Goal: Information Seeking & Learning: Learn about a topic

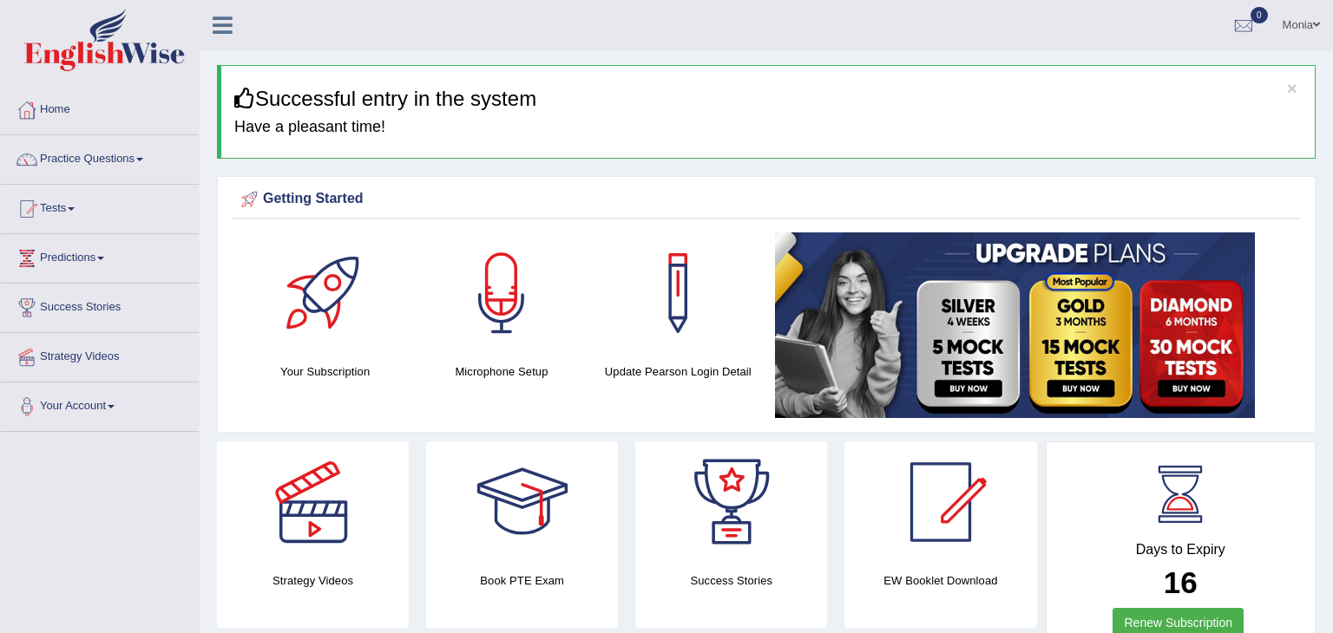
click at [554, 410] on div "Your Subscription Microphone Setup Update Pearson Login Detail" at bounding box center [766, 328] width 1067 height 191
click at [99, 162] on link "Practice Questions" at bounding box center [100, 156] width 198 height 43
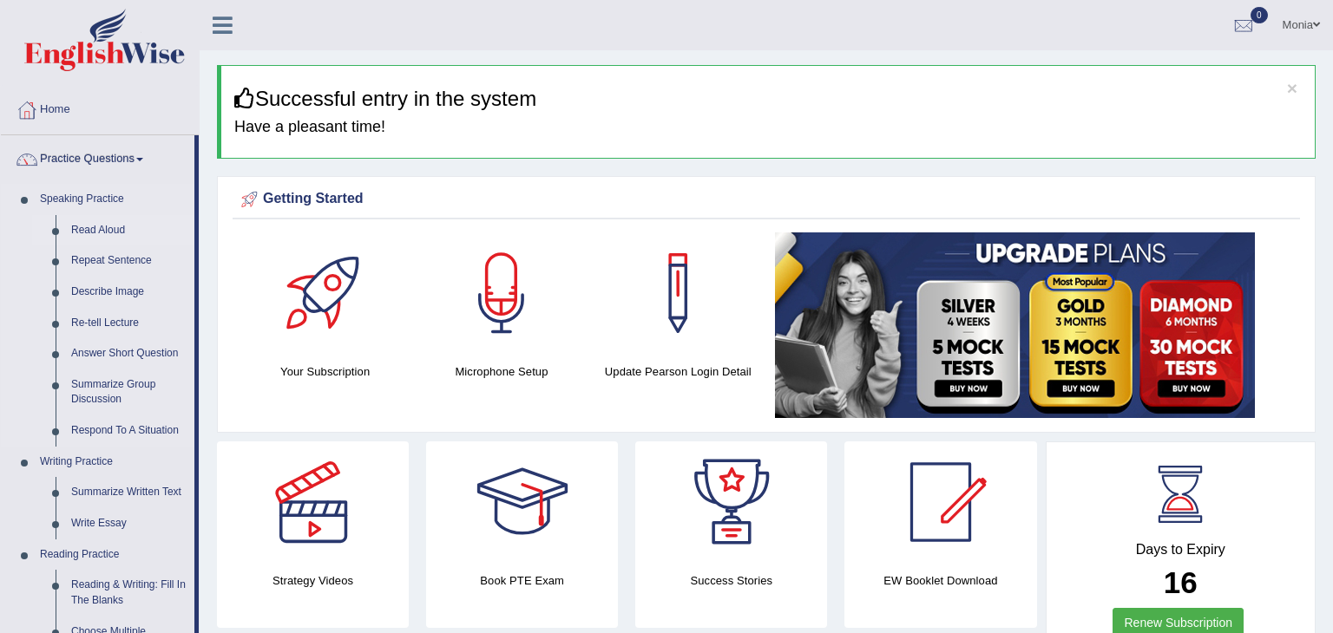
click at [113, 232] on link "Read Aloud" at bounding box center [128, 230] width 131 height 31
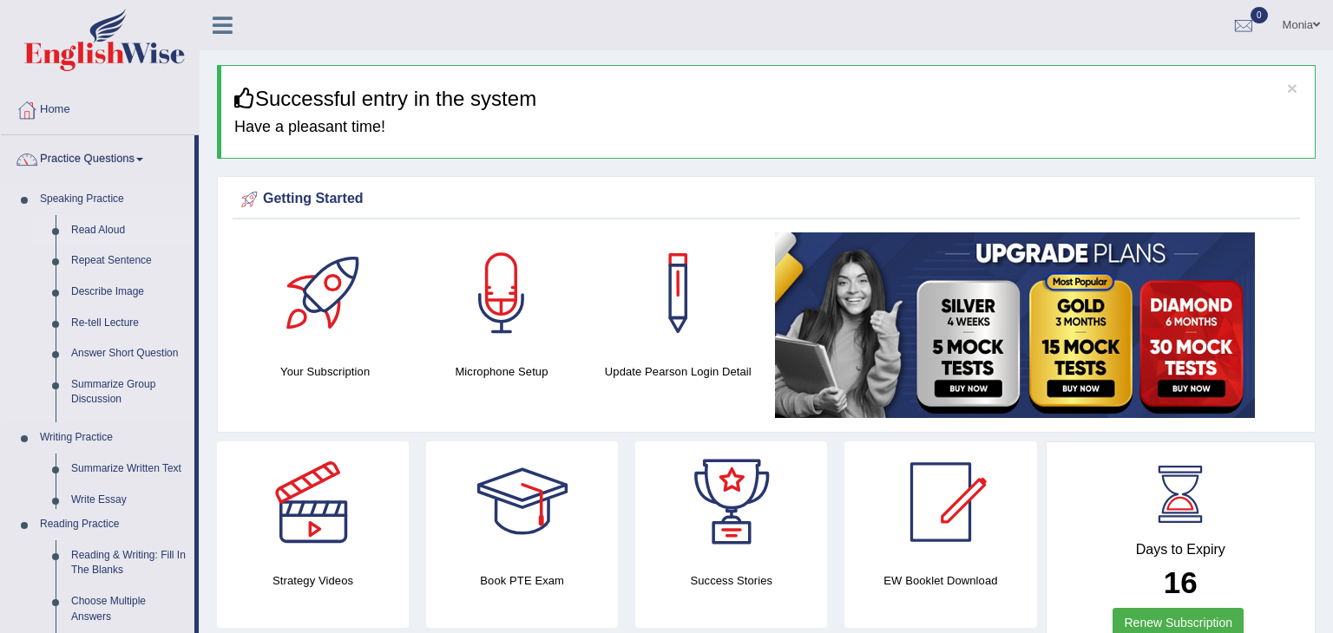
click at [113, 232] on link "Read Aloud" at bounding box center [128, 230] width 131 height 31
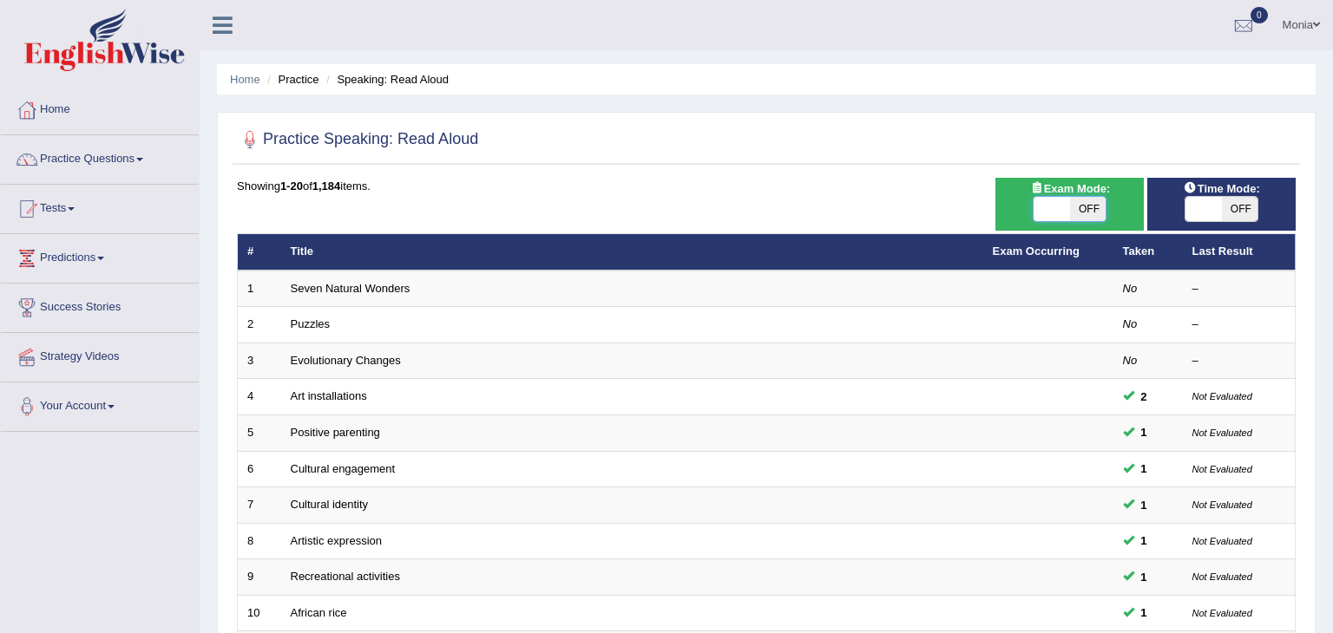
click at [1060, 210] on span at bounding box center [1051, 209] width 36 height 24
checkbox input "true"
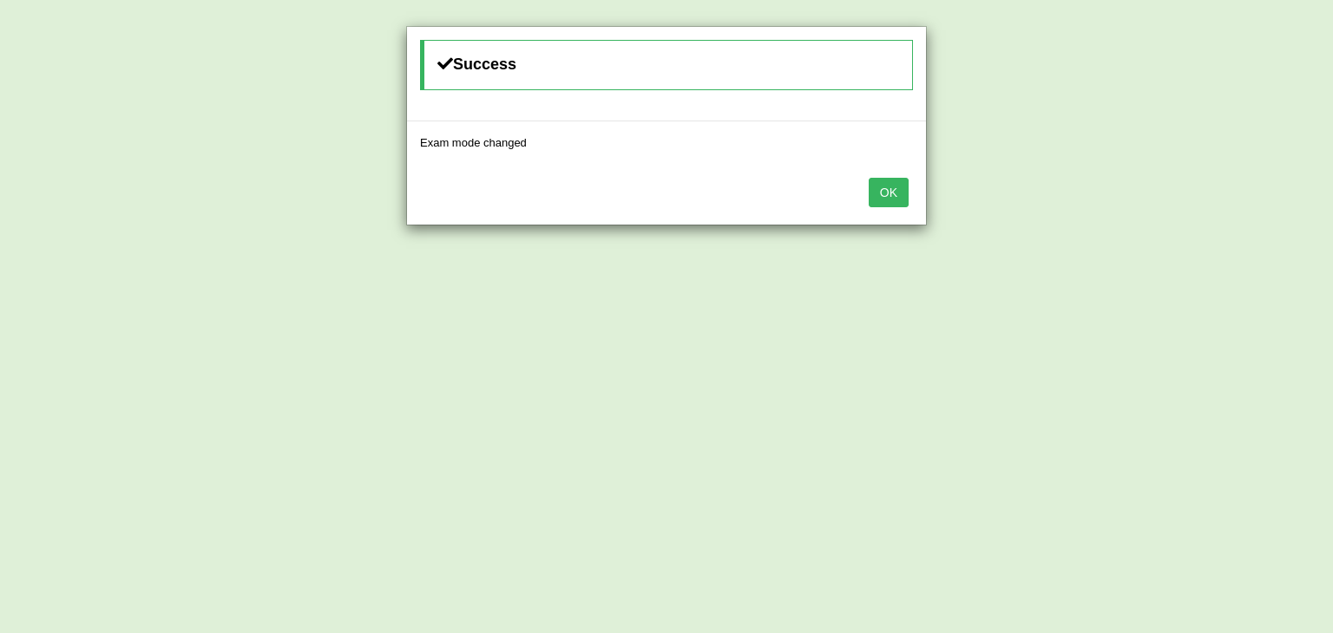
click at [902, 201] on button "OK" at bounding box center [889, 193] width 40 height 30
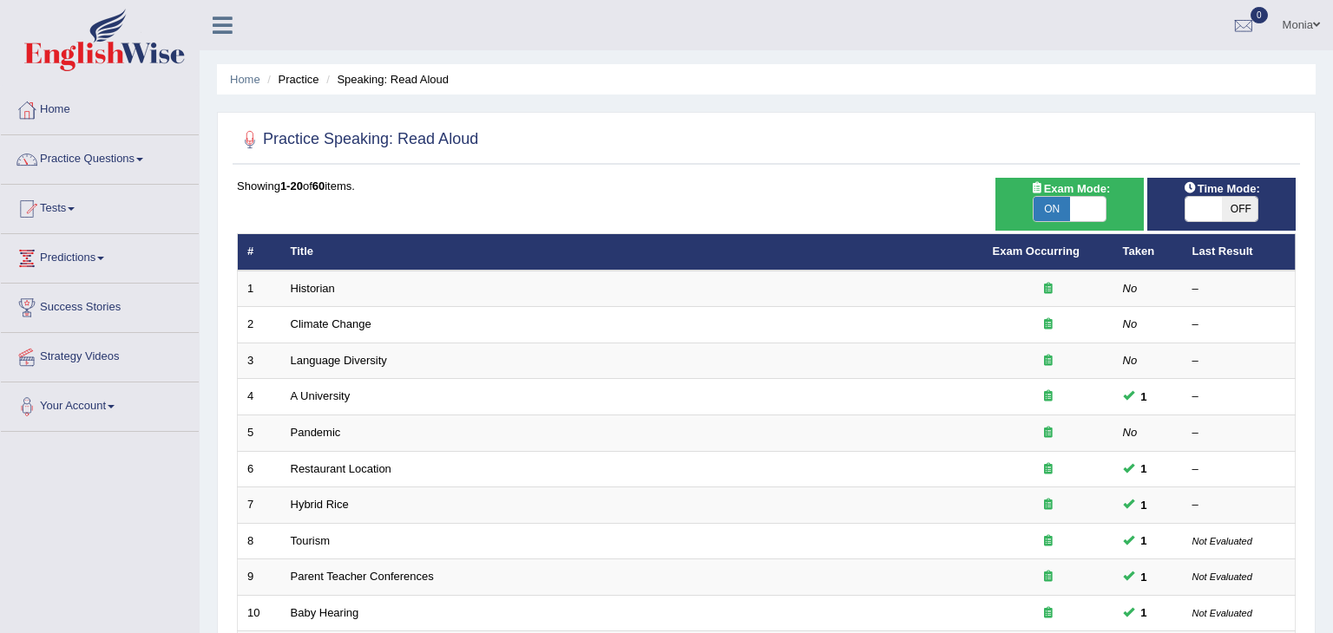
click at [1224, 213] on span "OFF" at bounding box center [1240, 209] width 36 height 24
checkbox input "true"
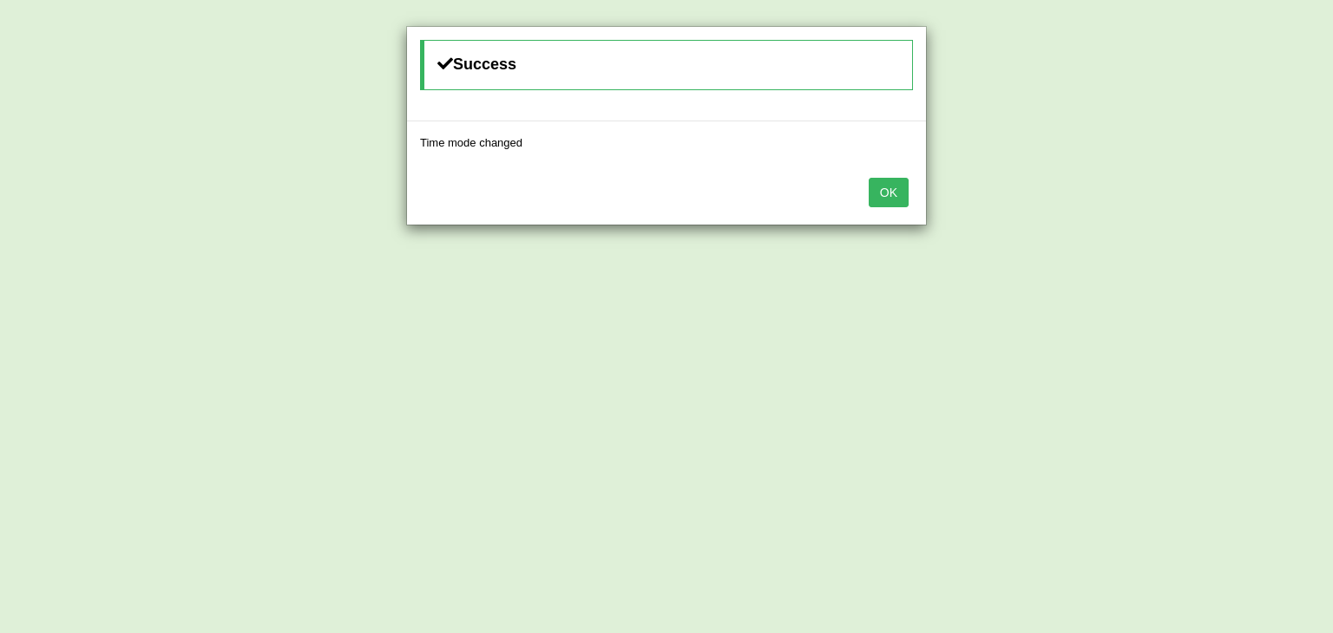
click at [886, 194] on button "OK" at bounding box center [889, 193] width 40 height 30
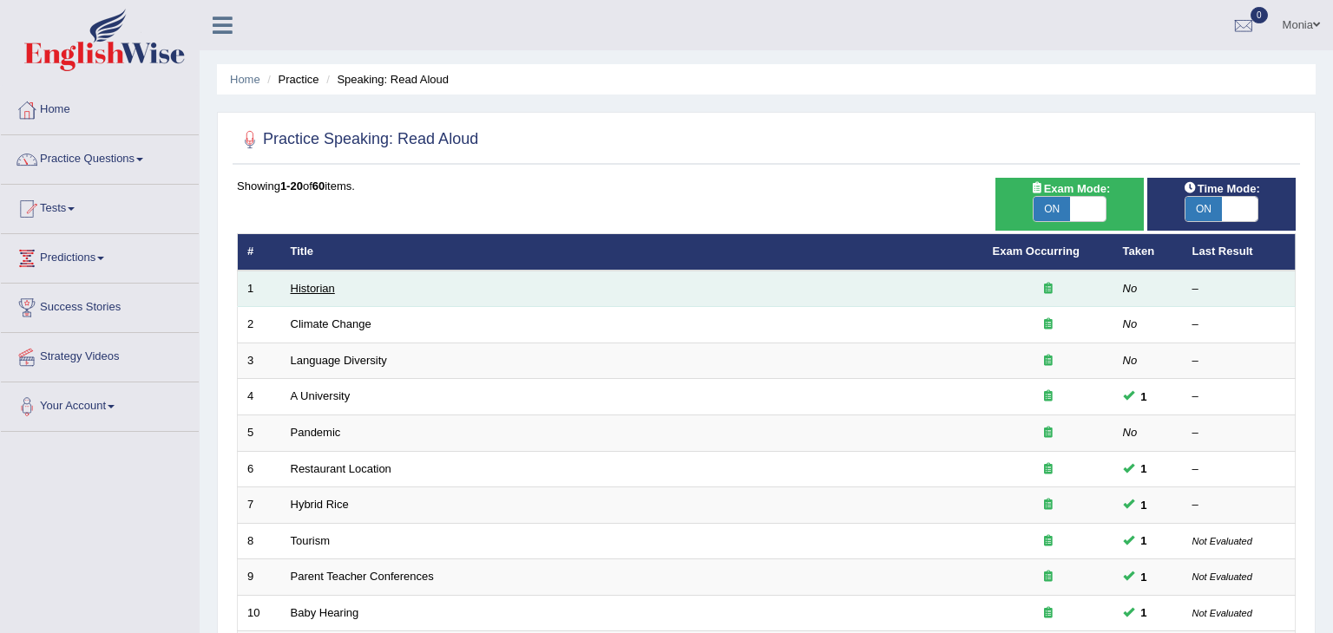
click at [327, 284] on link "Historian" at bounding box center [313, 288] width 44 height 13
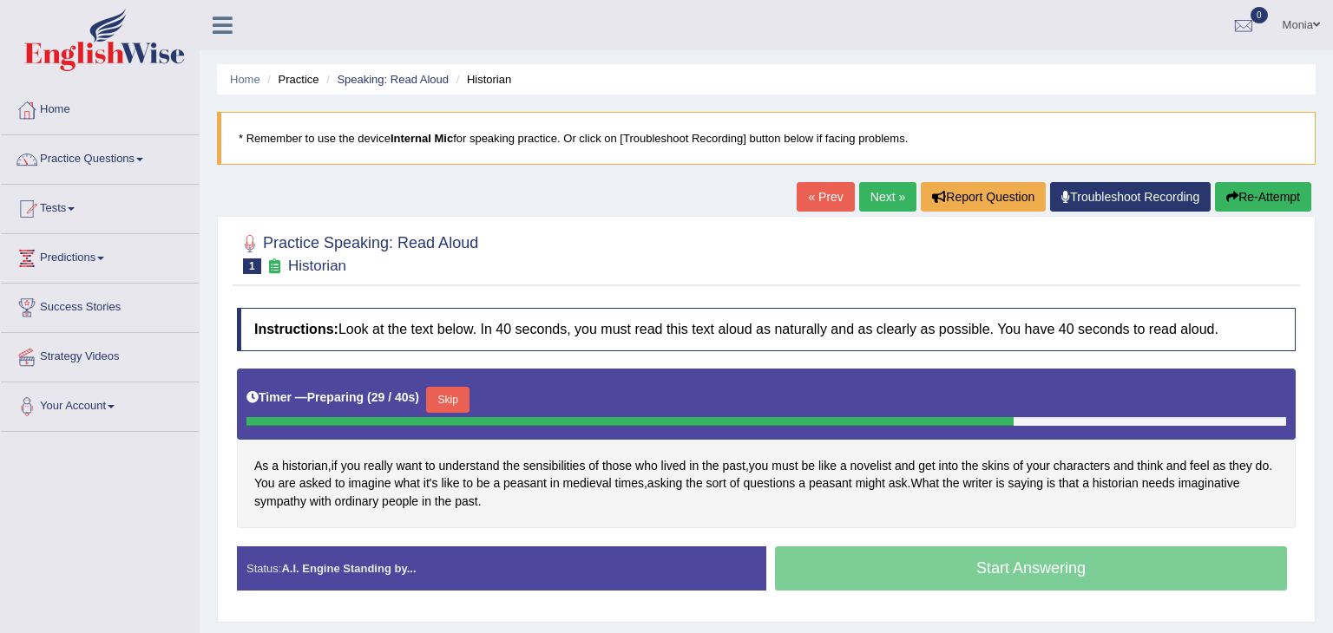
click at [964, 569] on div "Start Answering" at bounding box center [1030, 571] width 529 height 49
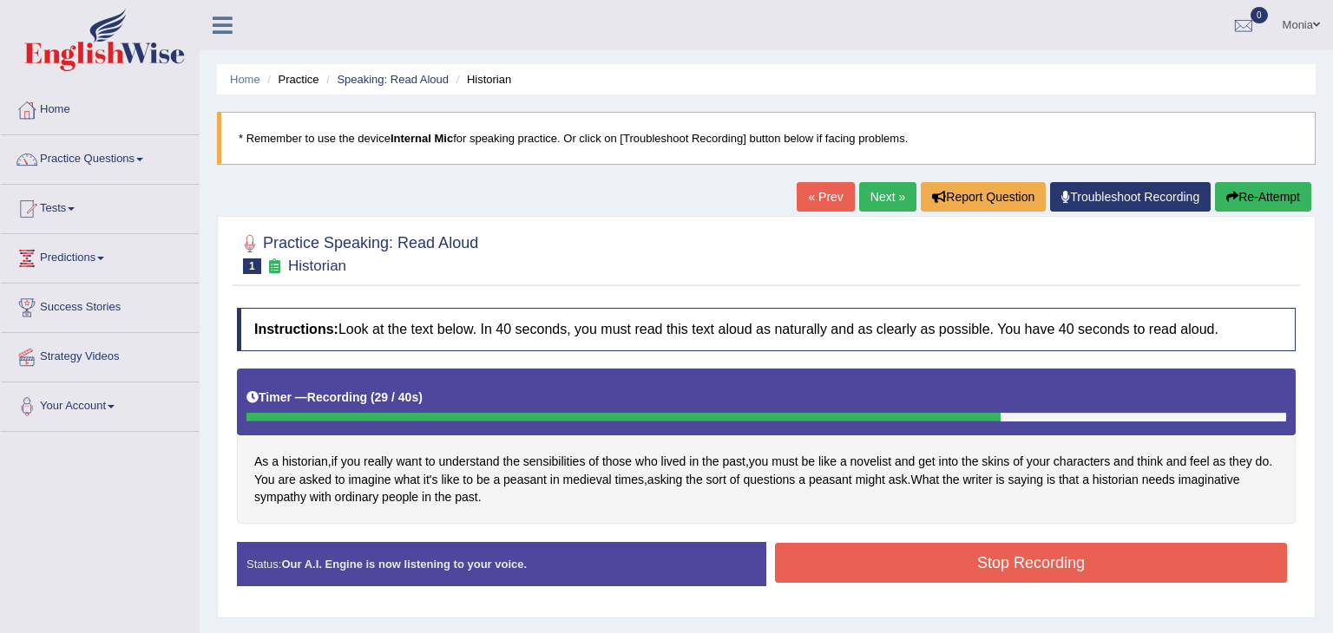
click at [1037, 557] on button "Stop Recording" at bounding box center [1031, 563] width 512 height 40
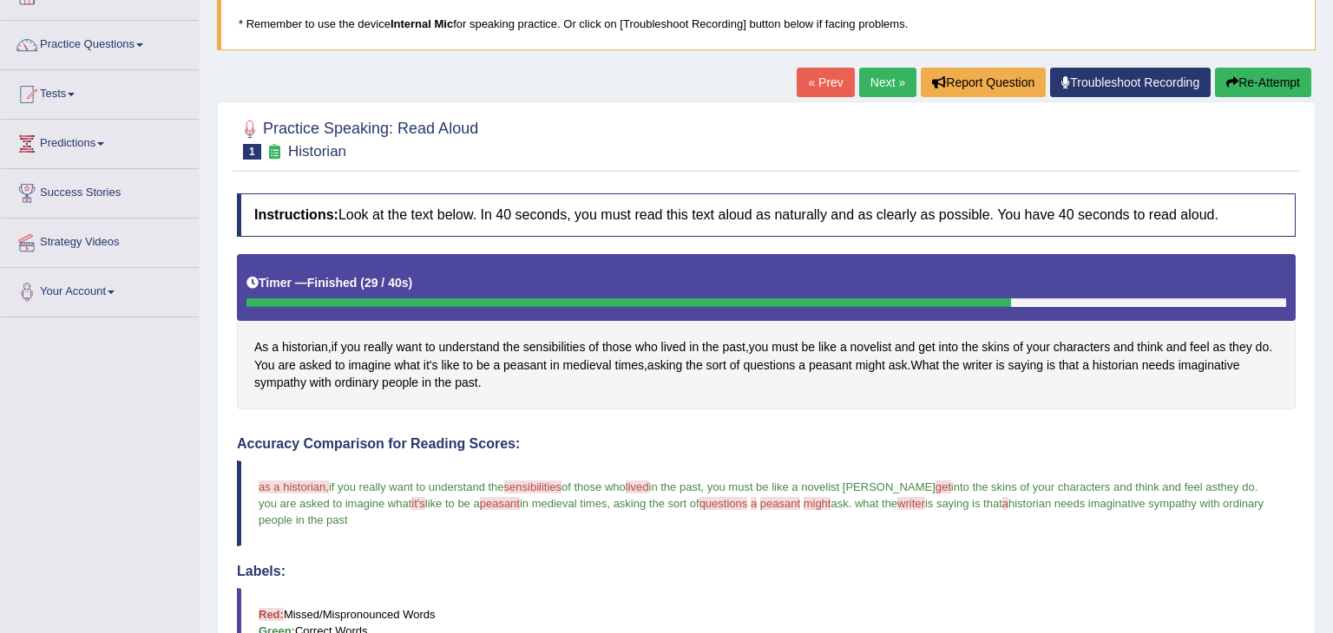
scroll to position [54, 0]
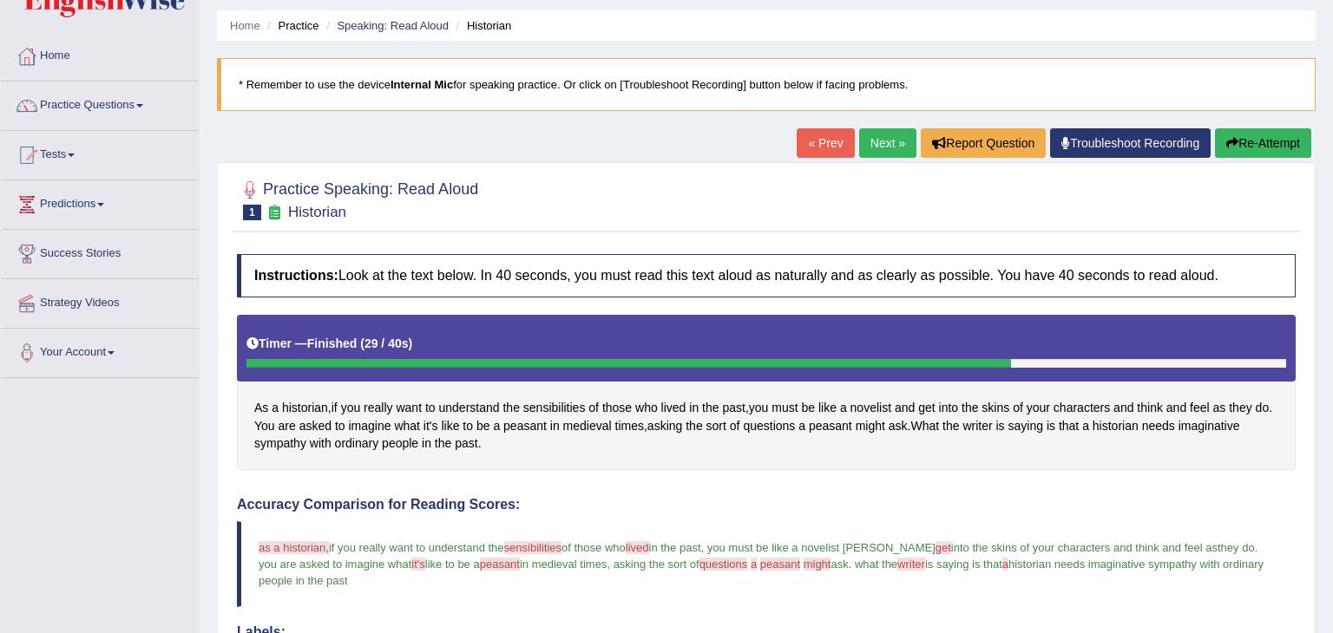
click at [888, 141] on link "Next »" at bounding box center [887, 143] width 57 height 30
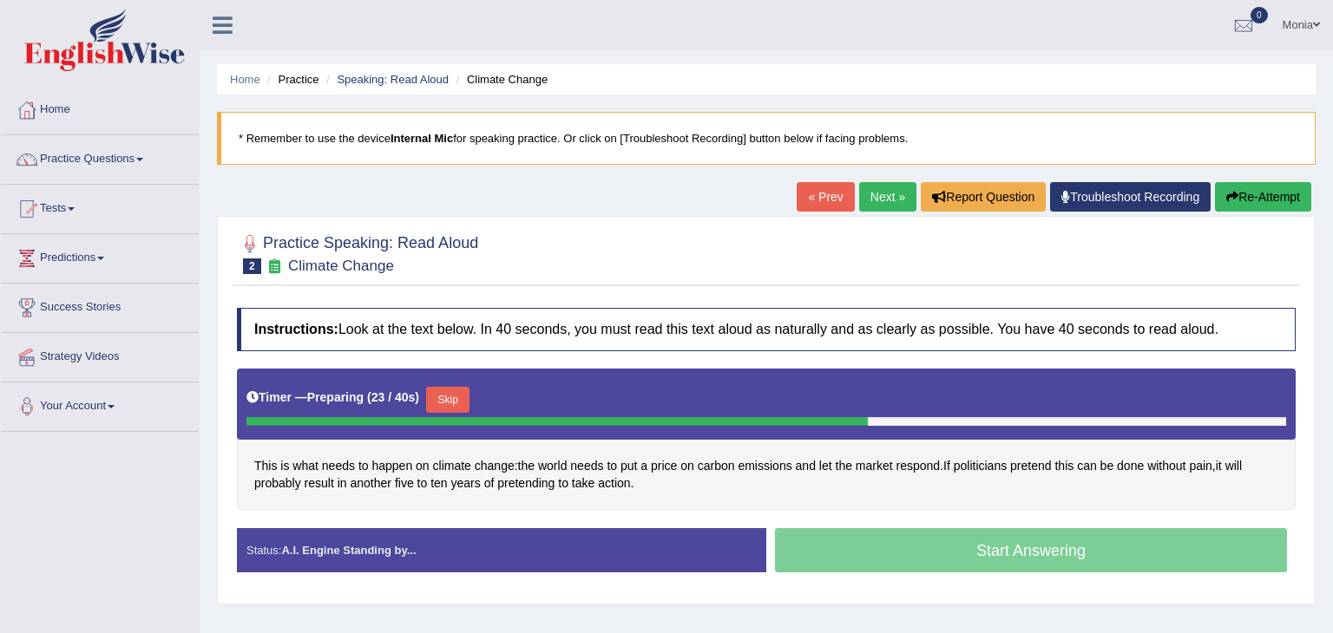
click at [941, 492] on div "This is what needs to happen on climate change : the world needs to put a price…" at bounding box center [766, 439] width 1059 height 141
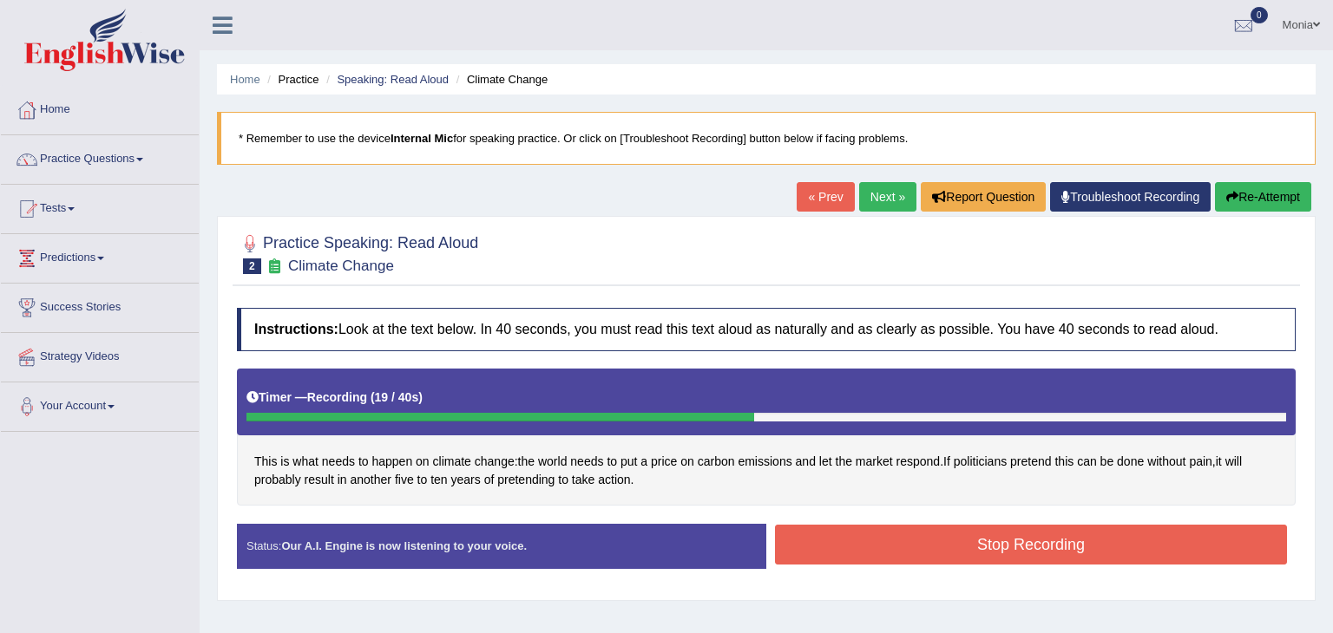
click at [1126, 546] on button "Stop Recording" at bounding box center [1031, 545] width 512 height 40
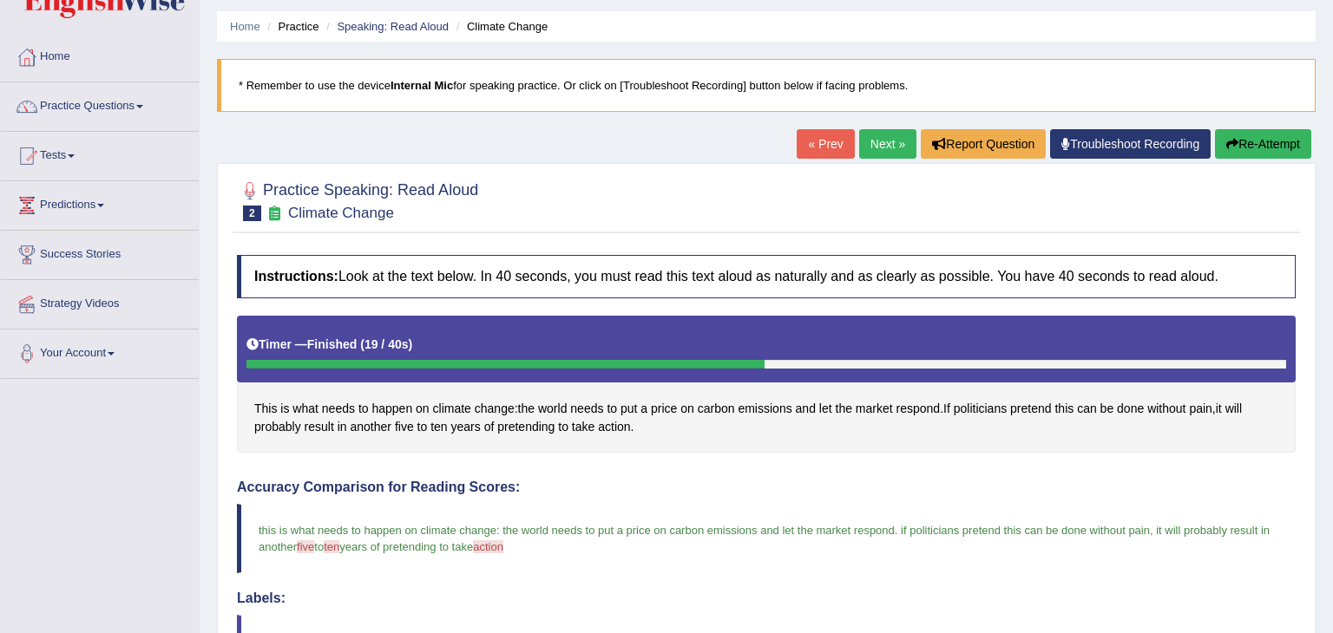
scroll to position [38, 0]
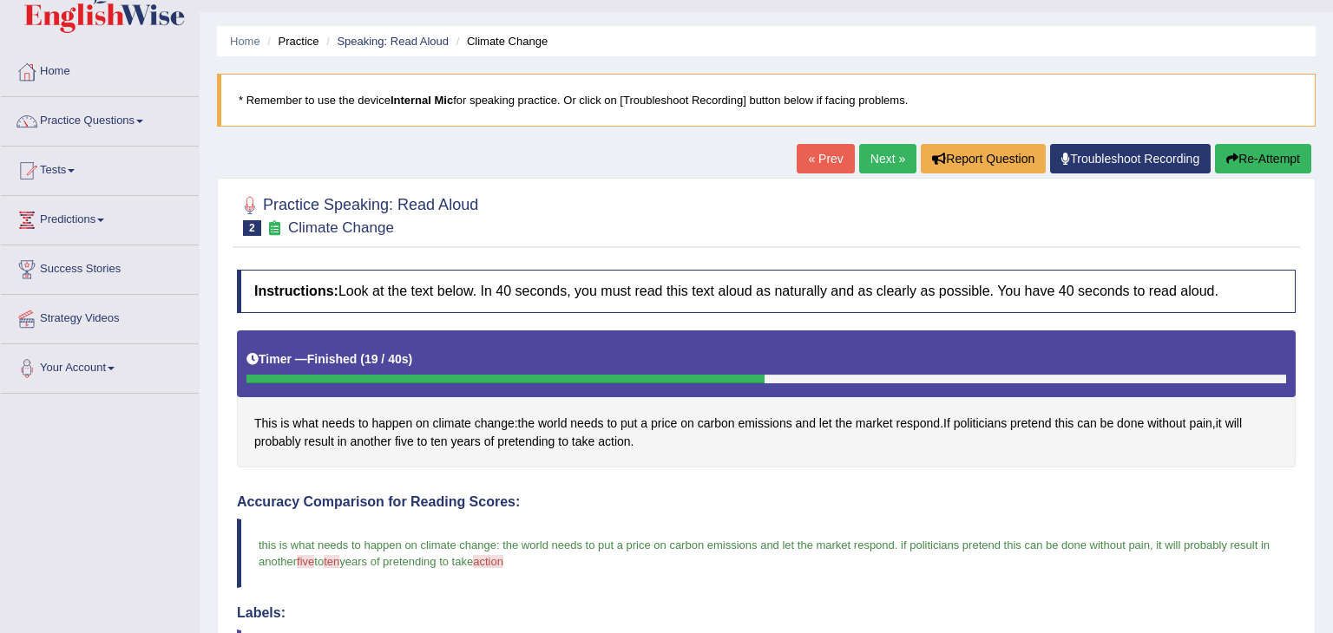
click at [873, 155] on link "Next »" at bounding box center [887, 159] width 57 height 30
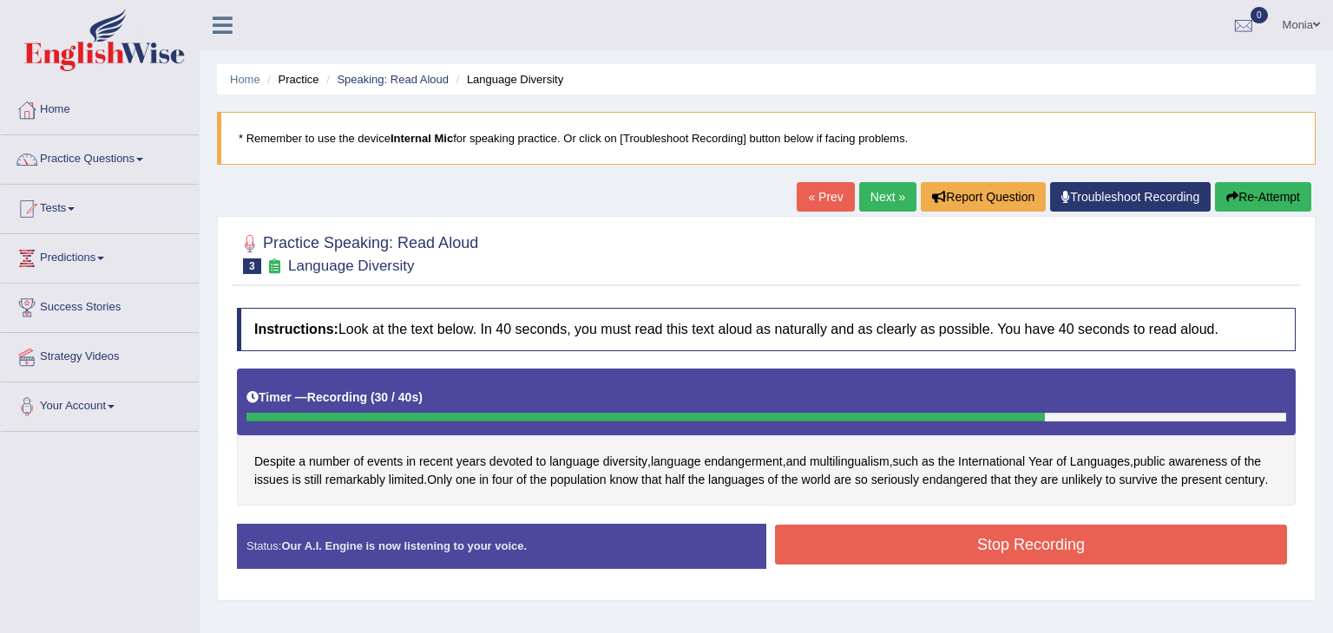
click at [1041, 548] on button "Stop Recording" at bounding box center [1031, 545] width 512 height 40
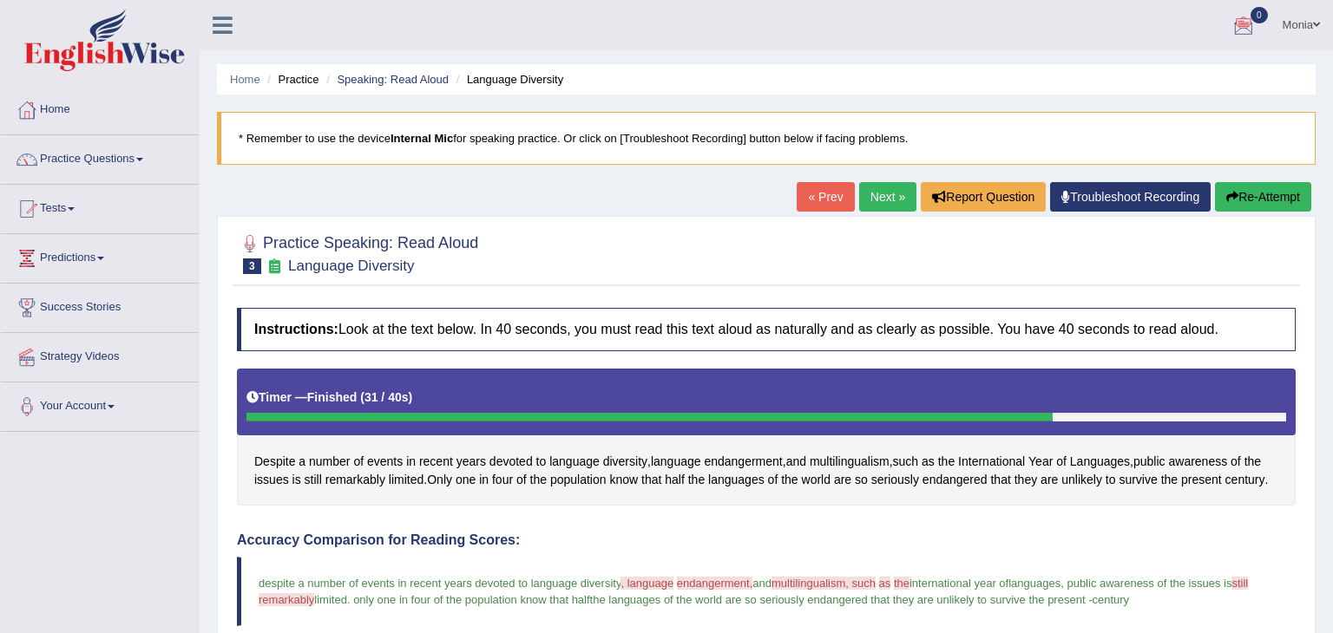
click at [873, 199] on link "Next »" at bounding box center [887, 197] width 57 height 30
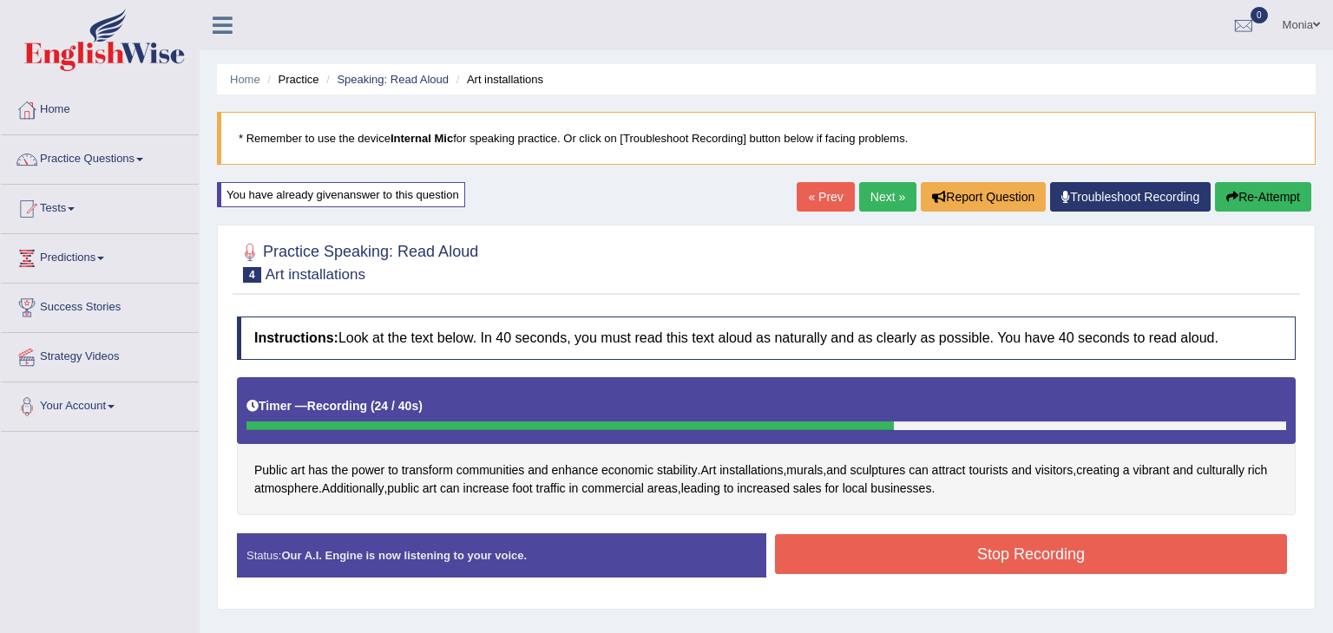
click at [1028, 557] on button "Stop Recording" at bounding box center [1031, 555] width 512 height 40
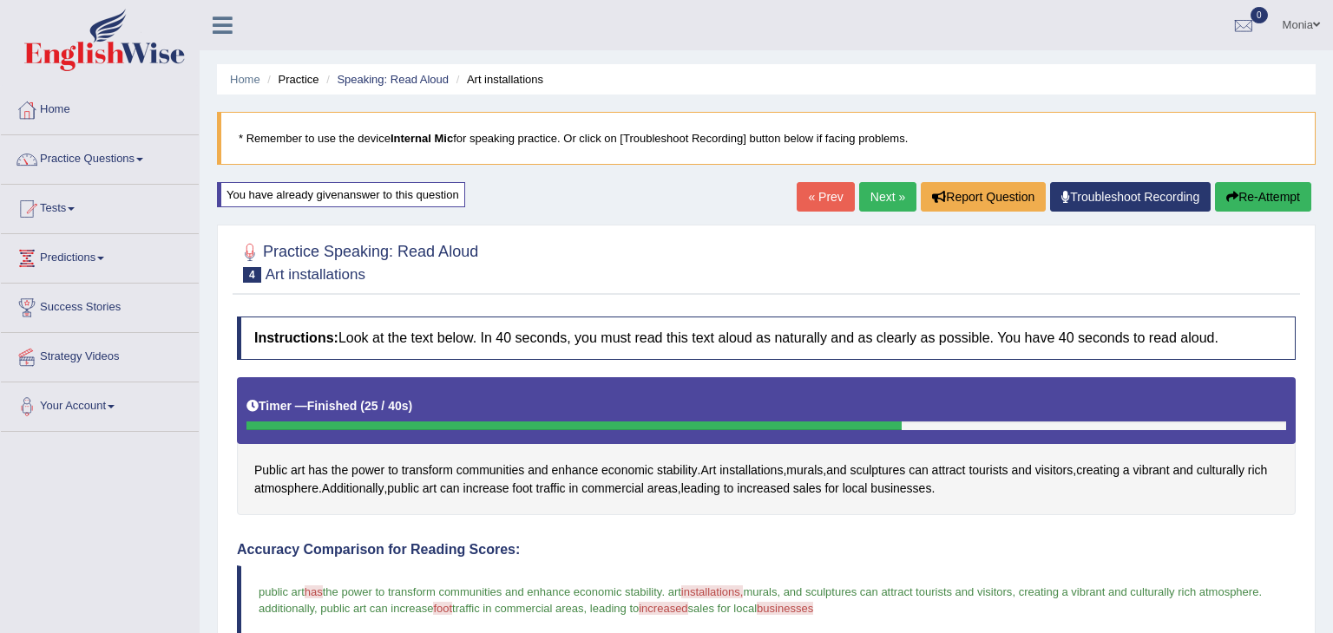
click at [875, 197] on link "Next »" at bounding box center [887, 197] width 57 height 30
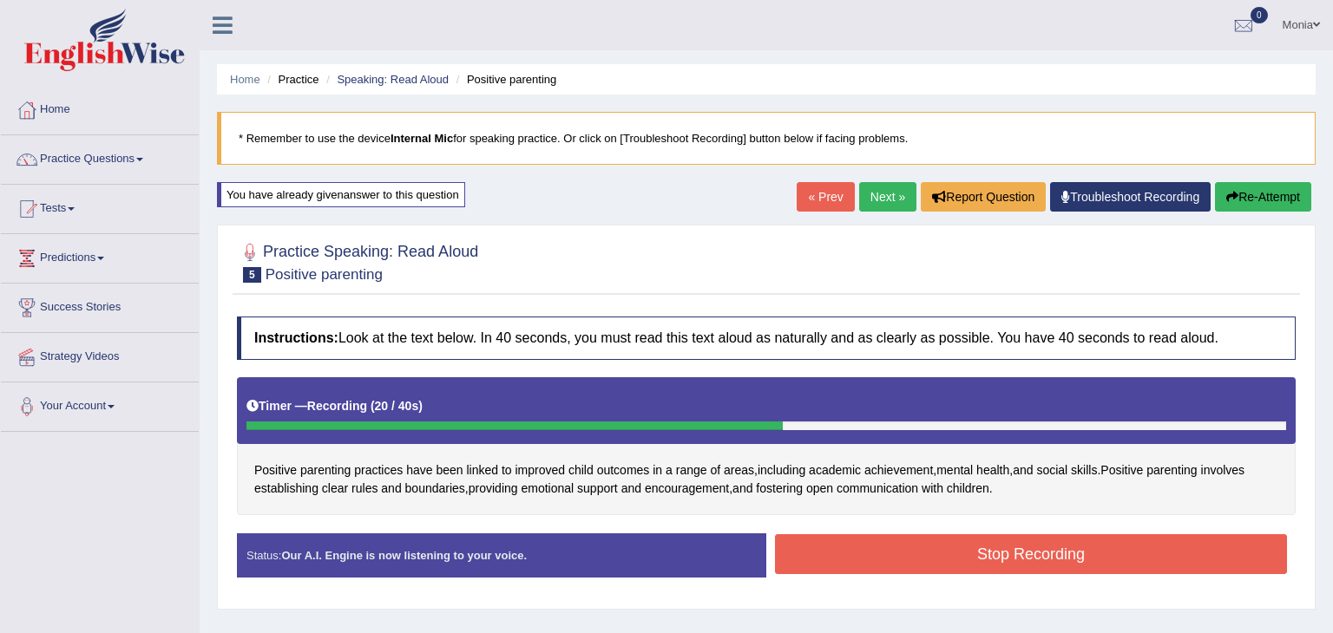
click at [1053, 551] on button "Stop Recording" at bounding box center [1031, 555] width 512 height 40
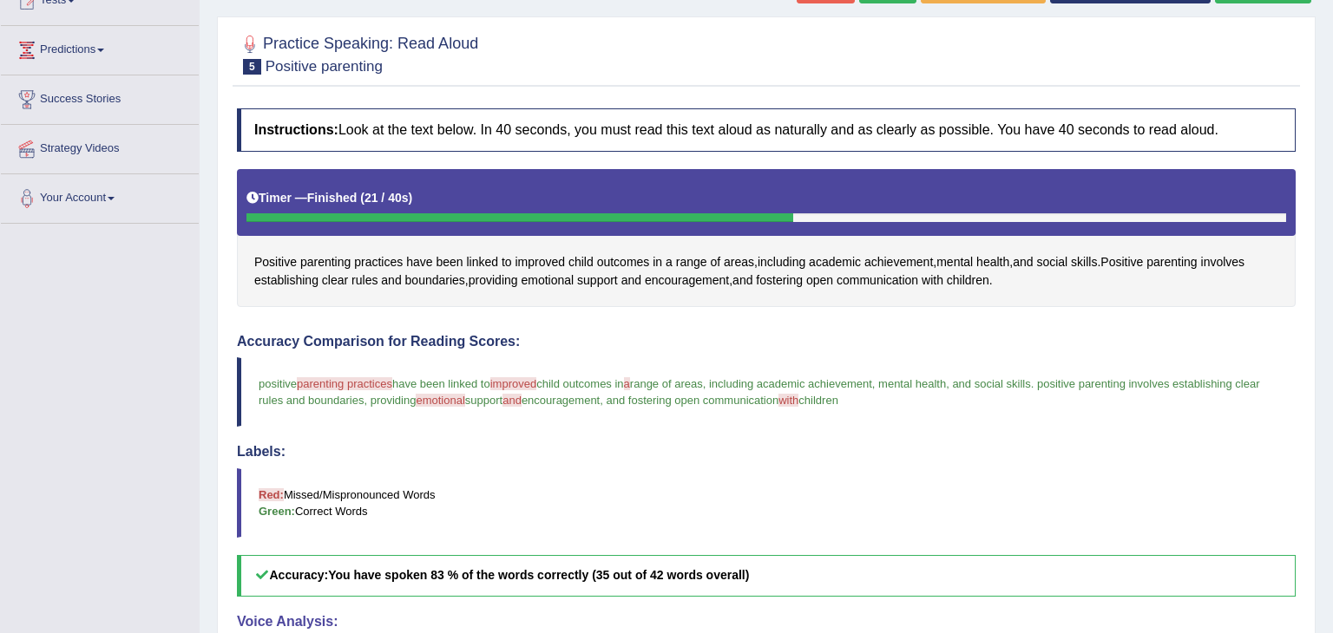
scroll to position [89, 0]
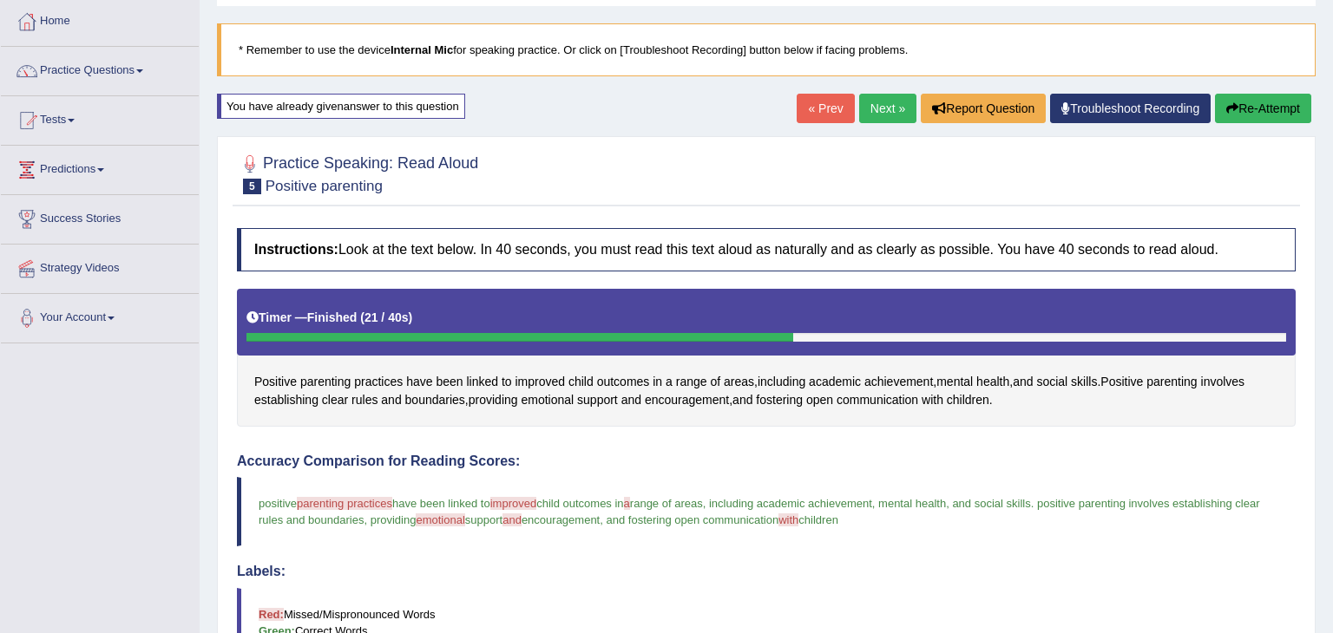
click at [880, 106] on link "Next »" at bounding box center [887, 109] width 57 height 30
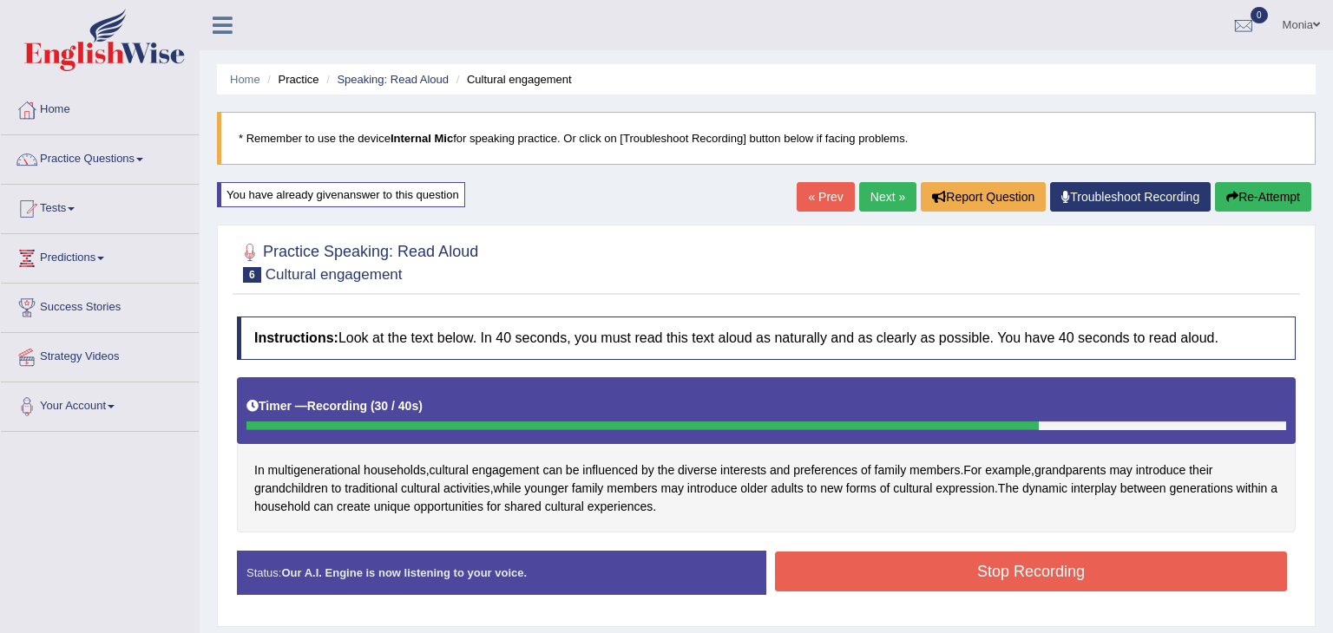
click at [873, 587] on button "Stop Recording" at bounding box center [1031, 572] width 512 height 40
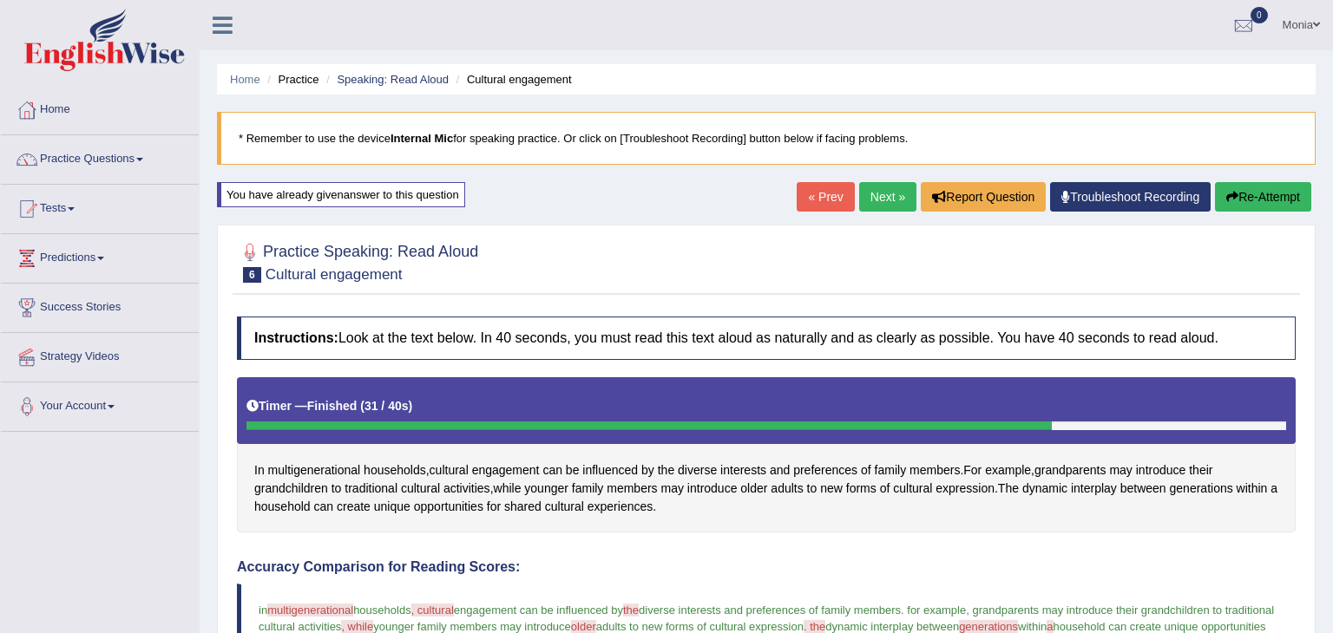
drag, startPoint x: 1332, startPoint y: 427, endPoint x: 1332, endPoint y: 673, distance: 246.4
click at [1332, 633] on html "Toggle navigation Home Practice Questions Speaking Practice Read Aloud Repeat S…" at bounding box center [666, 316] width 1333 height 633
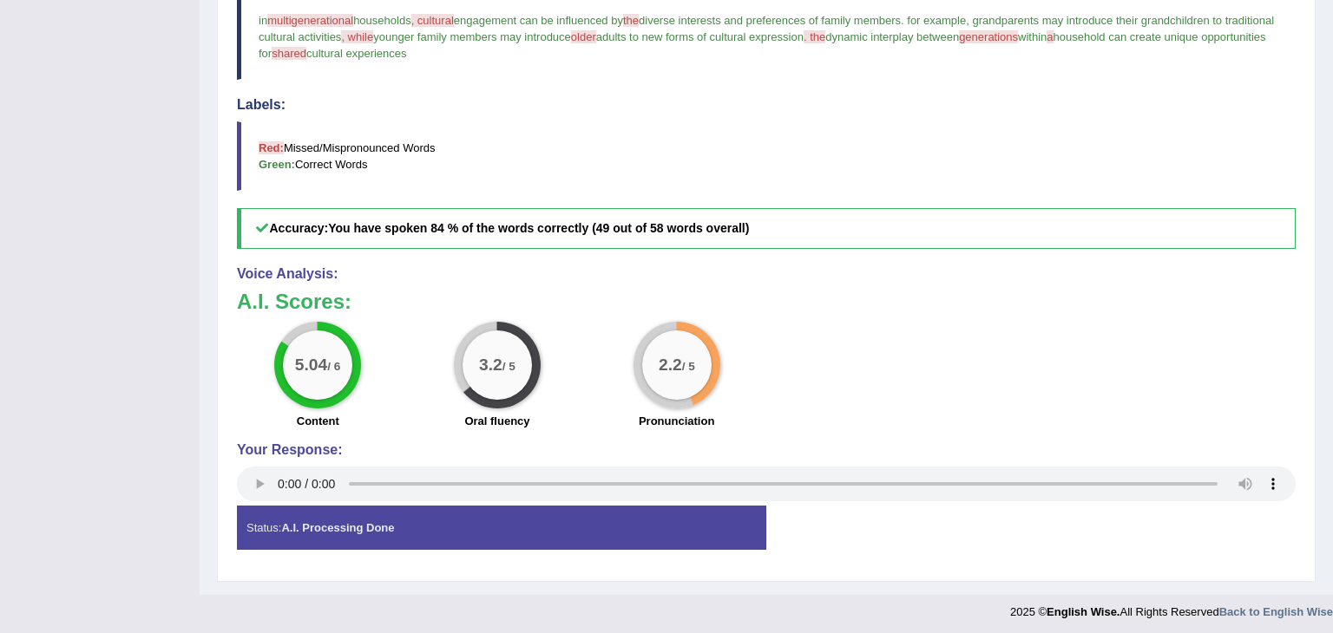
scroll to position [594, 0]
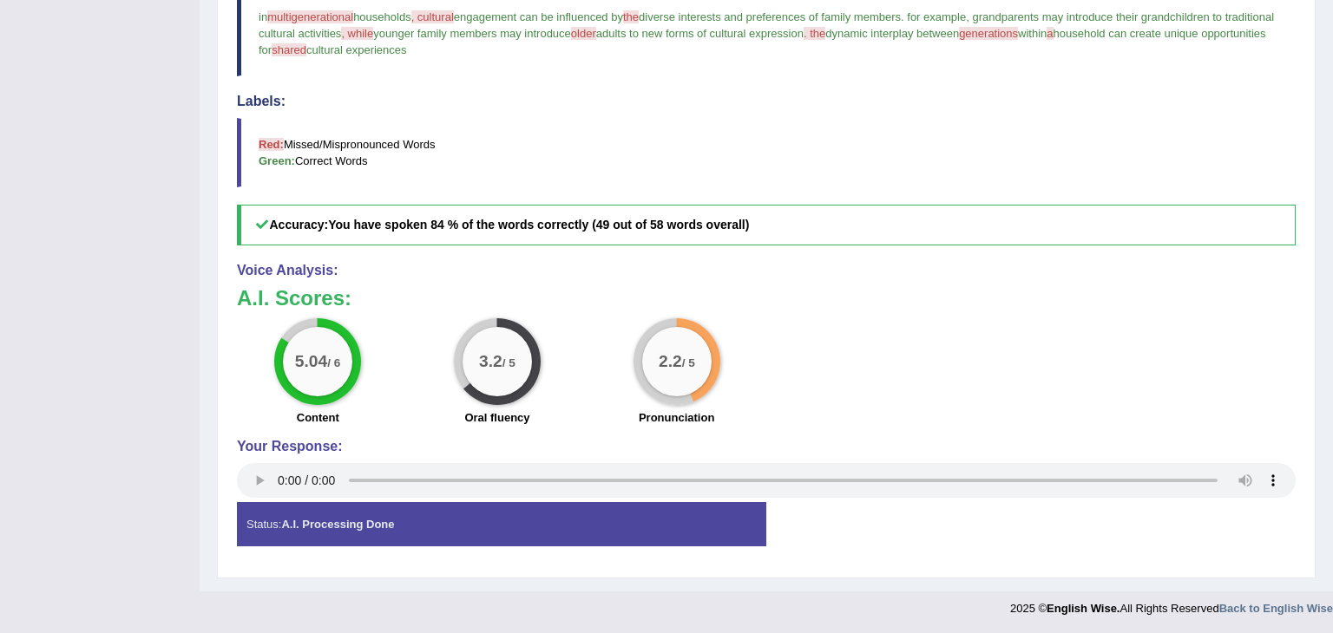
drag, startPoint x: 1329, startPoint y: 90, endPoint x: 1332, endPoint y: 423, distance: 333.2
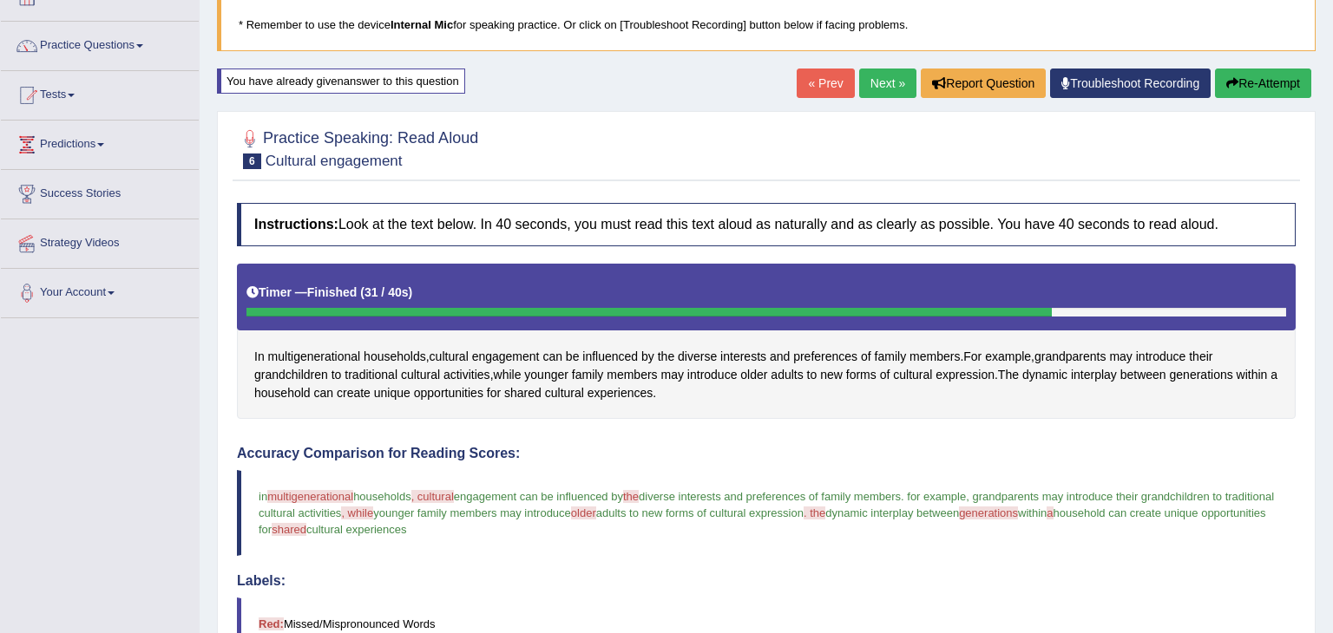
scroll to position [0, 0]
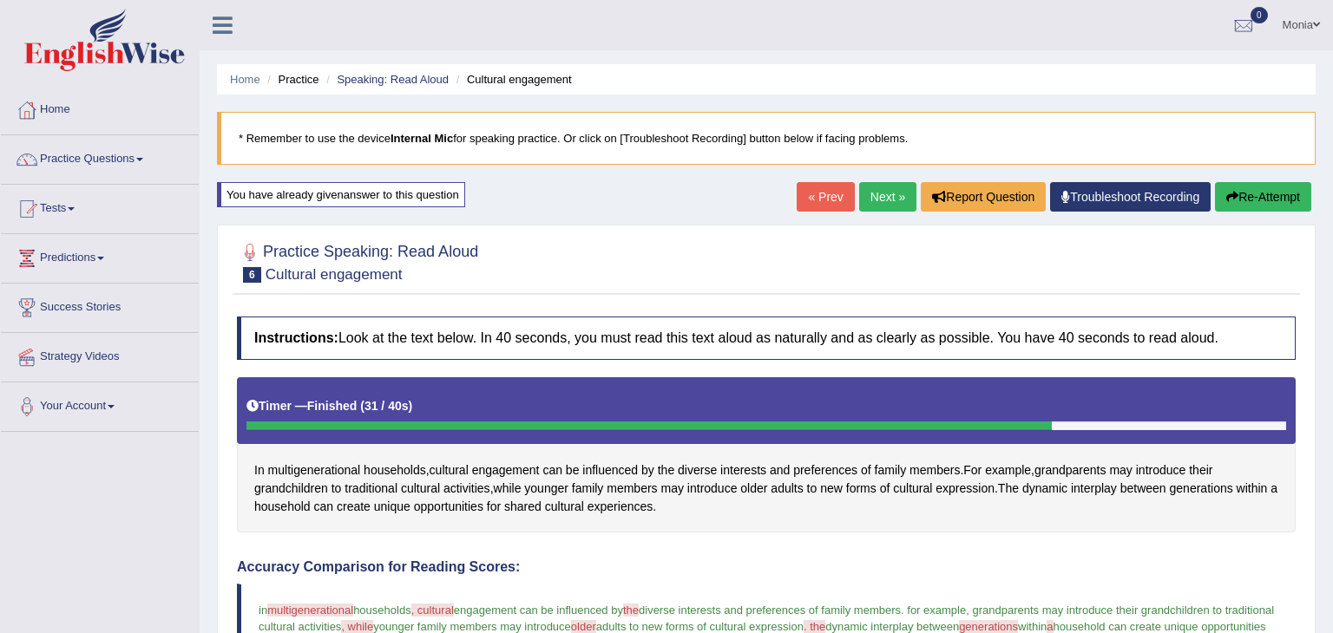
drag, startPoint x: 1332, startPoint y: 335, endPoint x: 1332, endPoint y: 4, distance: 330.6
click at [1332, 4] on div "Toggle navigation Home Practice Questions Speaking Practice Read Aloud Repeat S…" at bounding box center [666, 610] width 1333 height 1220
click at [882, 201] on link "Next »" at bounding box center [887, 197] width 57 height 30
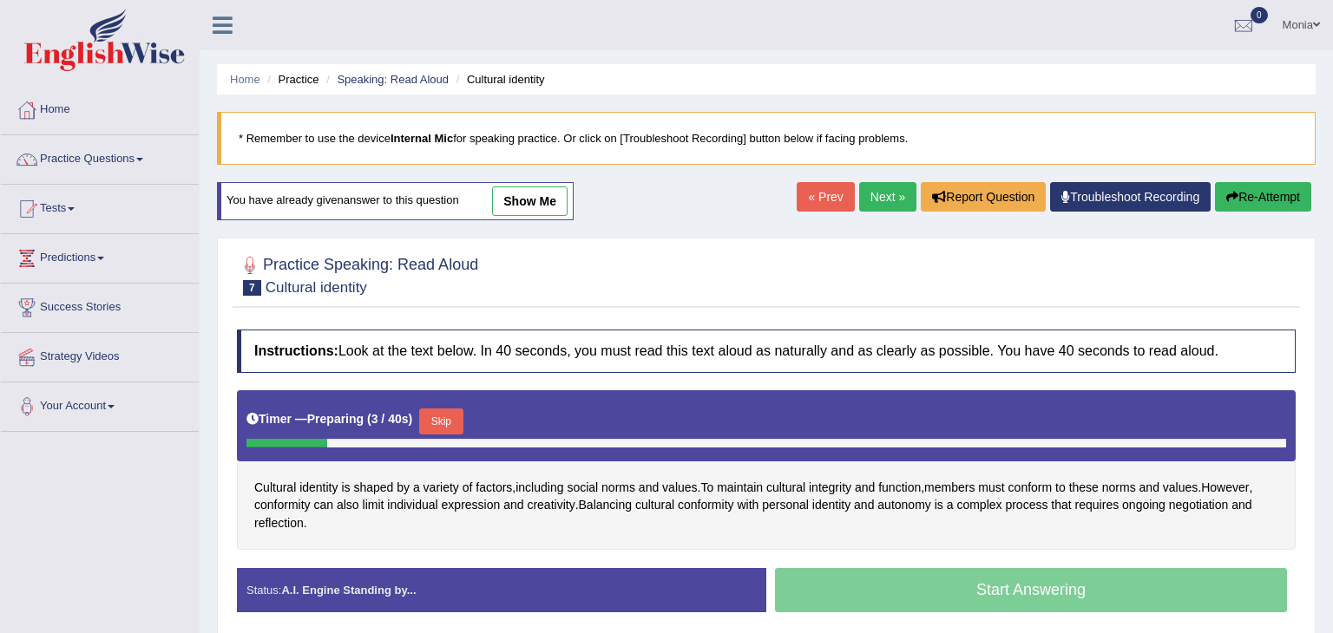
click at [436, 423] on button "Skip" at bounding box center [440, 422] width 43 height 26
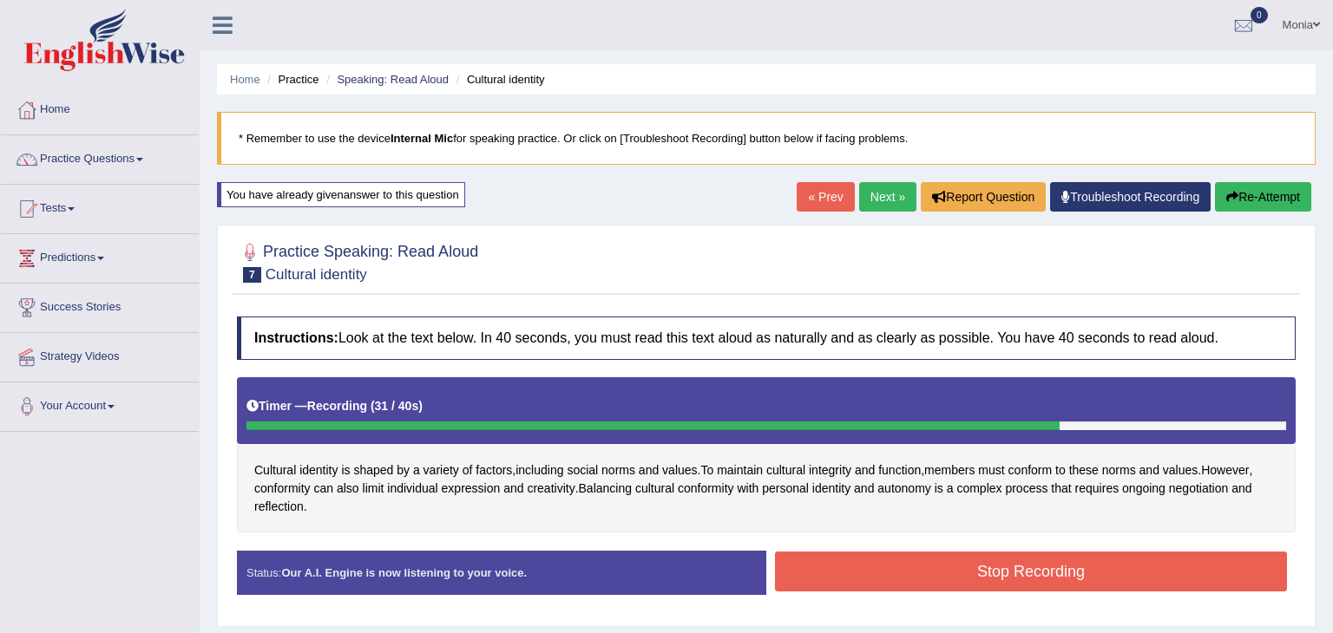
click at [860, 570] on button "Stop Recording" at bounding box center [1031, 572] width 512 height 40
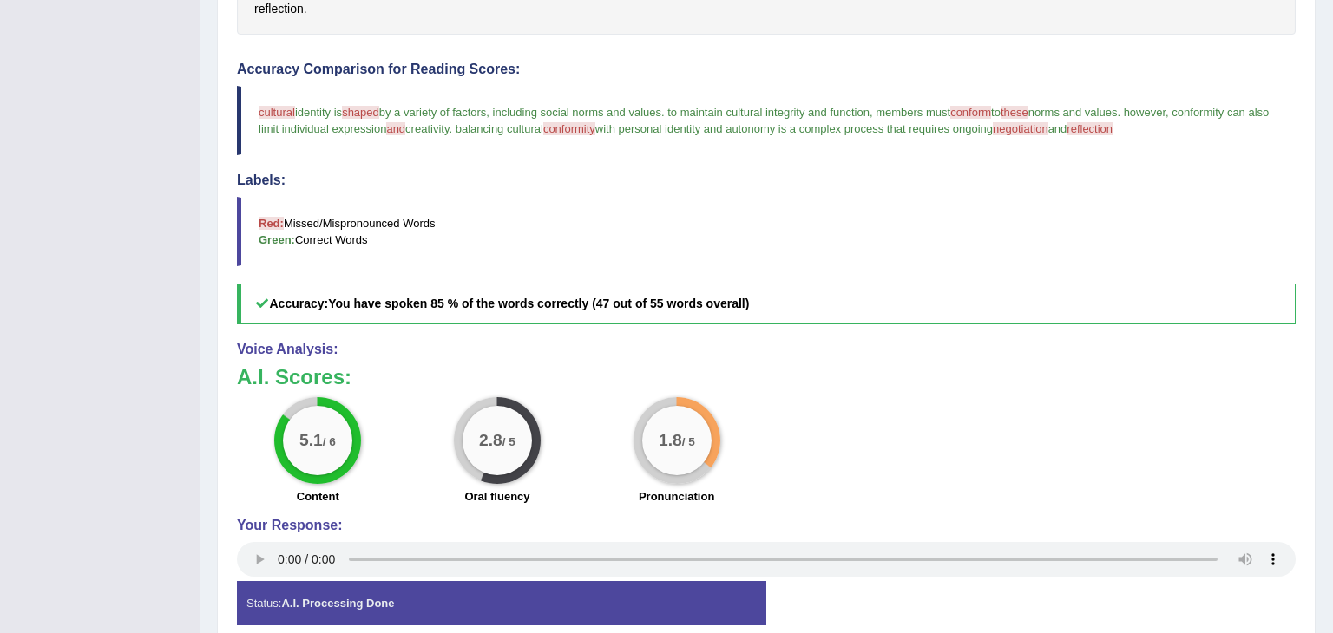
drag, startPoint x: 1332, startPoint y: 170, endPoint x: 1332, endPoint y: 440, distance: 269.9
click at [1332, 440] on div "Home Practice Speaking: Read Aloud Cultural identity * Remember to use the devi…" at bounding box center [766, 86] width 1133 height 1169
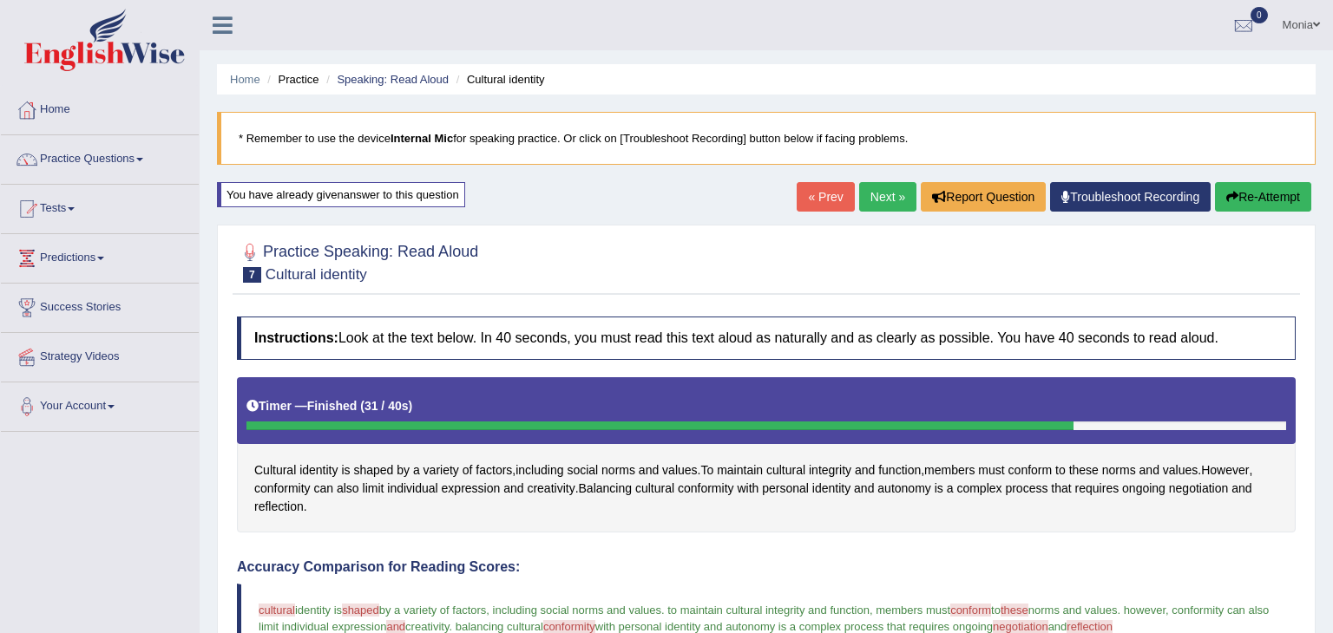
drag, startPoint x: 1332, startPoint y: 333, endPoint x: 1332, endPoint y: 49, distance: 284.6
click at [1332, 49] on div "Toggle navigation Home Practice Questions Speaking Practice Read Aloud Repeat S…" at bounding box center [666, 602] width 1333 height 1204
click at [878, 194] on link "Next »" at bounding box center [887, 197] width 57 height 30
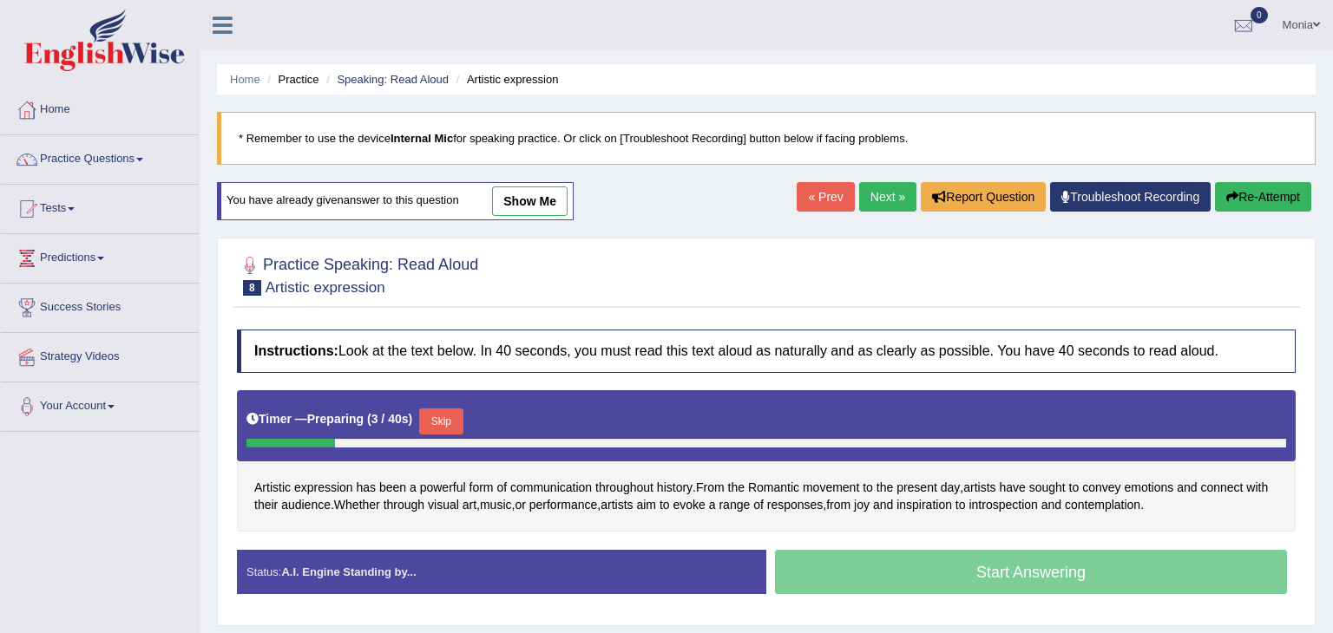
click at [441, 422] on button "Skip" at bounding box center [440, 422] width 43 height 26
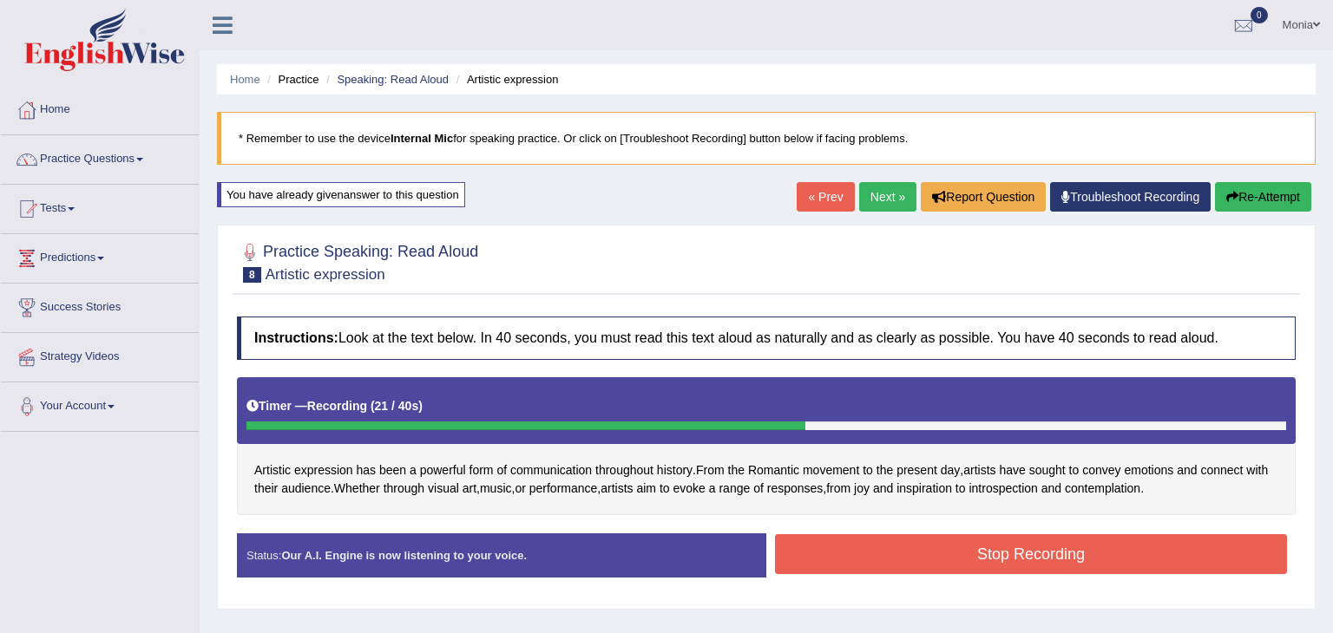
click at [441, 422] on div at bounding box center [525, 426] width 559 height 9
click at [1016, 556] on button "Stop Recording" at bounding box center [1031, 555] width 512 height 40
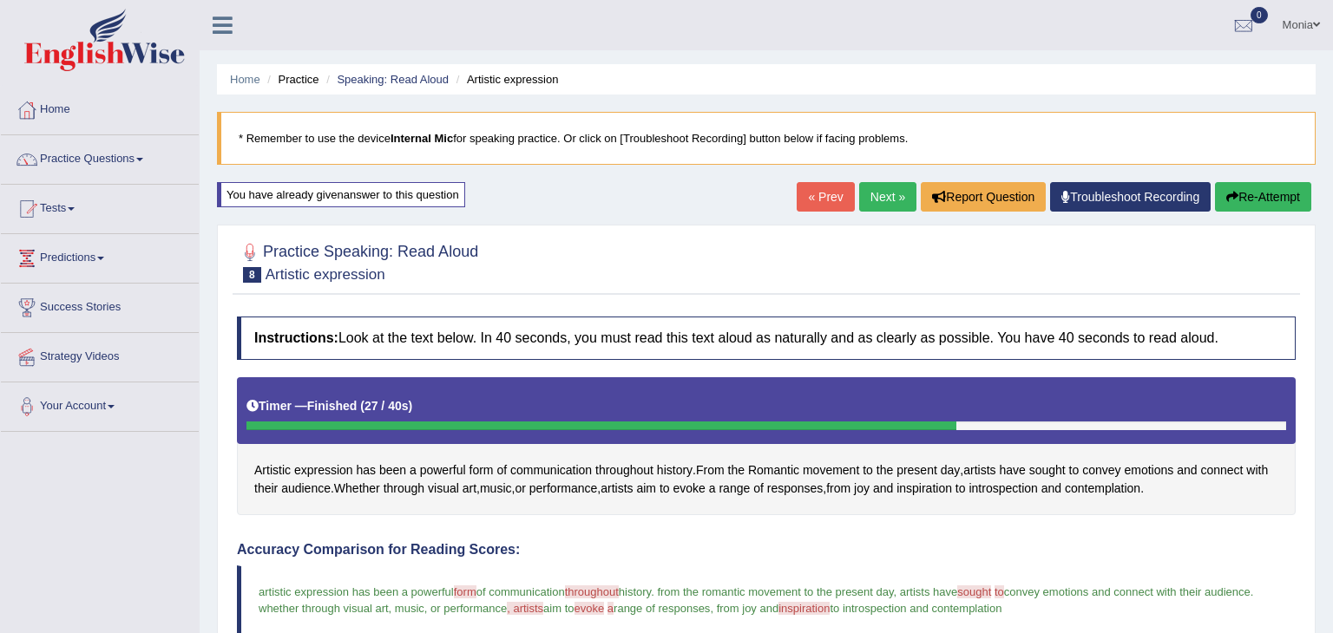
click at [1330, 156] on div "Home Practice Speaking: Read Aloud Artistic expression * Remember to use the de…" at bounding box center [766, 575] width 1133 height 1151
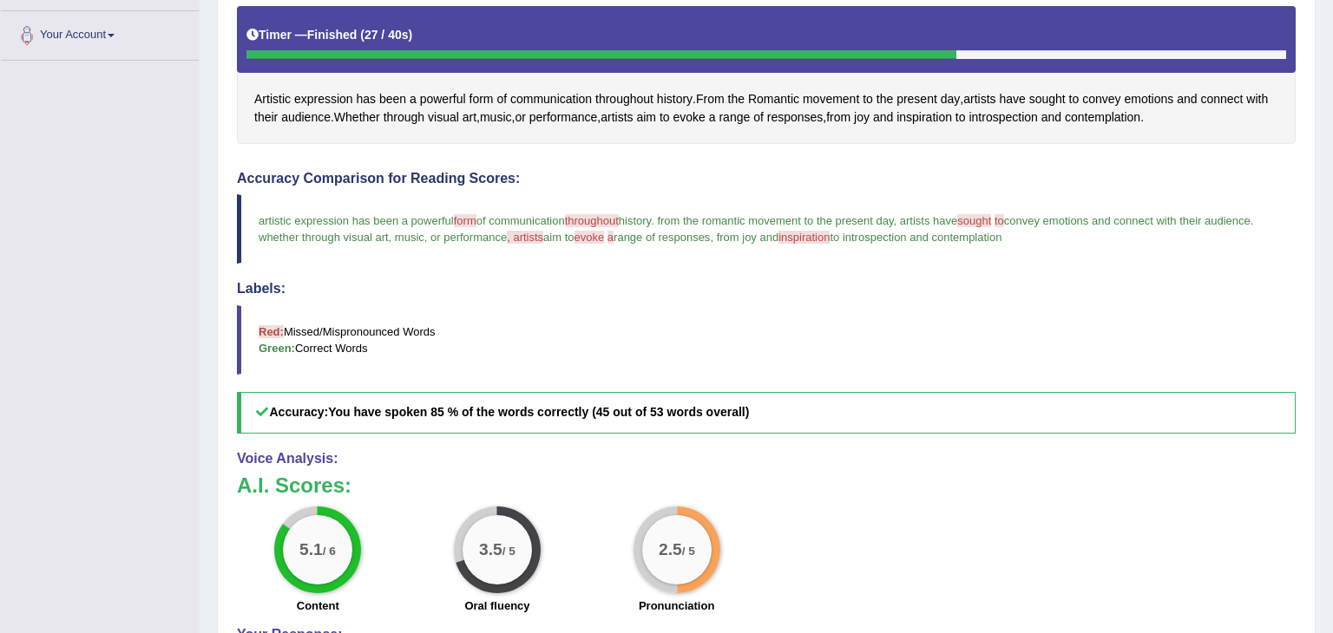
scroll to position [388, 0]
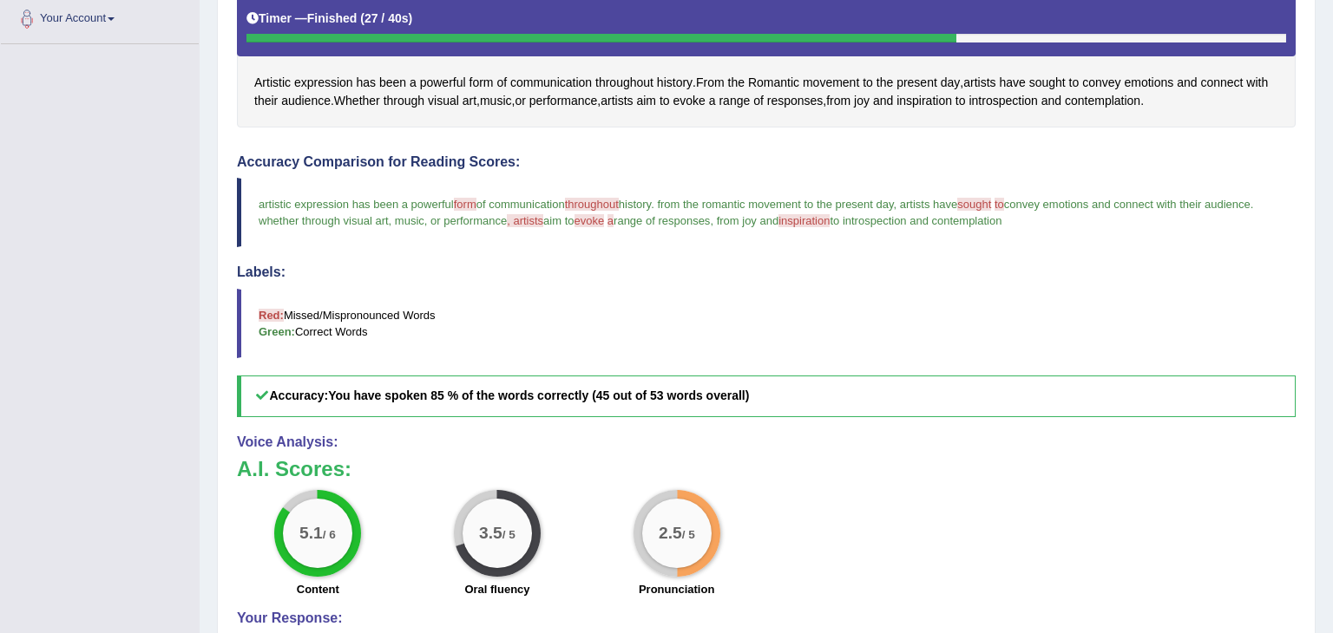
drag, startPoint x: 1331, startPoint y: 200, endPoint x: 1332, endPoint y: 409, distance: 208.3
click at [1332, 409] on div "Home Practice Speaking: Read Aloud Artistic expression * Remember to use the de…" at bounding box center [766, 187] width 1133 height 1151
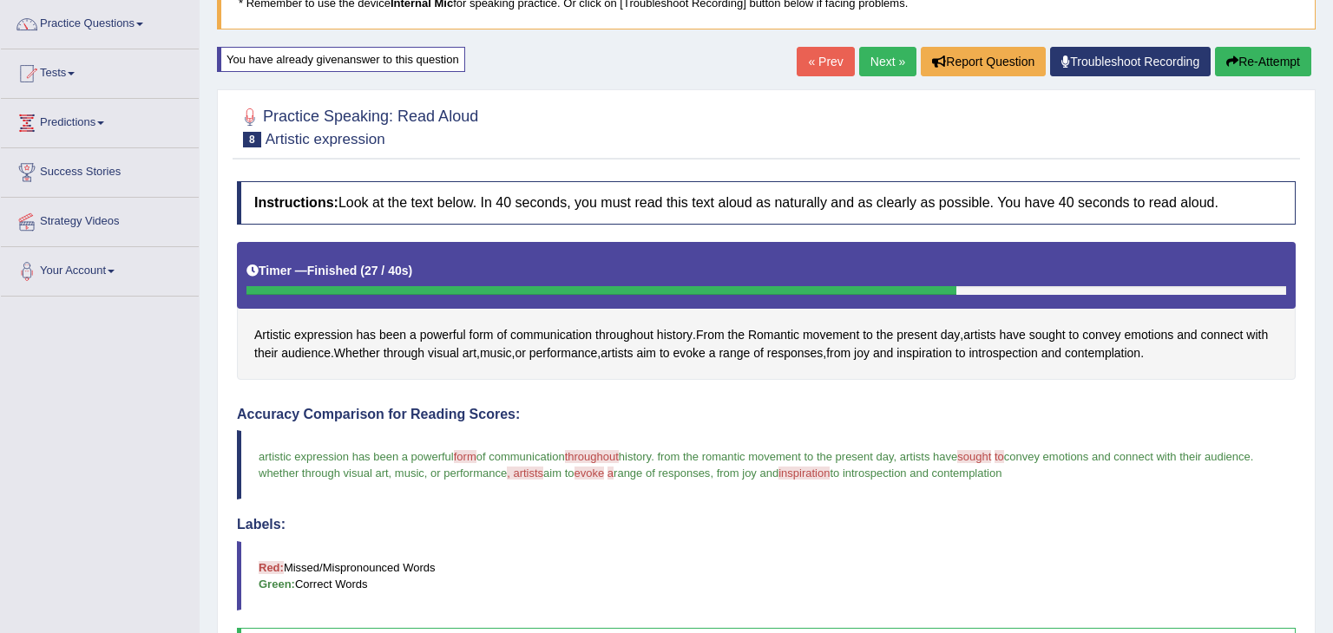
scroll to position [17, 0]
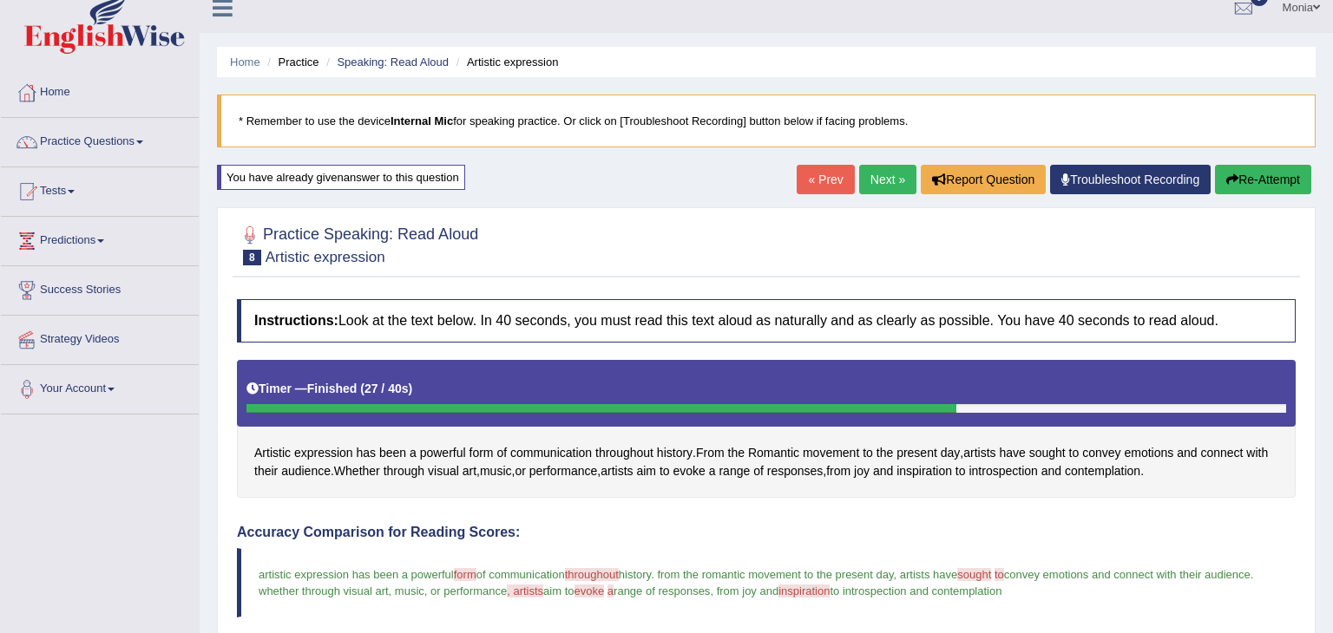
drag, startPoint x: 1332, startPoint y: 456, endPoint x: 1332, endPoint y: 259, distance: 197.0
click at [1332, 259] on div "Home Practice Speaking: Read Aloud Artistic expression * Remember to use the de…" at bounding box center [766, 558] width 1133 height 1151
click at [886, 180] on link "Next »" at bounding box center [887, 180] width 57 height 30
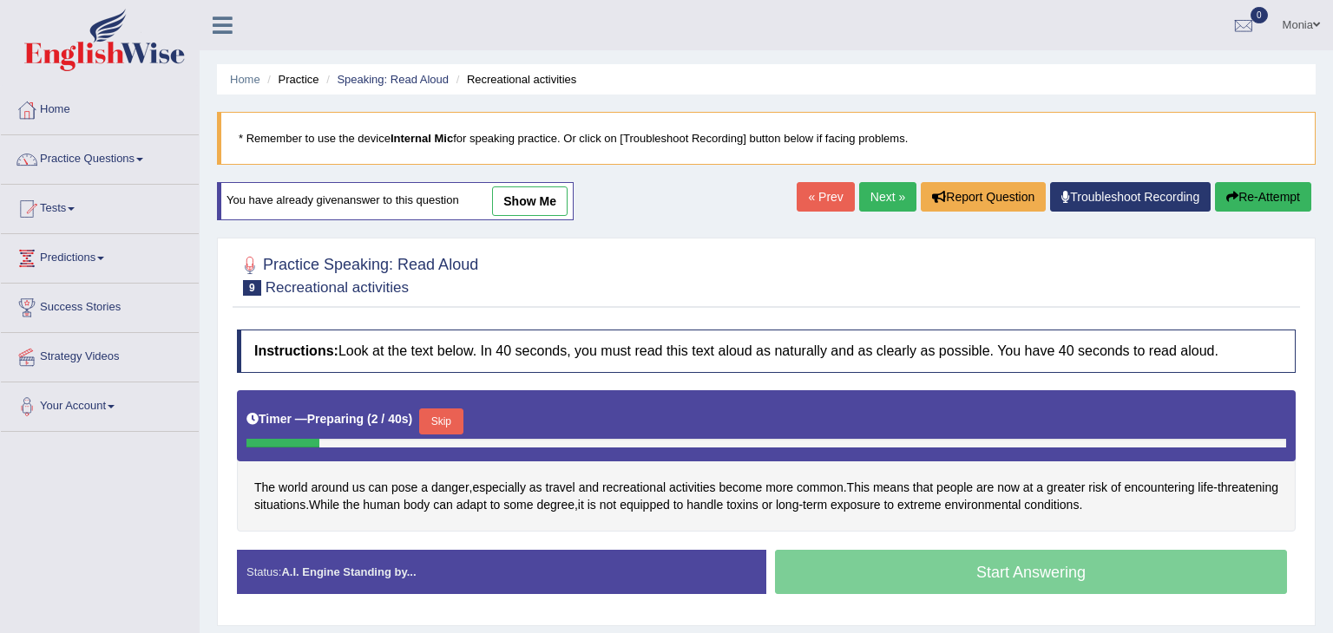
click at [446, 419] on button "Skip" at bounding box center [440, 422] width 43 height 26
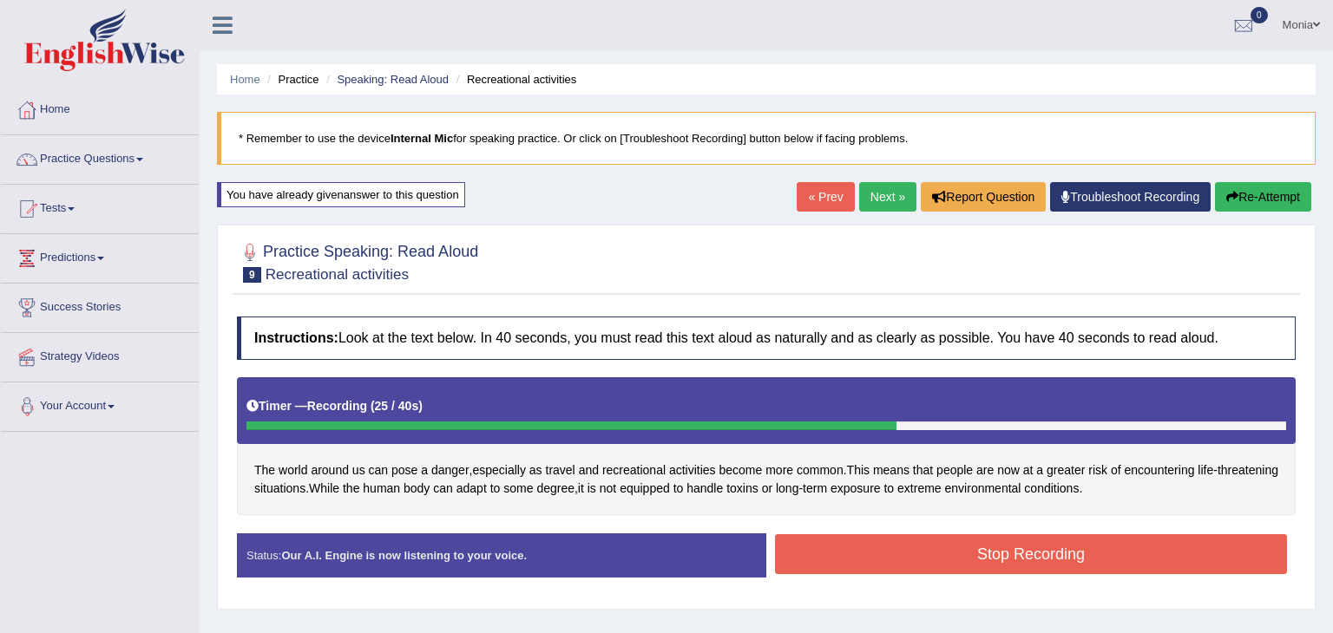
click at [981, 548] on button "Stop Recording" at bounding box center [1031, 555] width 512 height 40
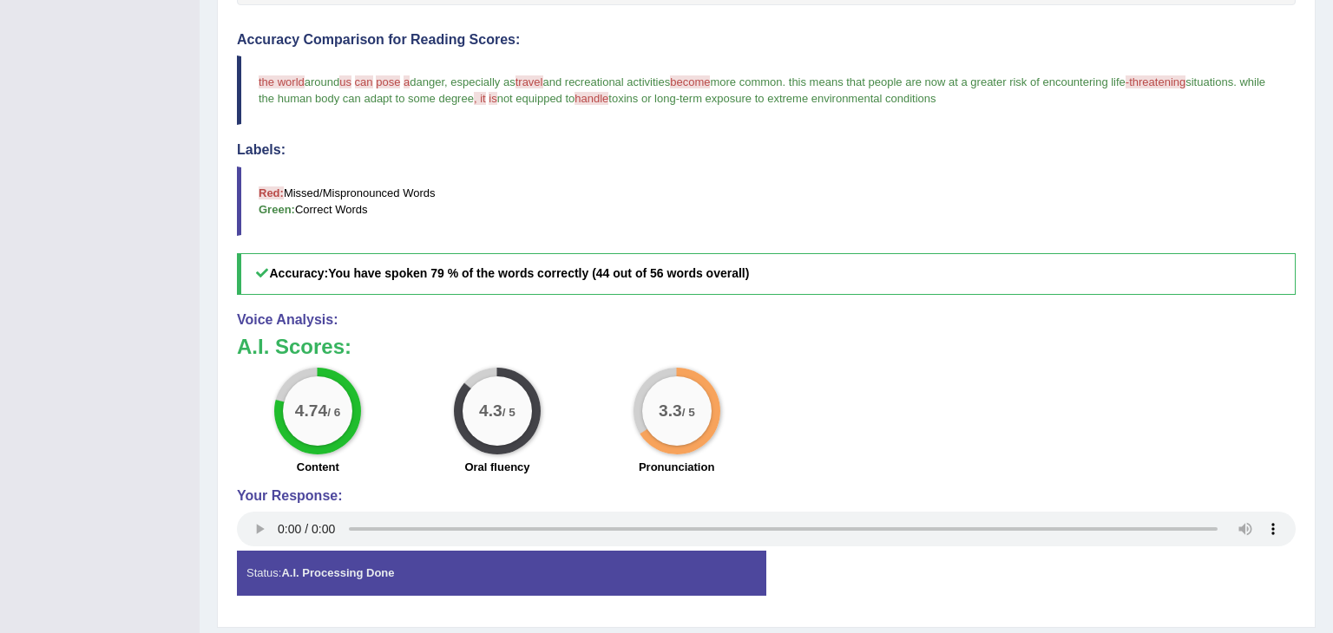
scroll to position [559, 0]
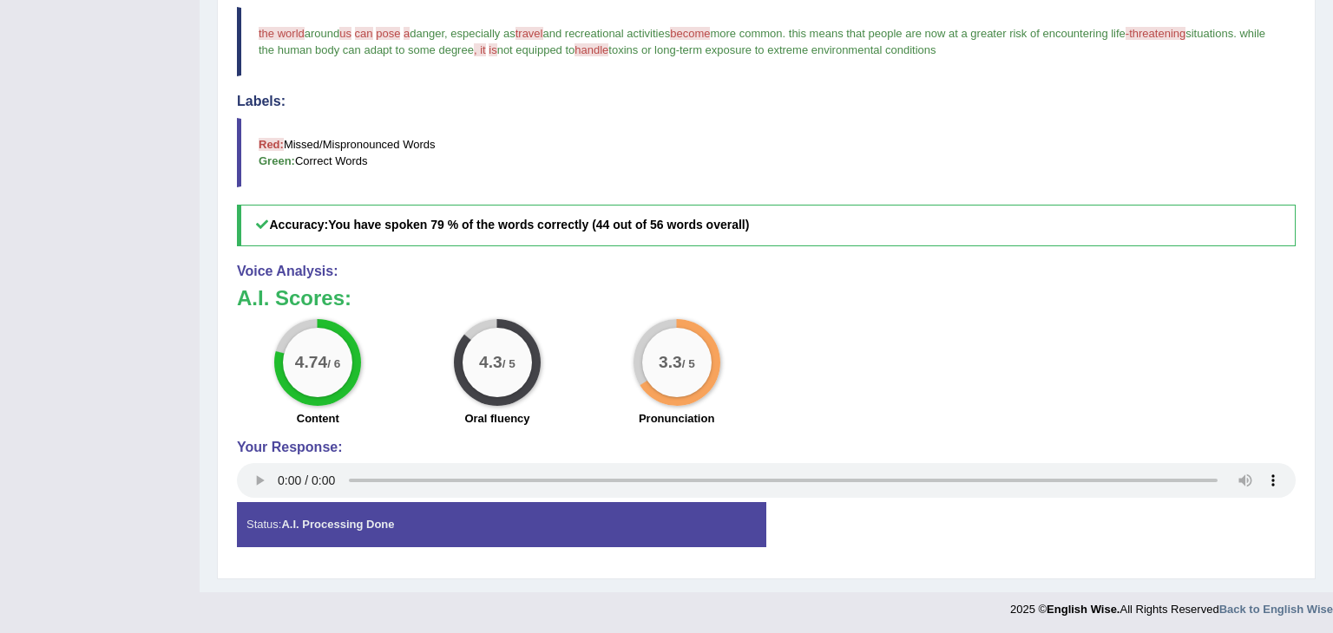
drag, startPoint x: 1332, startPoint y: 244, endPoint x: 1332, endPoint y: 673, distance: 429.5
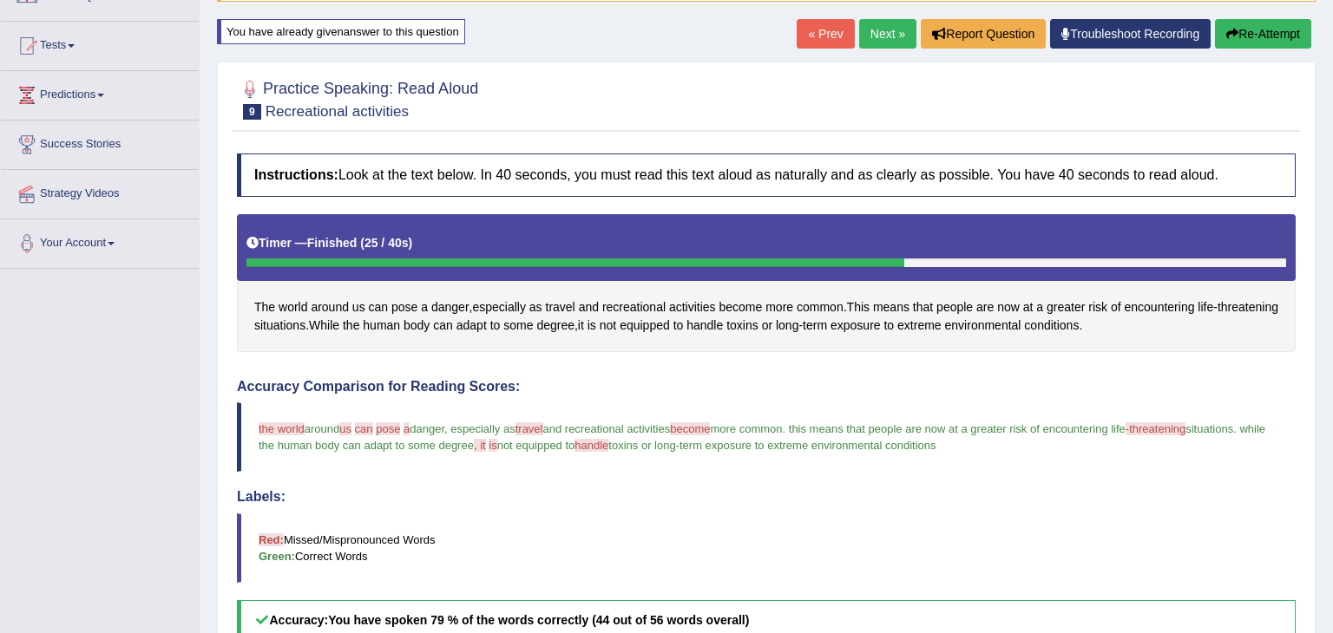
scroll to position [0, 0]
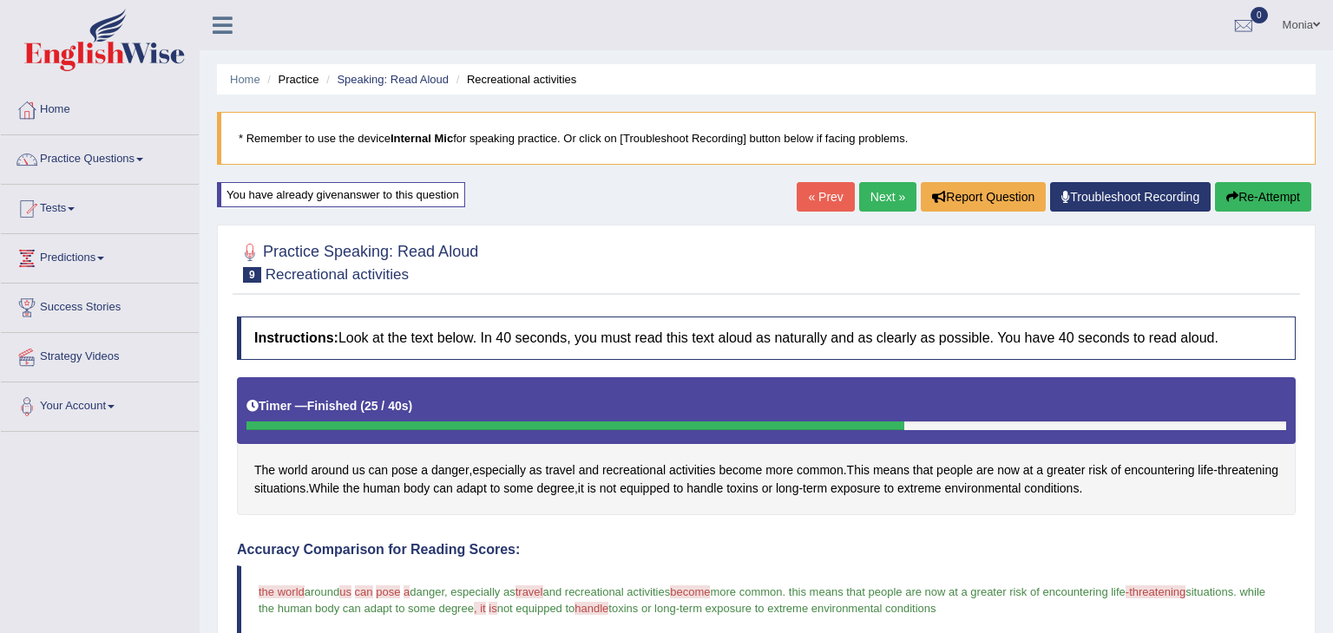
click at [882, 190] on link "Next »" at bounding box center [887, 197] width 57 height 30
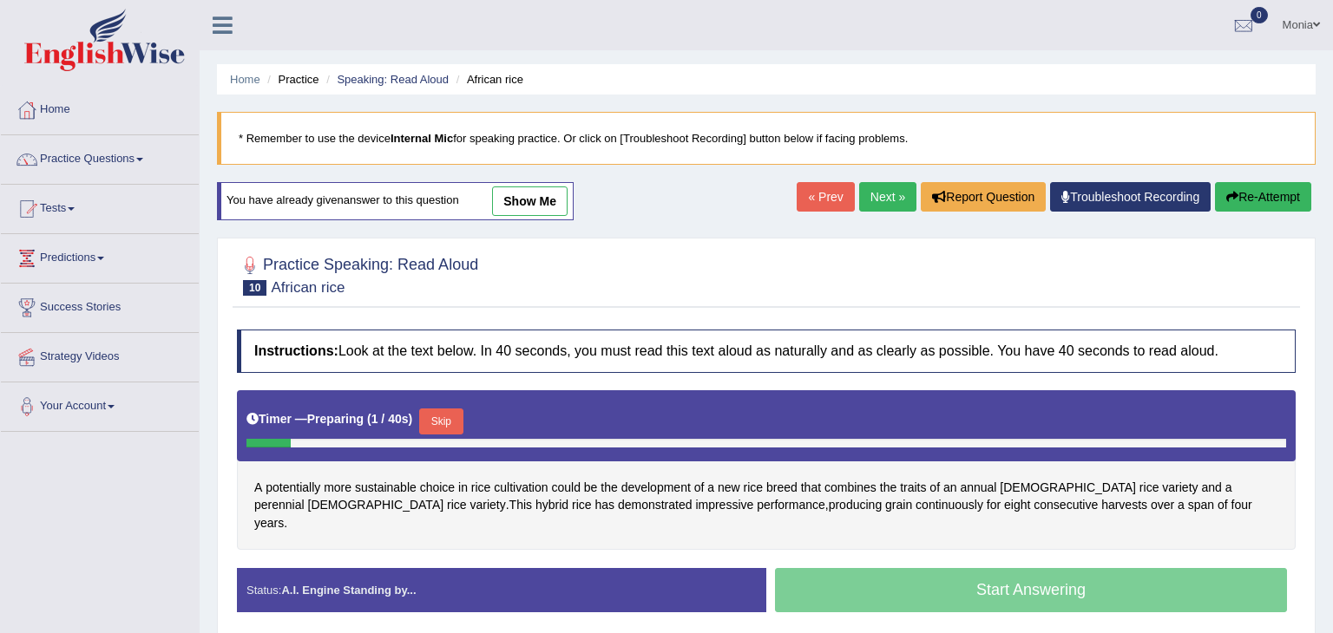
click at [447, 417] on button "Skip" at bounding box center [440, 422] width 43 height 26
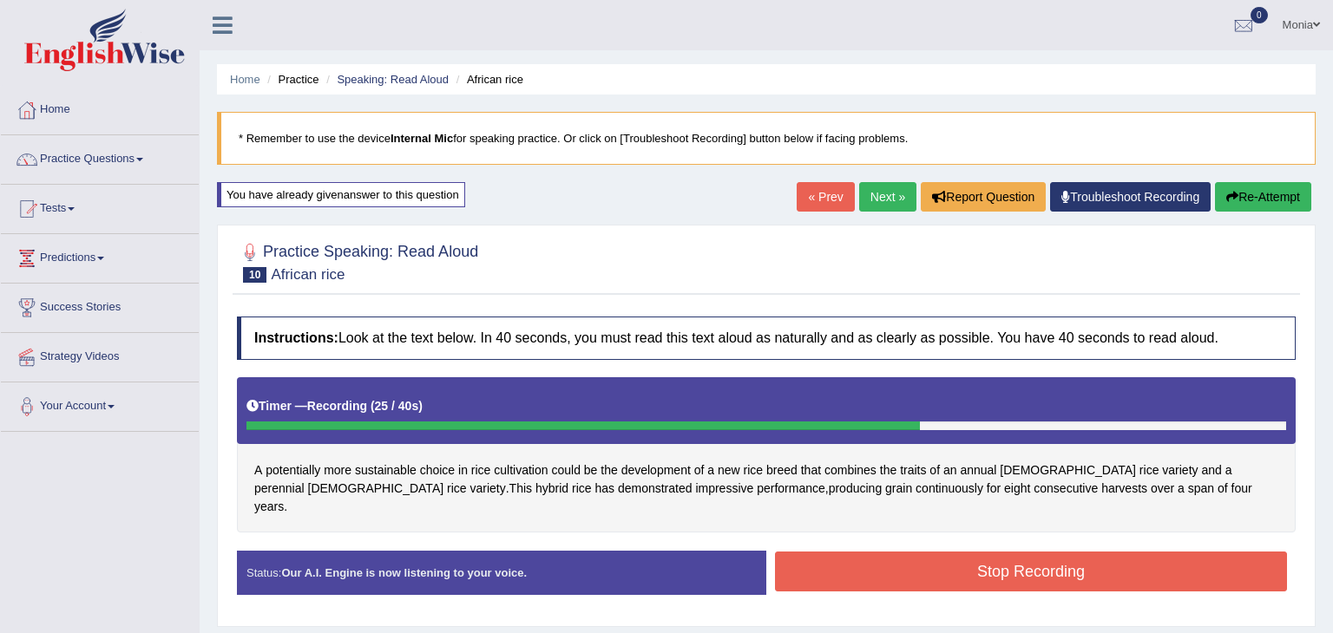
click at [1073, 552] on button "Stop Recording" at bounding box center [1031, 572] width 512 height 40
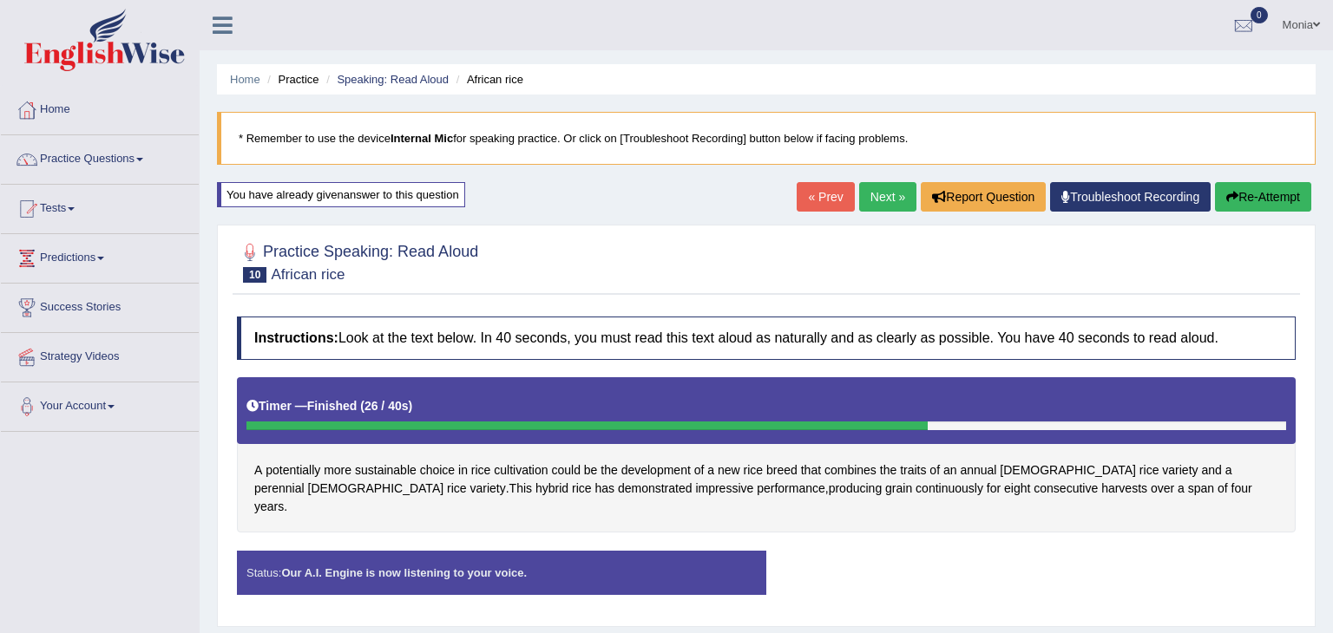
click at [1073, 546] on body "Toggle navigation Home Practice Questions Speaking Practice Read Aloud Repeat S…" at bounding box center [666, 316] width 1333 height 633
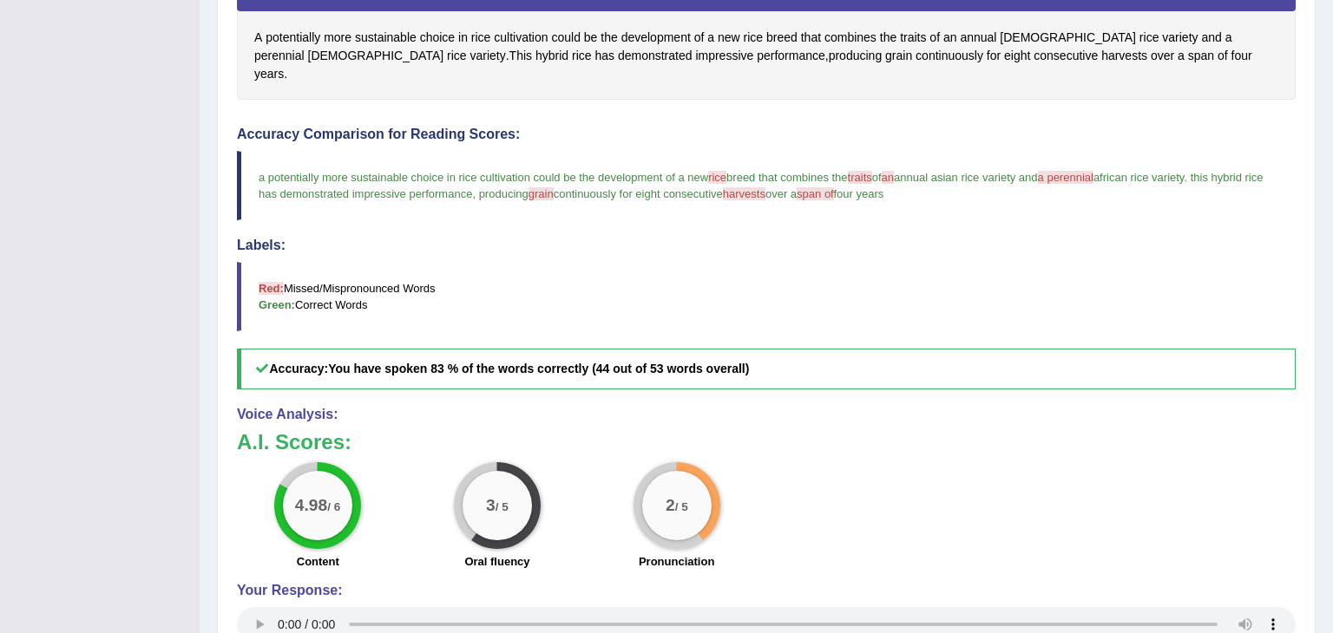
scroll to position [437, 0]
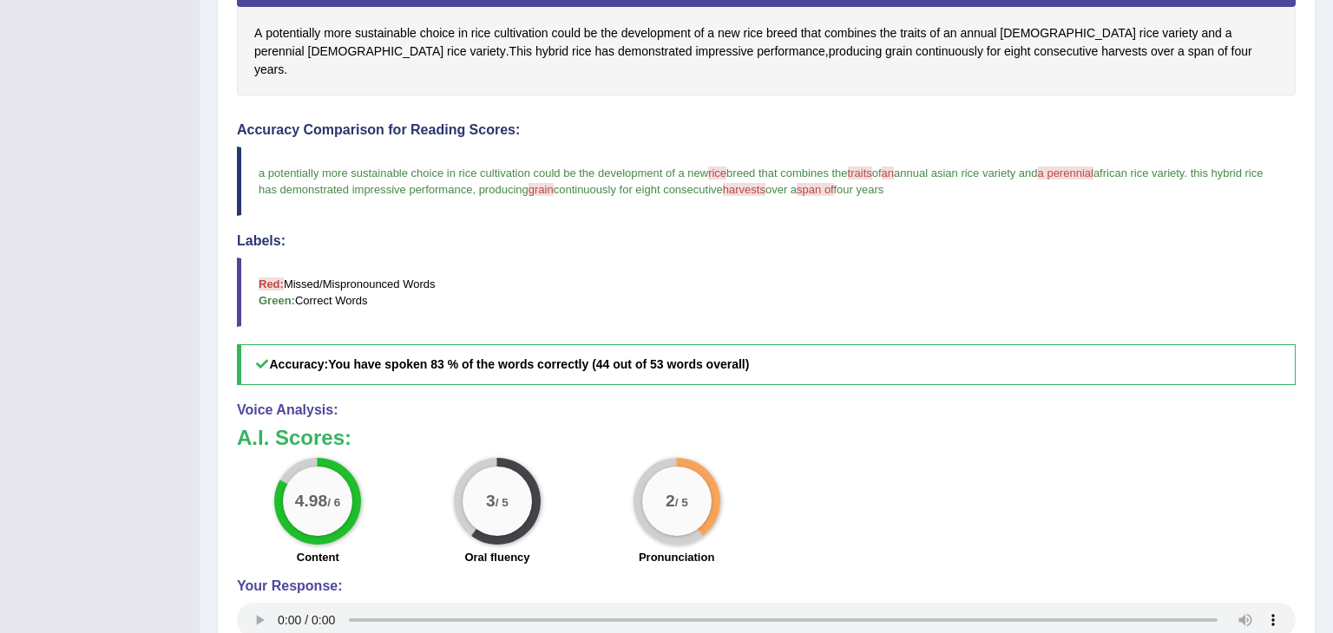
drag, startPoint x: 1332, startPoint y: 207, endPoint x: 1332, endPoint y: 438, distance: 231.7
click at [1332, 438] on div "Home Practice Speaking: Read Aloud African rice * Remember to use the device In…" at bounding box center [766, 147] width 1133 height 1169
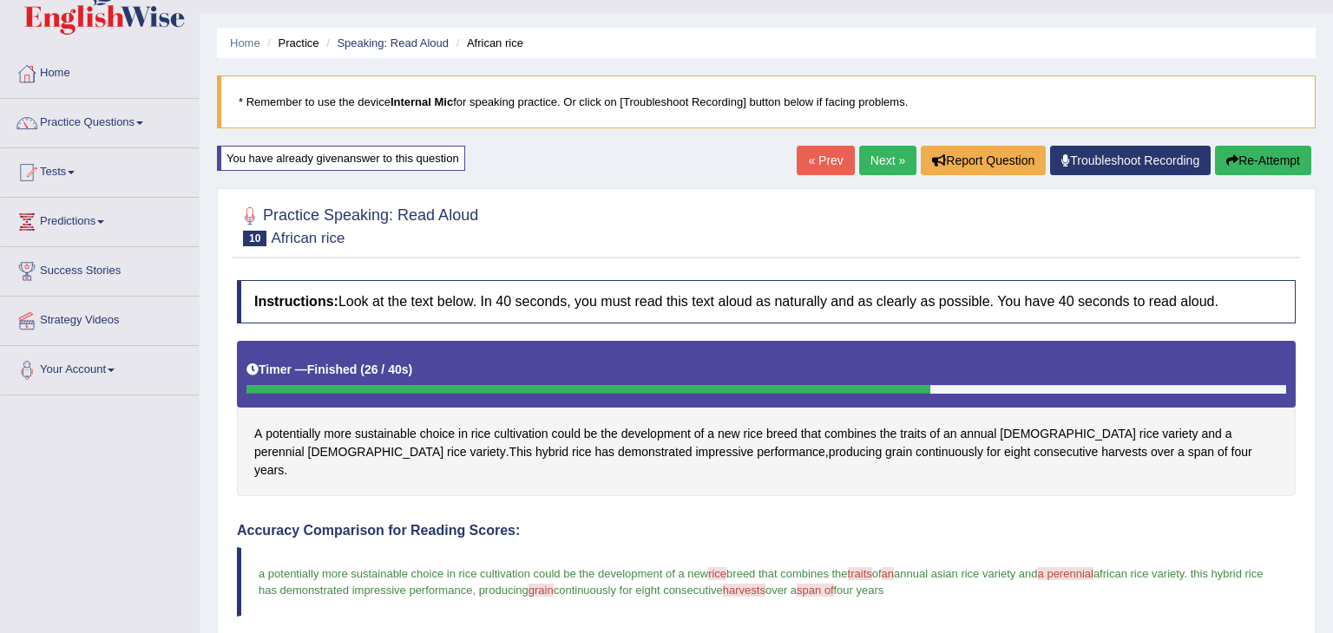
scroll to position [0, 0]
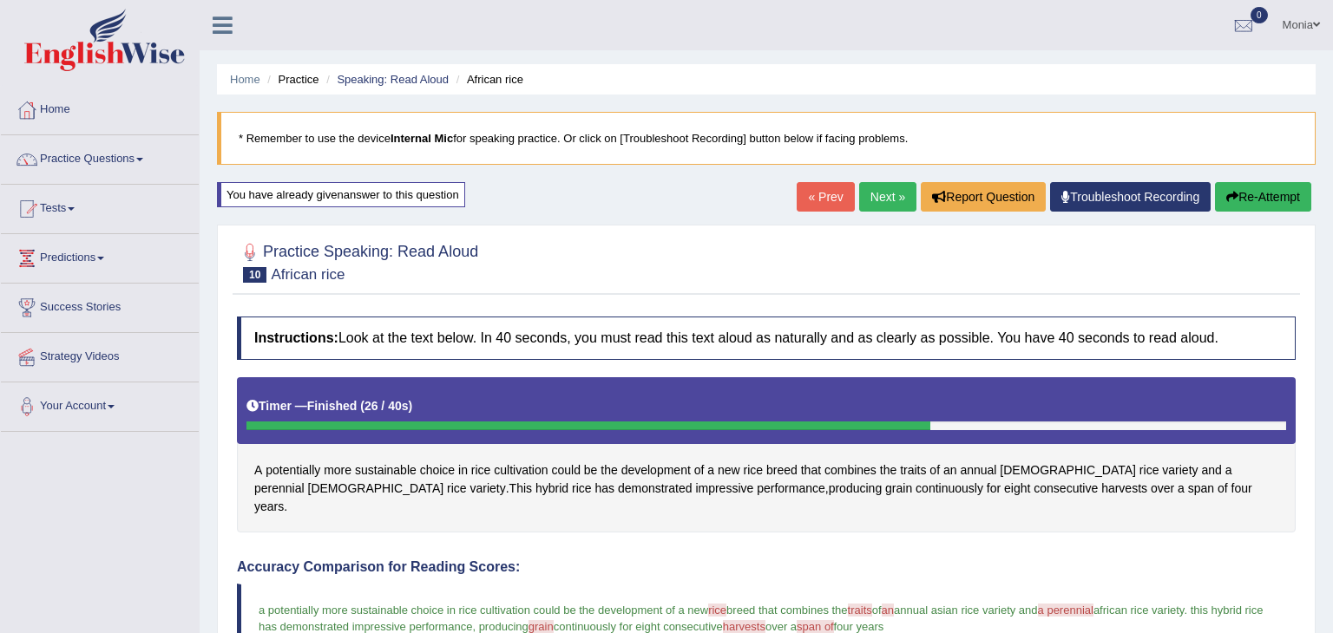
drag, startPoint x: 1331, startPoint y: 329, endPoint x: 1332, endPoint y: -36, distance: 364.5
click at [1332, 0] on html "Toggle navigation Home Practice Questions Speaking Practice Read Aloud Repeat S…" at bounding box center [666, 316] width 1333 height 633
click at [890, 198] on link "Next »" at bounding box center [887, 197] width 57 height 30
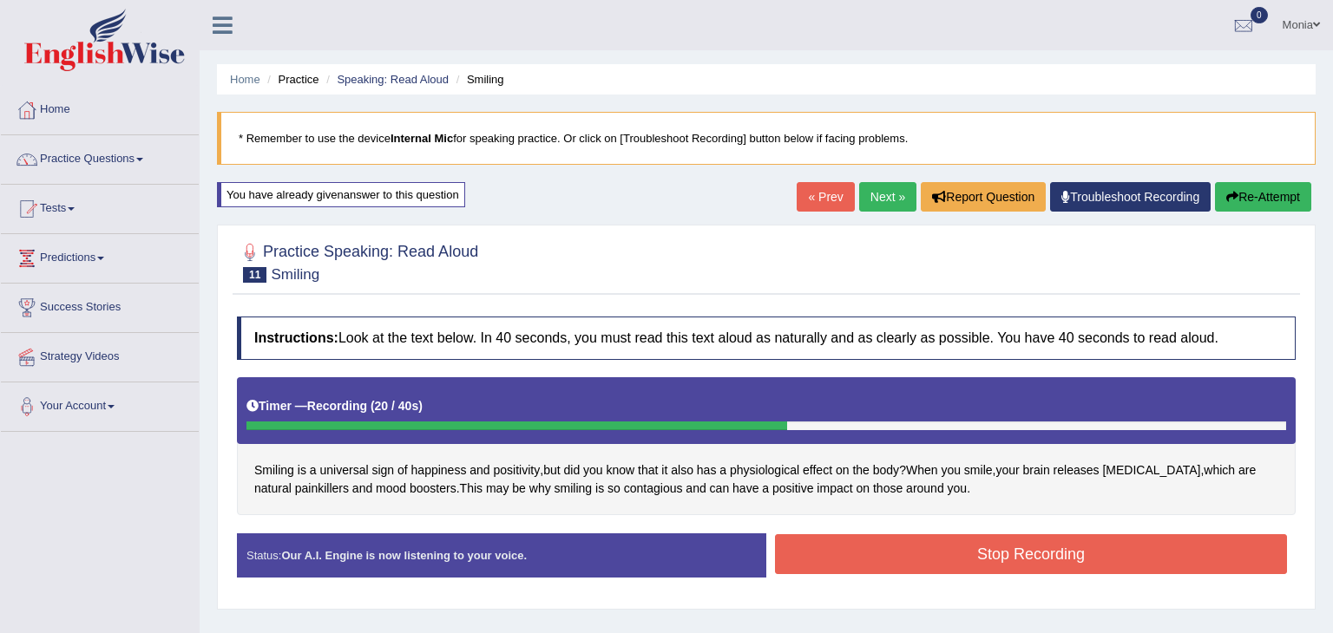
click at [955, 549] on button "Stop Recording" at bounding box center [1031, 555] width 512 height 40
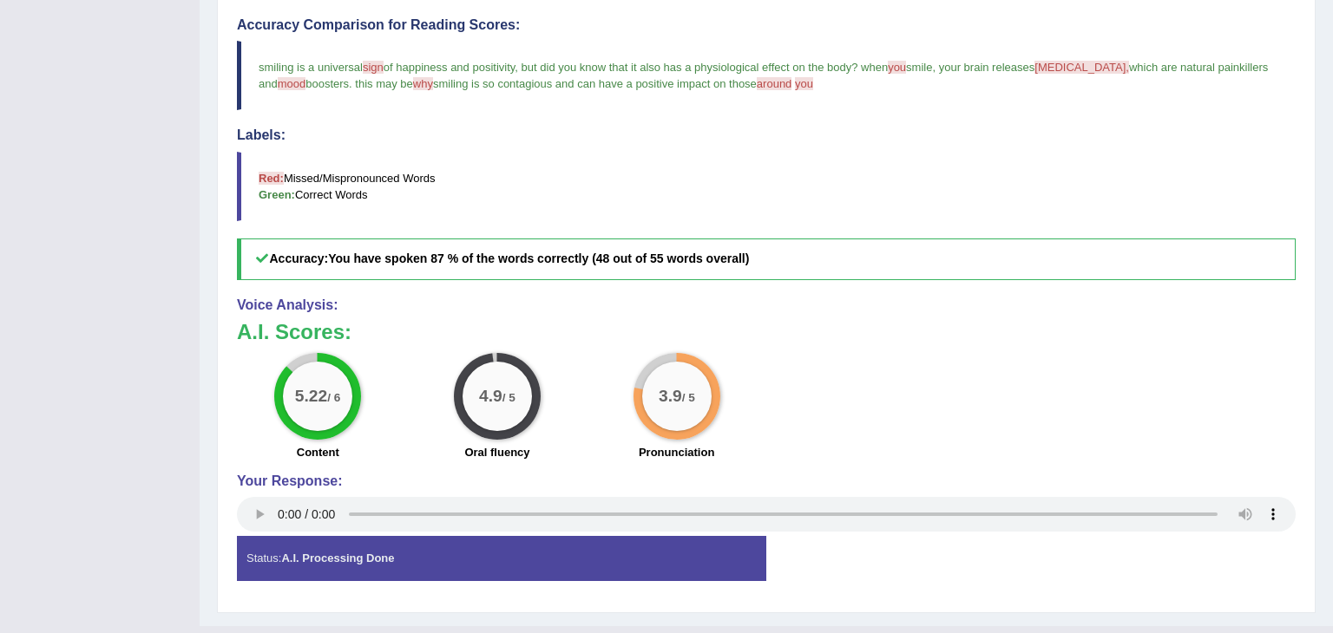
scroll to position [527, 0]
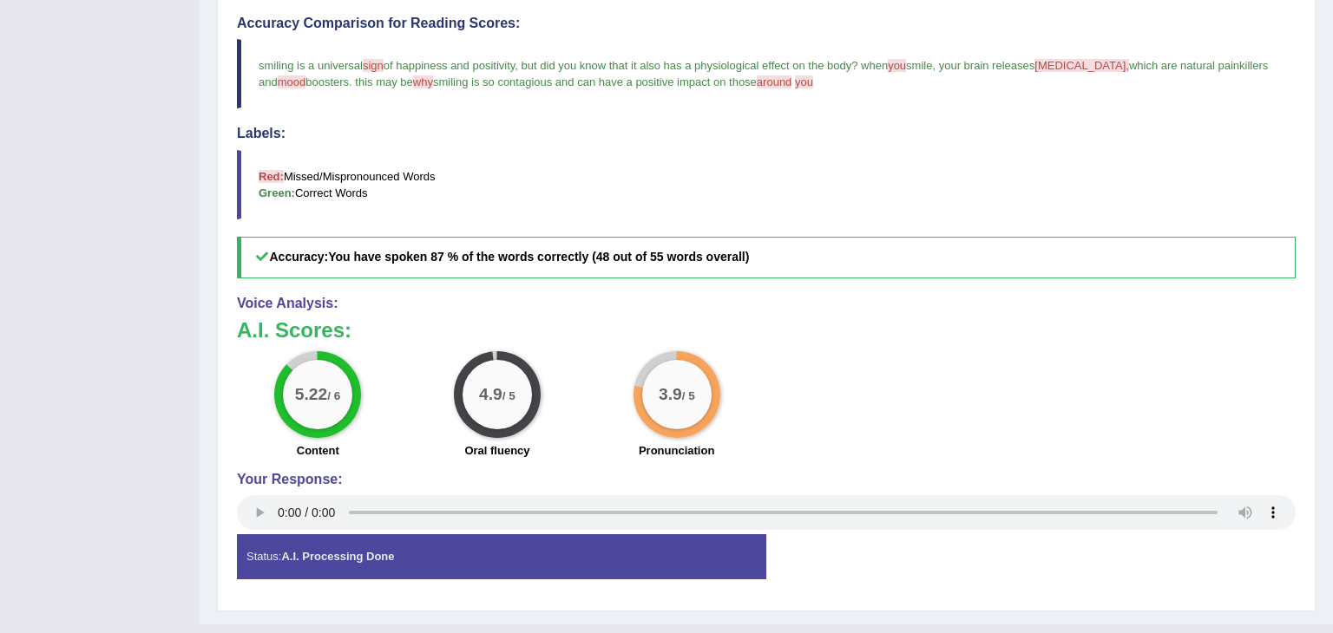
drag, startPoint x: 1332, startPoint y: 246, endPoint x: 1332, endPoint y: 526, distance: 279.4
click at [1332, 526] on div "Home Practice Speaking: Read Aloud Smiling * Remember to use the device Interna…" at bounding box center [766, 48] width 1133 height 1151
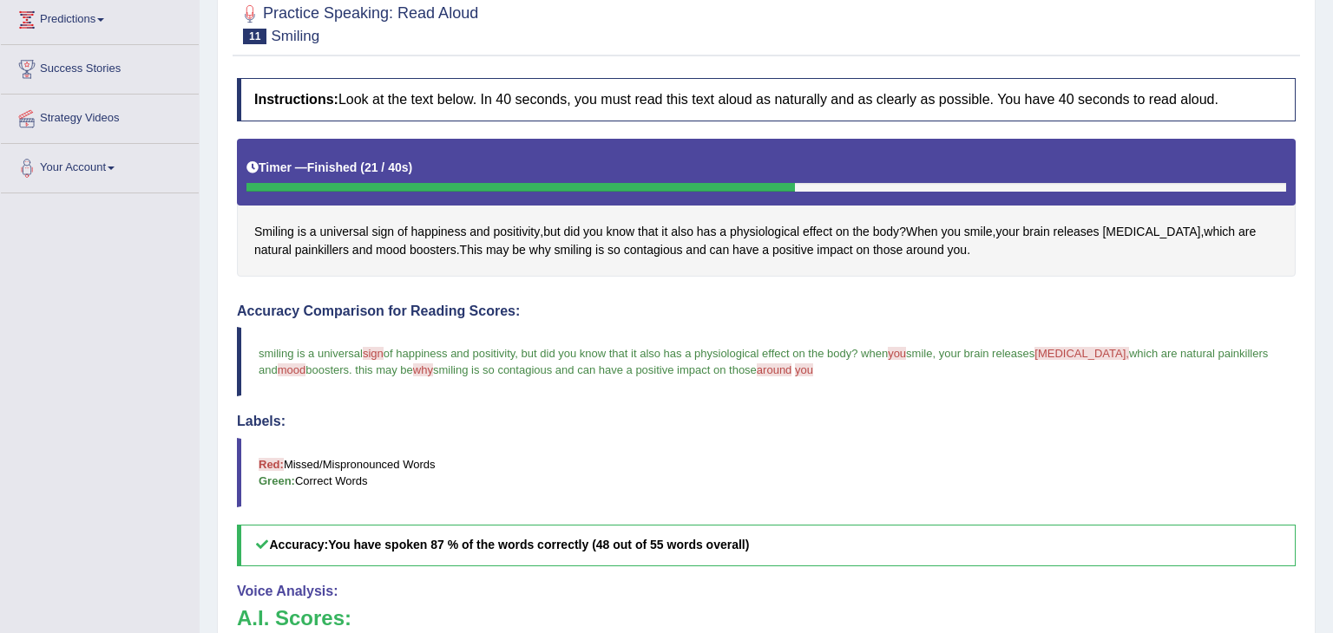
scroll to position [0, 0]
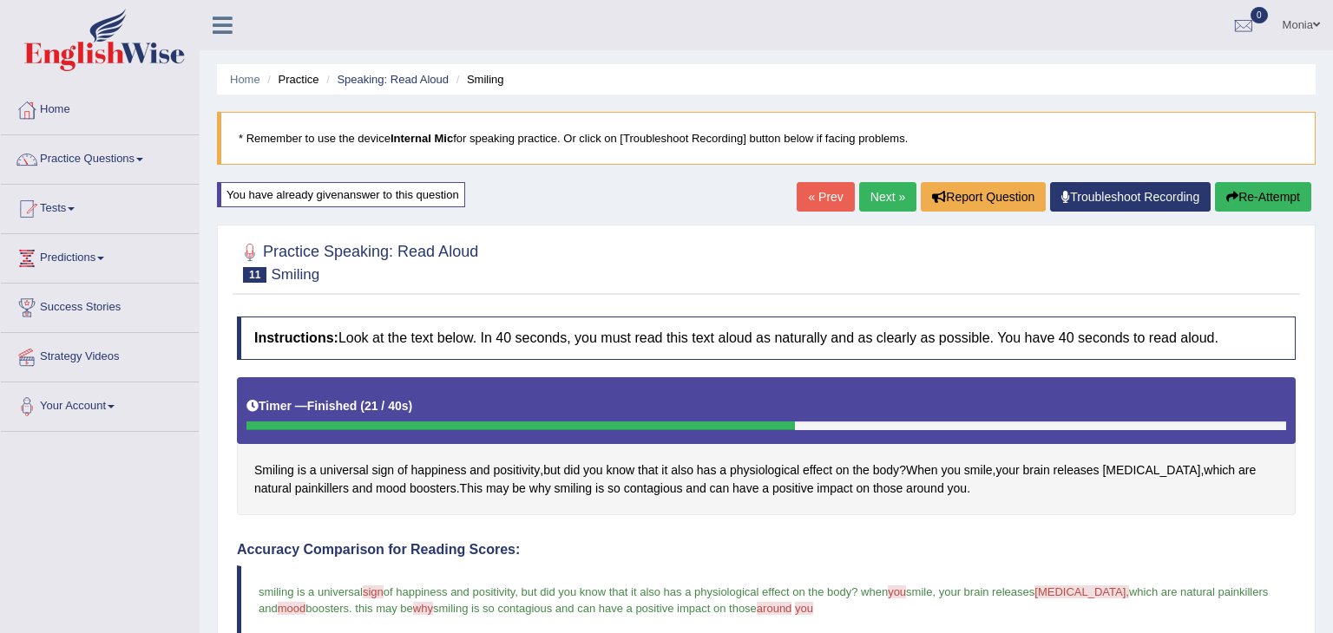
drag, startPoint x: 1331, startPoint y: 409, endPoint x: 1331, endPoint y: 12, distance: 396.6
click at [1331, 12] on div "Toggle navigation Home Practice Questions Speaking Practice Read Aloud Repeat S…" at bounding box center [666, 593] width 1333 height 1186
click at [884, 189] on link "Next »" at bounding box center [887, 197] width 57 height 30
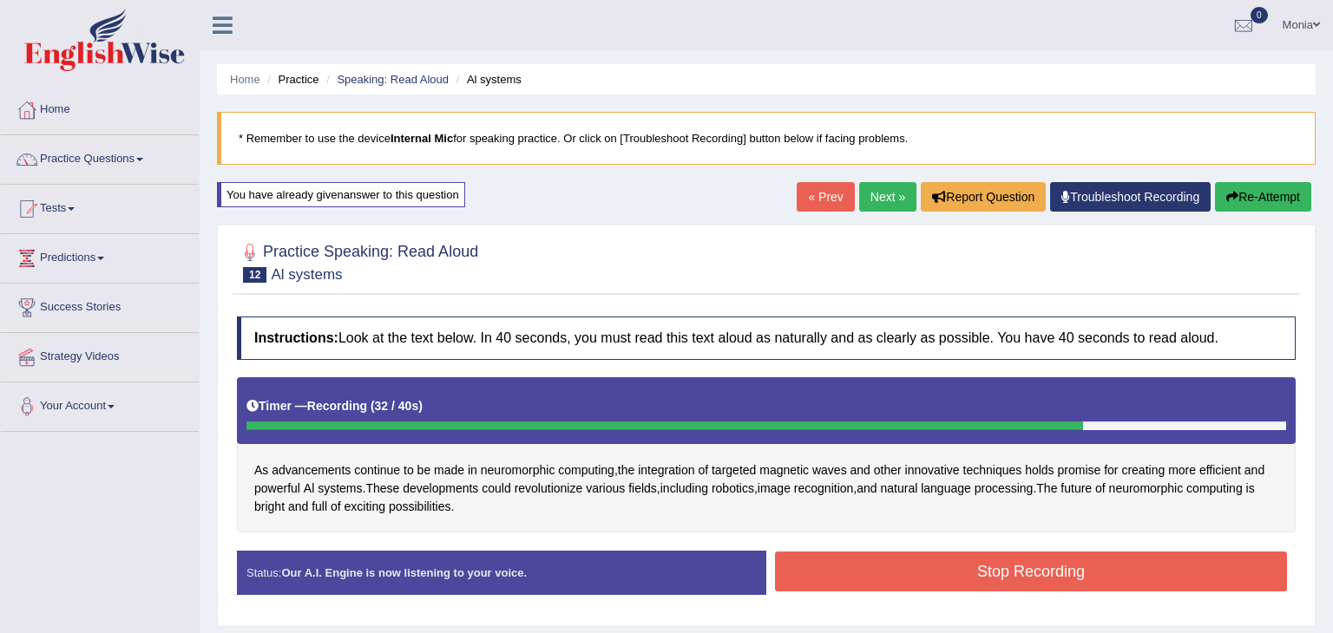
click at [947, 545] on div "Instructions: Look at the text below. In 40 seconds, you must read this text al…" at bounding box center [766, 463] width 1067 height 310
click at [952, 586] on button "Stop Recording" at bounding box center [1031, 572] width 512 height 40
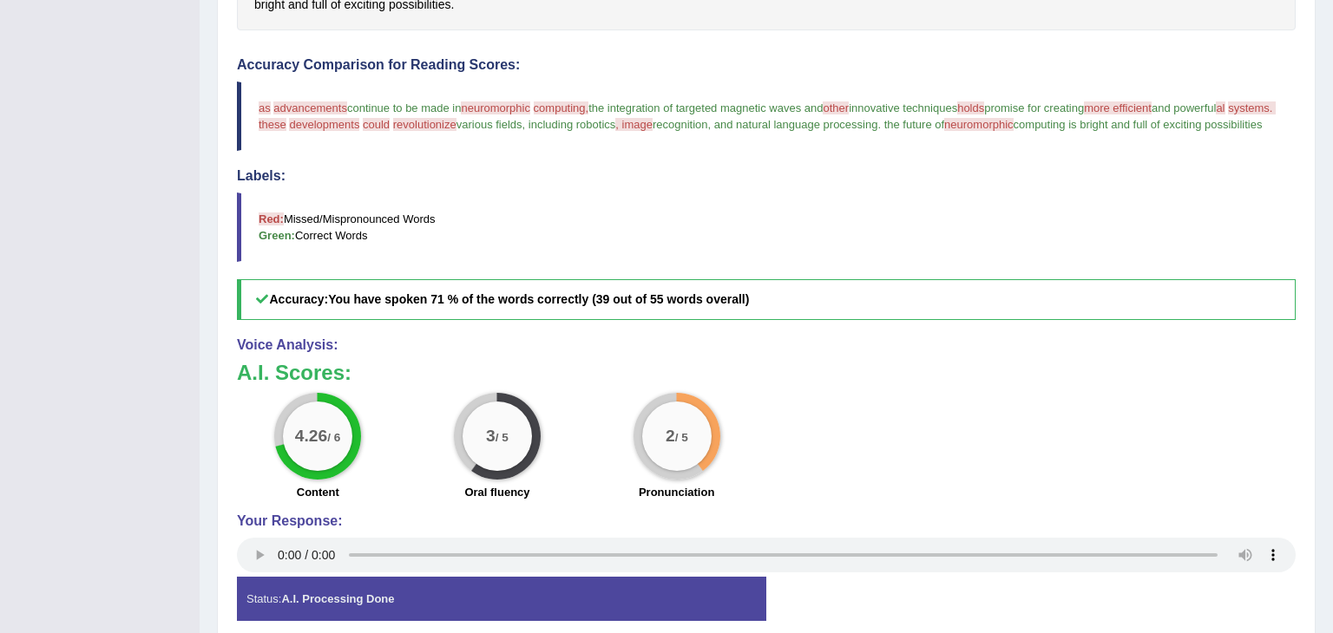
scroll to position [594, 0]
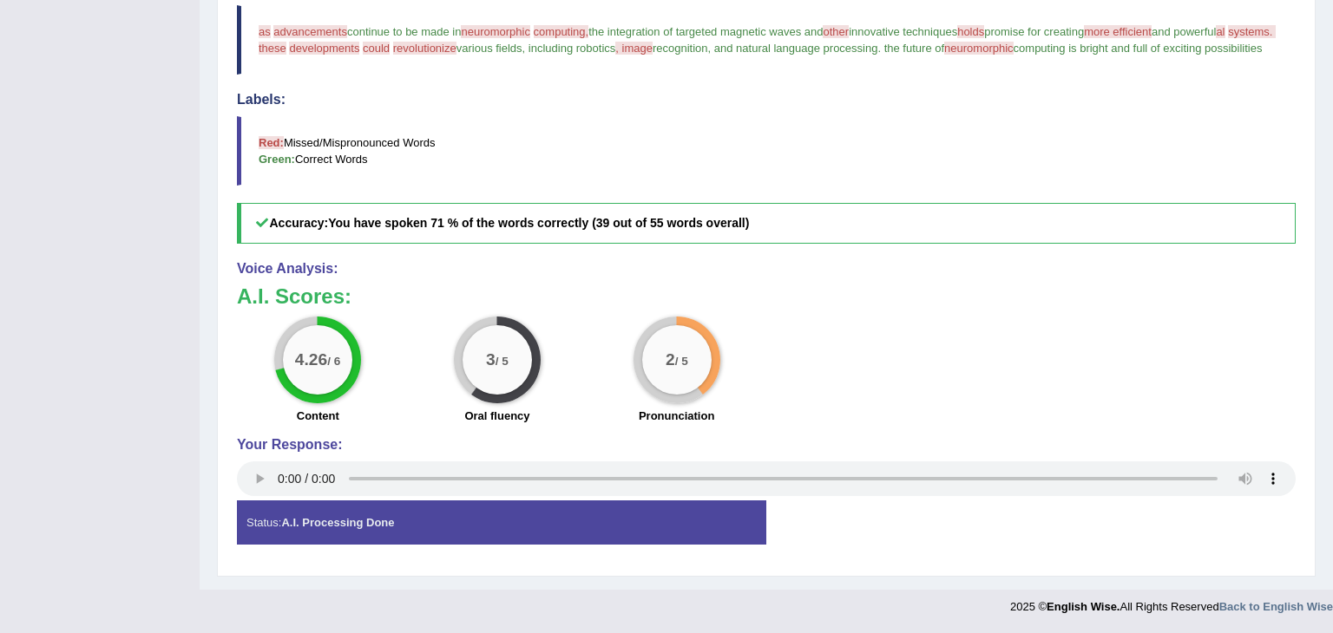
drag, startPoint x: 1332, startPoint y: 46, endPoint x: 1332, endPoint y: 358, distance: 311.5
click at [1332, 358] on div "Toggle navigation Home Practice Questions Speaking Practice Read Aloud Repeat S…" at bounding box center [666, 23] width 1333 height 1204
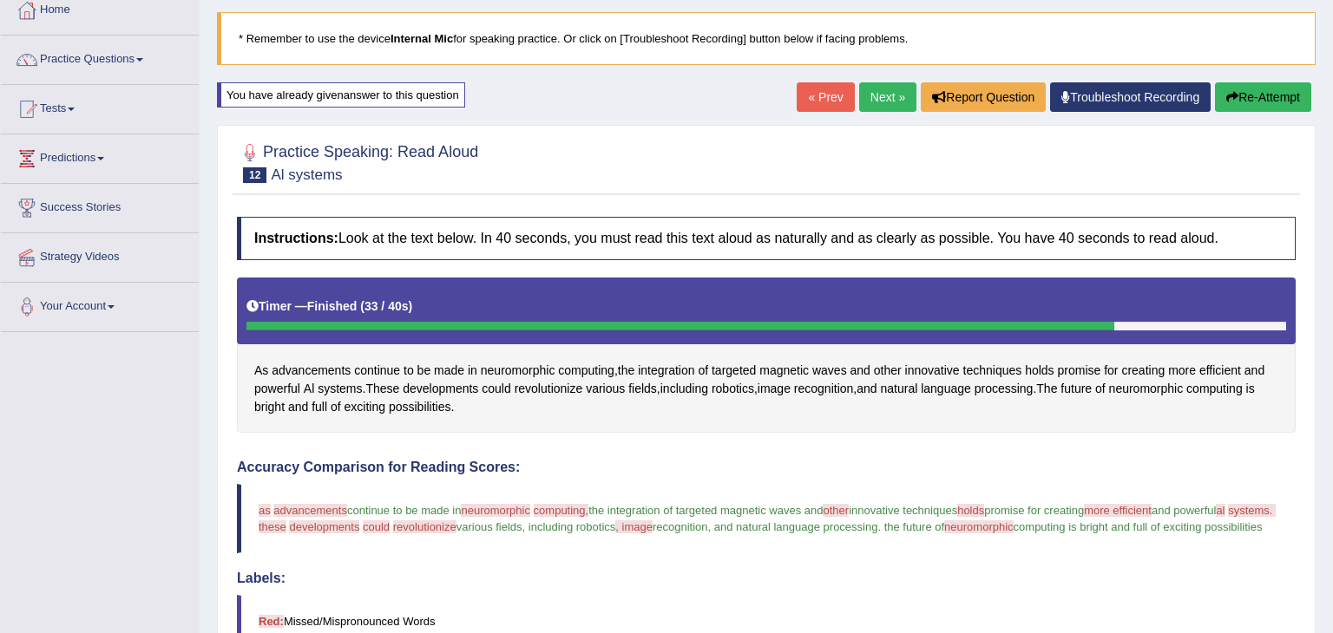
scroll to position [0, 0]
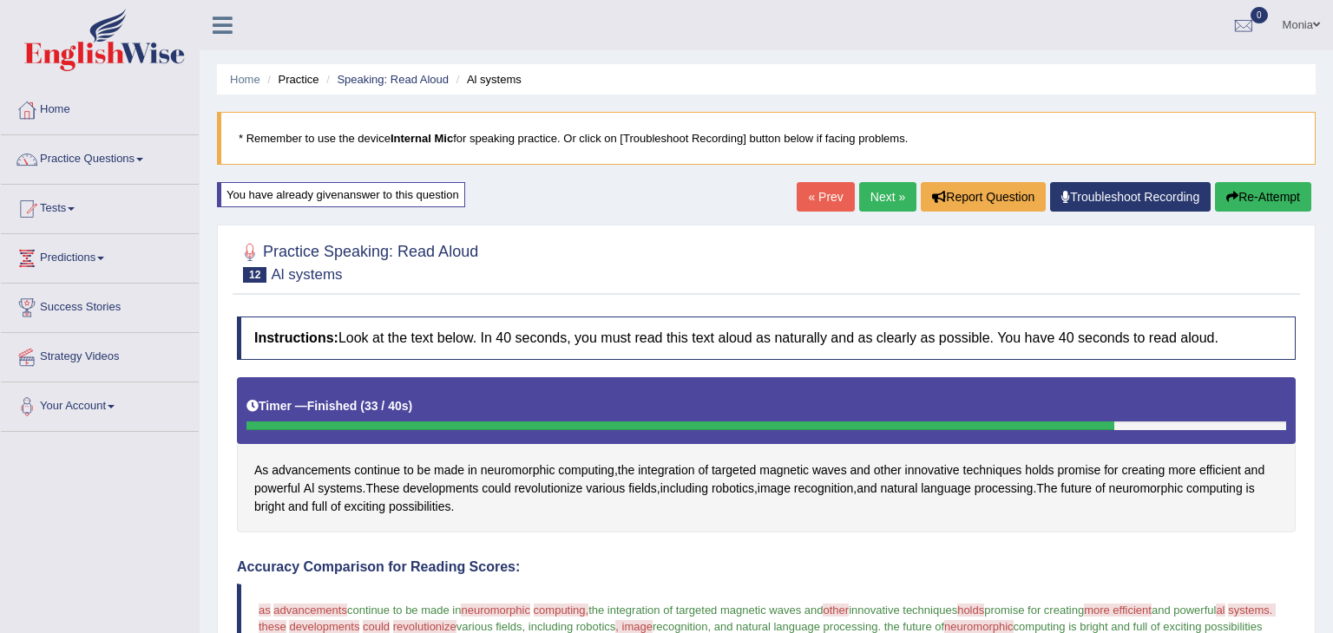
drag, startPoint x: 1332, startPoint y: 372, endPoint x: 1332, endPoint y: 9, distance: 363.6
click at [1332, 9] on div "Toggle navigation Home Practice Questions Speaking Practice Read Aloud Repeat S…" at bounding box center [666, 602] width 1333 height 1204
click at [873, 190] on link "Next »" at bounding box center [887, 197] width 57 height 30
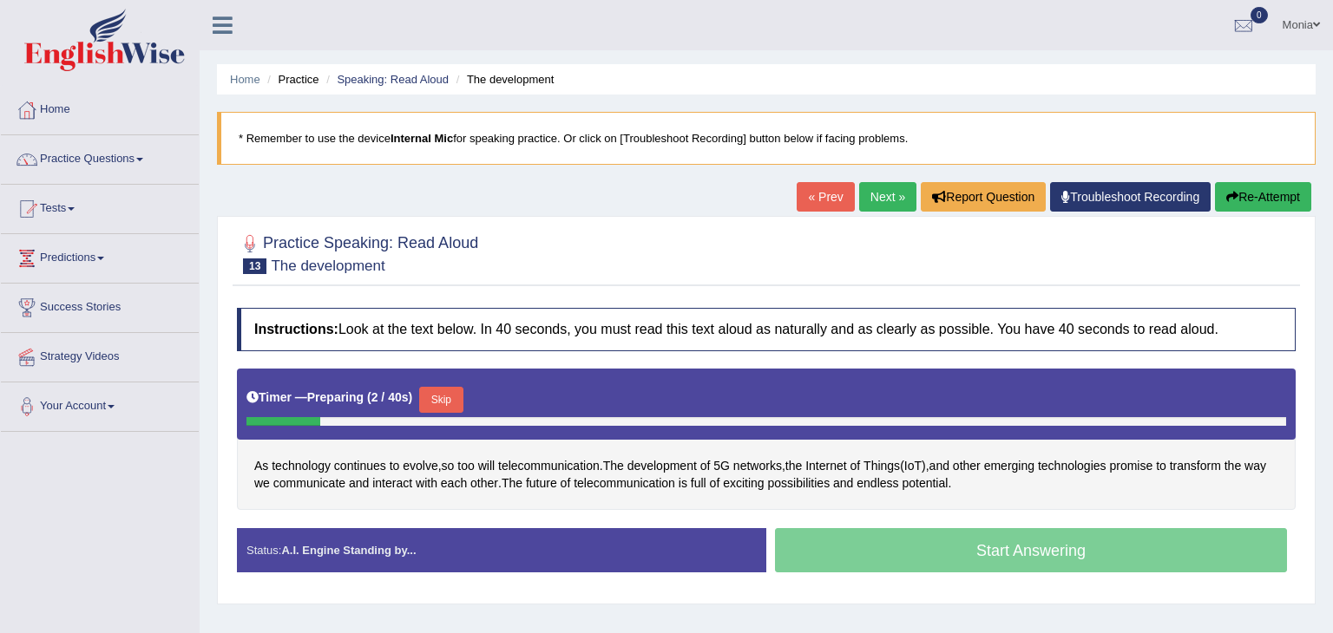
click at [442, 395] on button "Skip" at bounding box center [440, 400] width 43 height 26
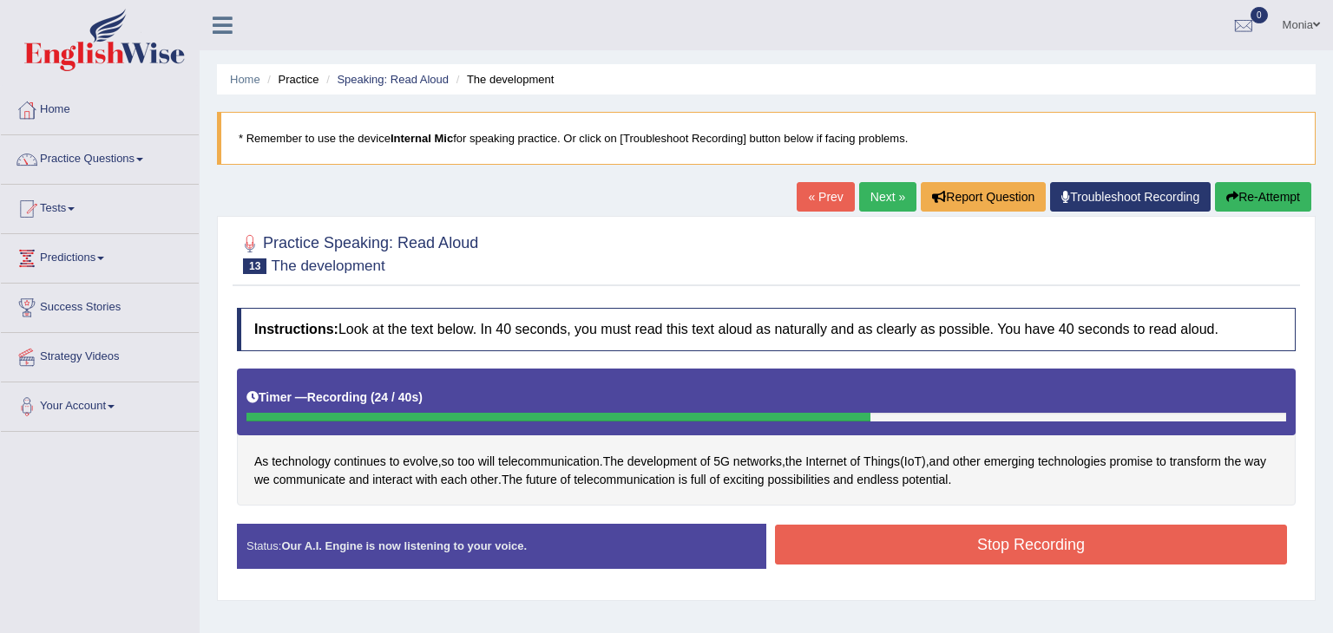
click at [947, 545] on button "Stop Recording" at bounding box center [1031, 545] width 512 height 40
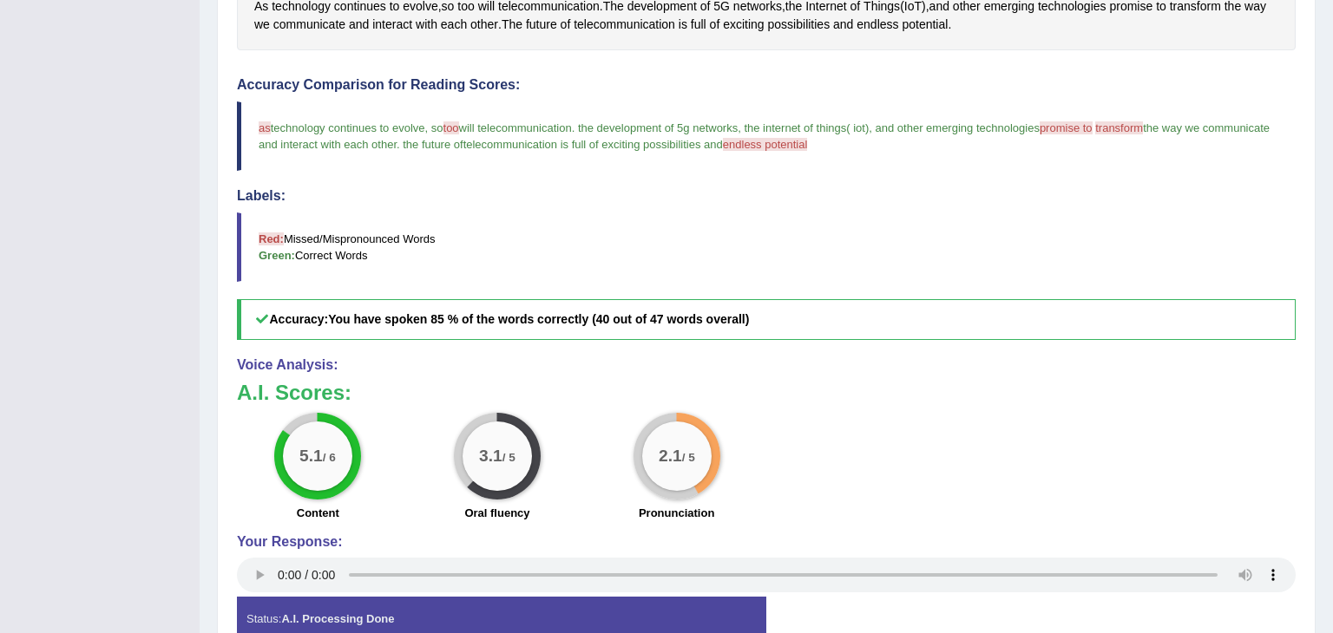
scroll to position [483, 0]
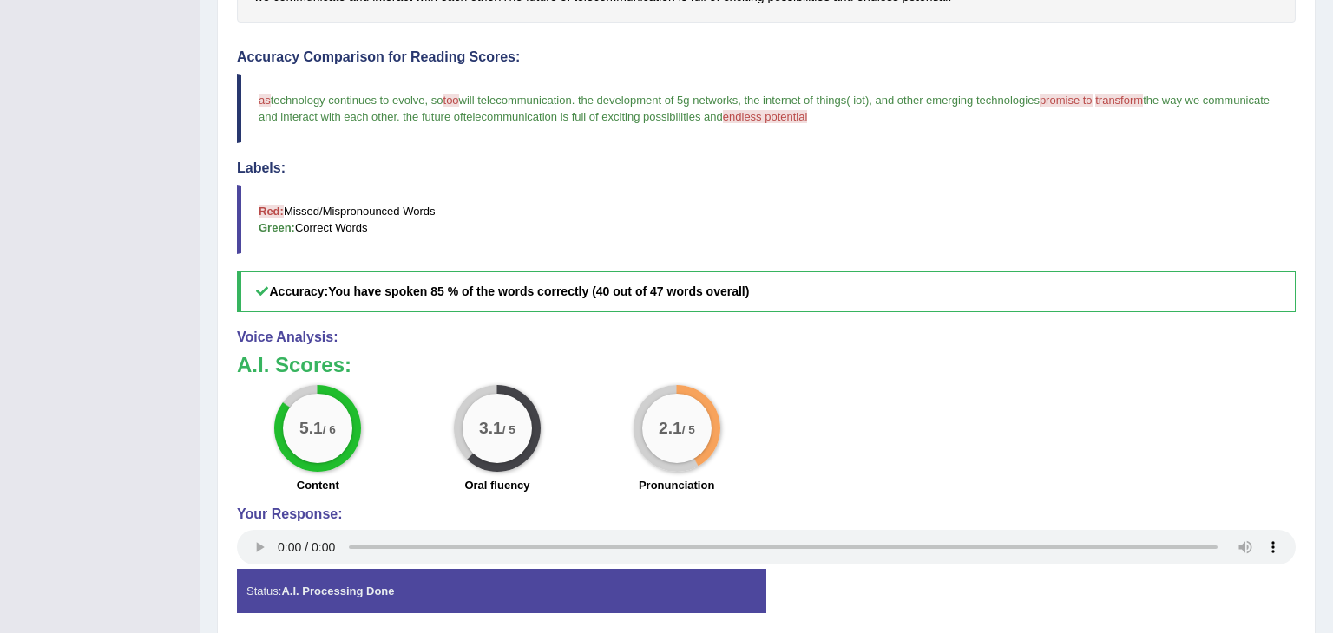
drag, startPoint x: 1332, startPoint y: 108, endPoint x: 1332, endPoint y: 367, distance: 259.5
click at [1332, 367] on div "Home Practice Speaking: Read Aloud The development * Remember to use the device…" at bounding box center [766, 88] width 1133 height 1143
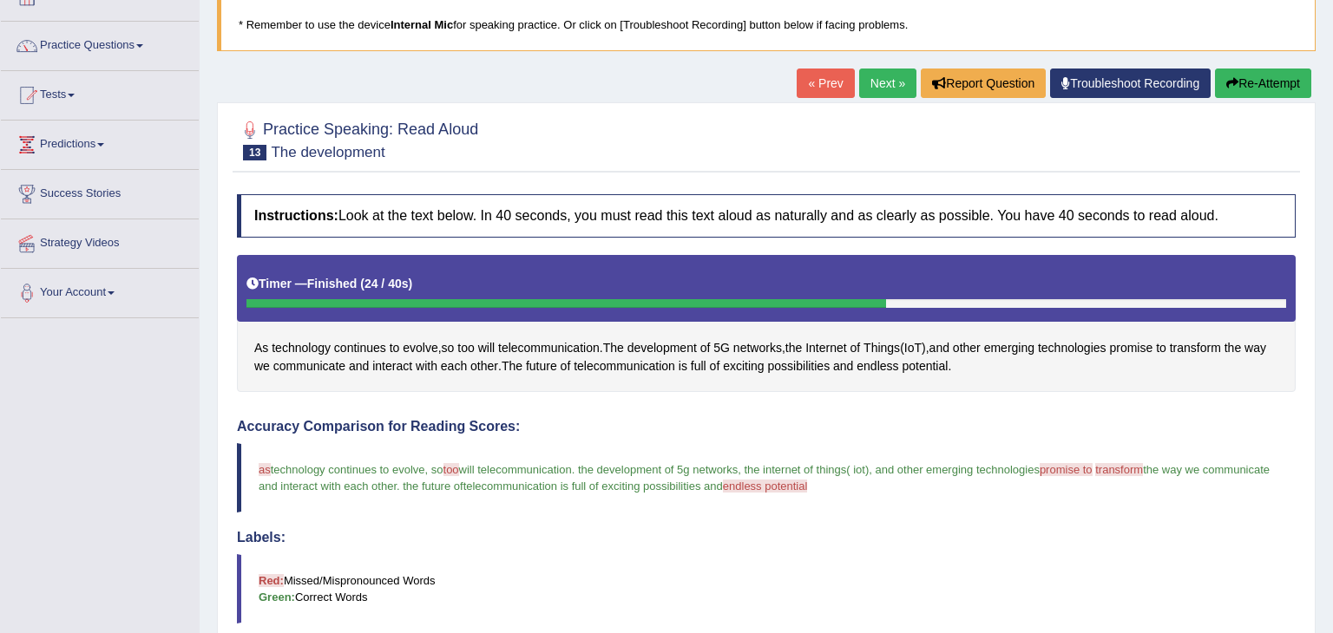
scroll to position [100, 0]
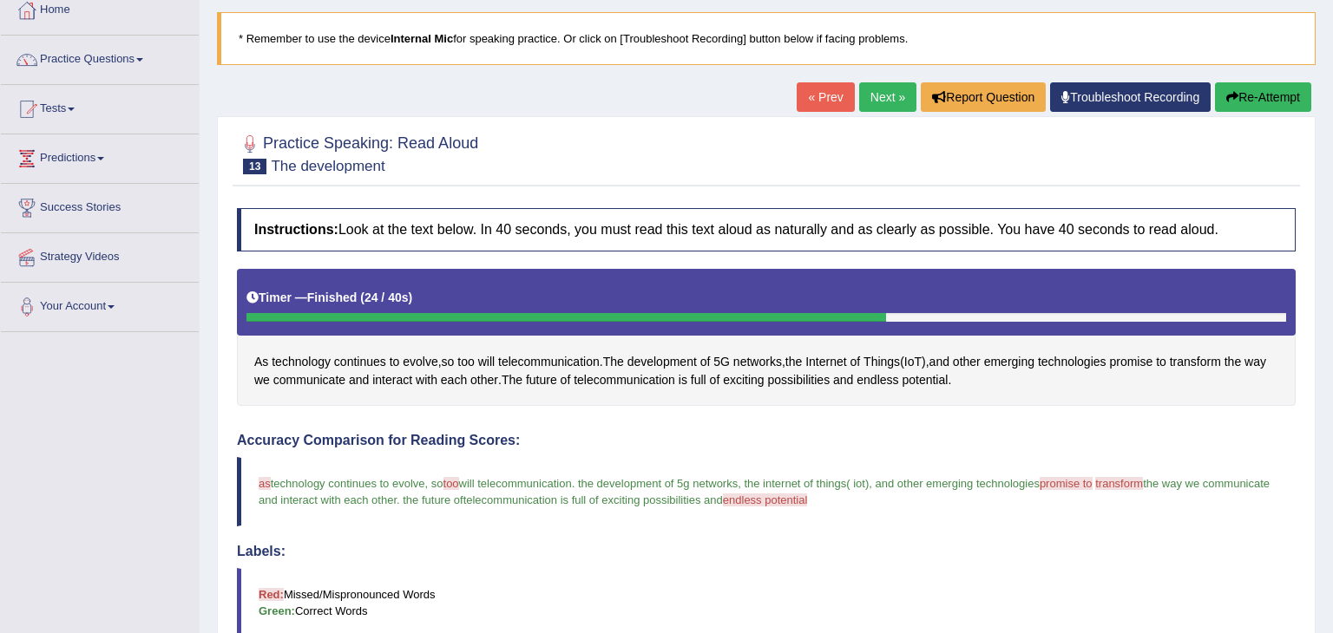
drag, startPoint x: 1332, startPoint y: 276, endPoint x: 1332, endPoint y: 71, distance: 204.8
click at [1332, 71] on div "Home Practice Speaking: Read Aloud The development * Remember to use the device…" at bounding box center [766, 471] width 1133 height 1143
click at [880, 97] on link "Next »" at bounding box center [887, 97] width 57 height 30
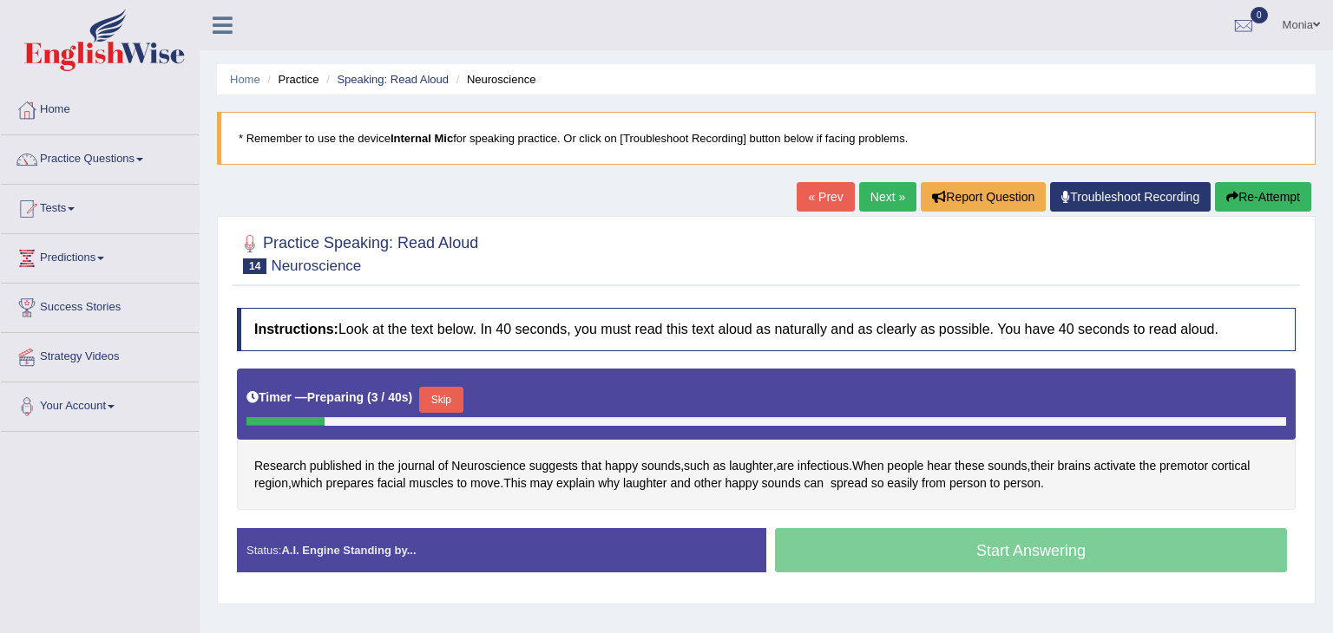
click at [458, 392] on button "Skip" at bounding box center [440, 400] width 43 height 26
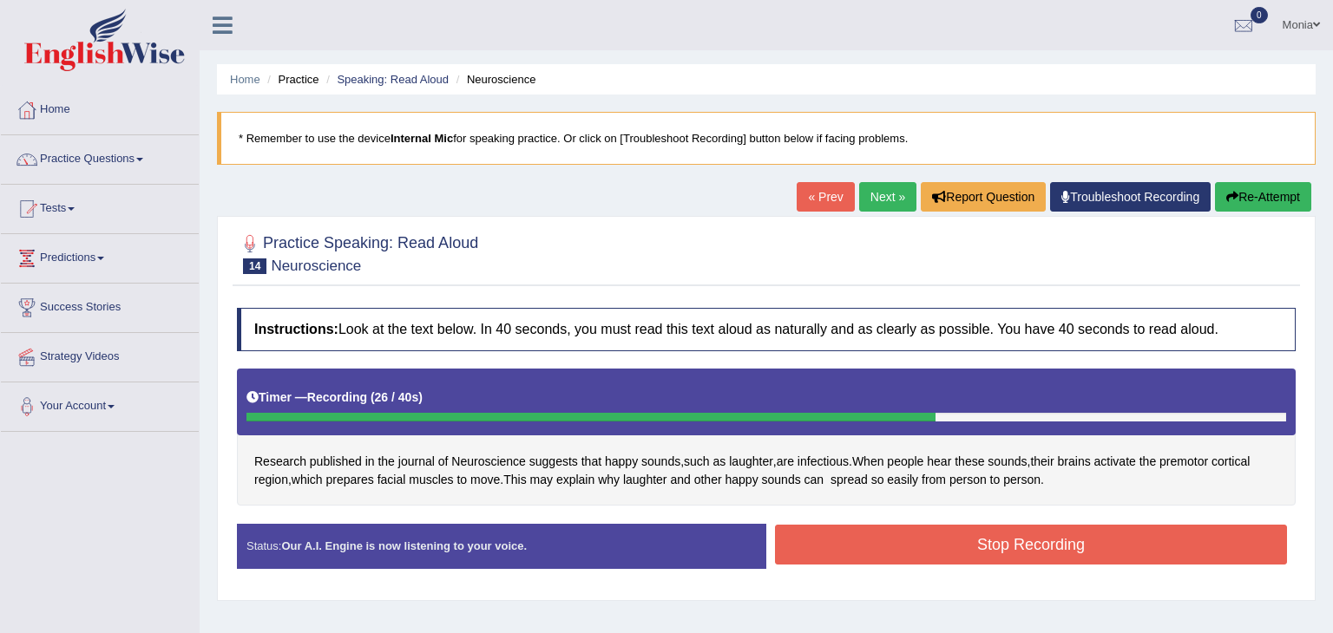
click at [984, 544] on button "Stop Recording" at bounding box center [1031, 545] width 512 height 40
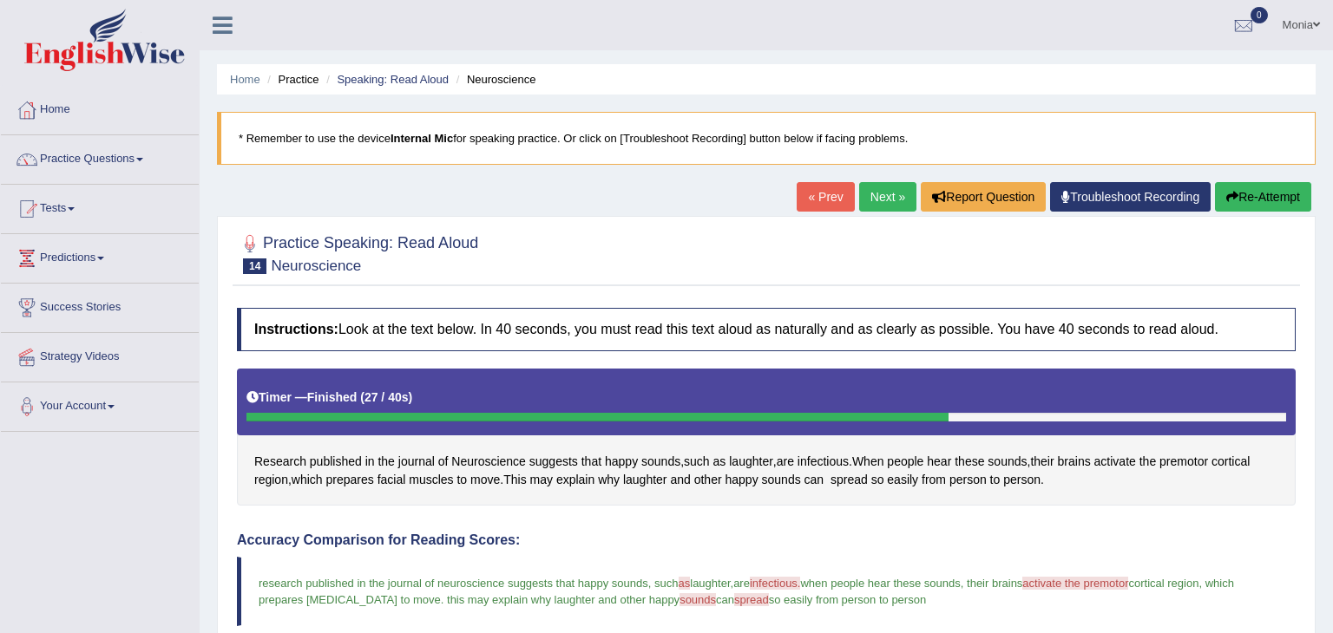
click at [880, 194] on link "Next »" at bounding box center [887, 197] width 57 height 30
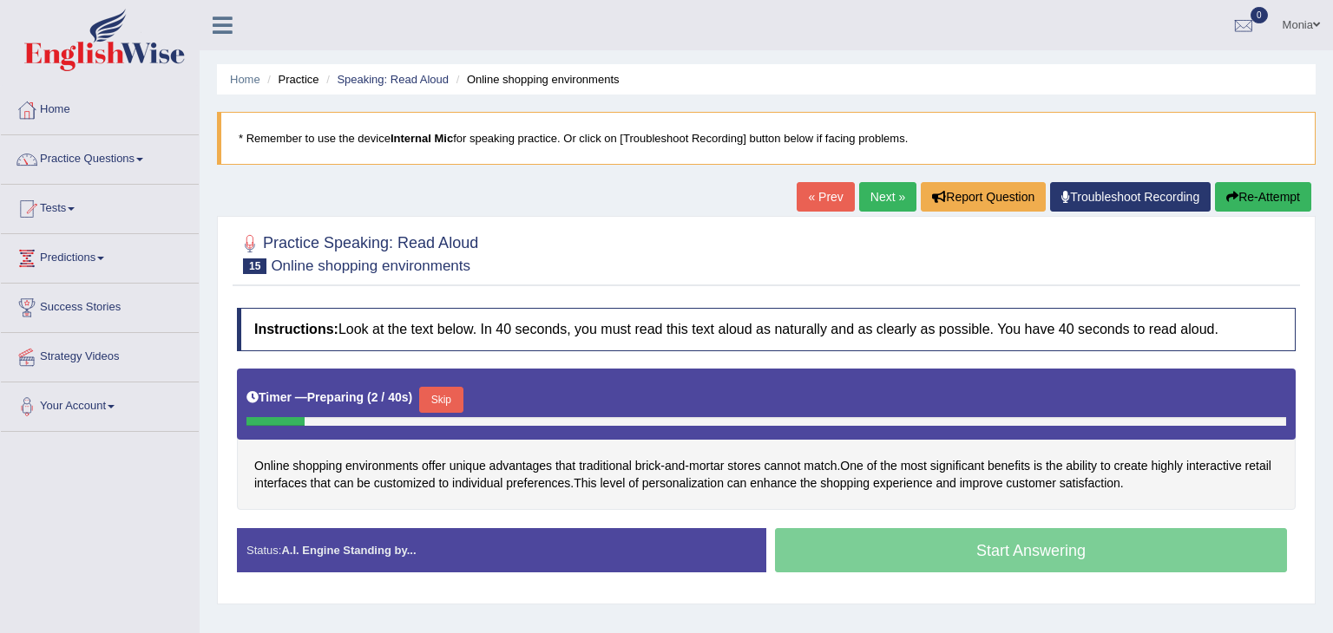
click at [442, 390] on button "Skip" at bounding box center [440, 400] width 43 height 26
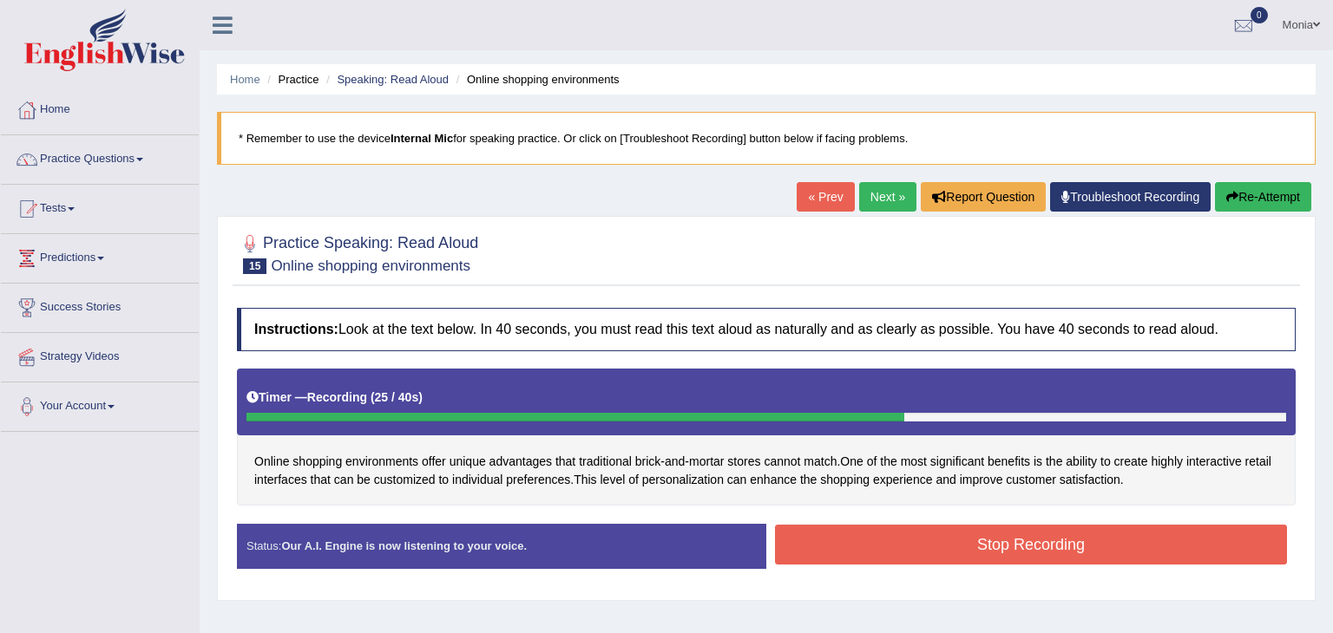
click at [889, 553] on button "Stop Recording" at bounding box center [1031, 545] width 512 height 40
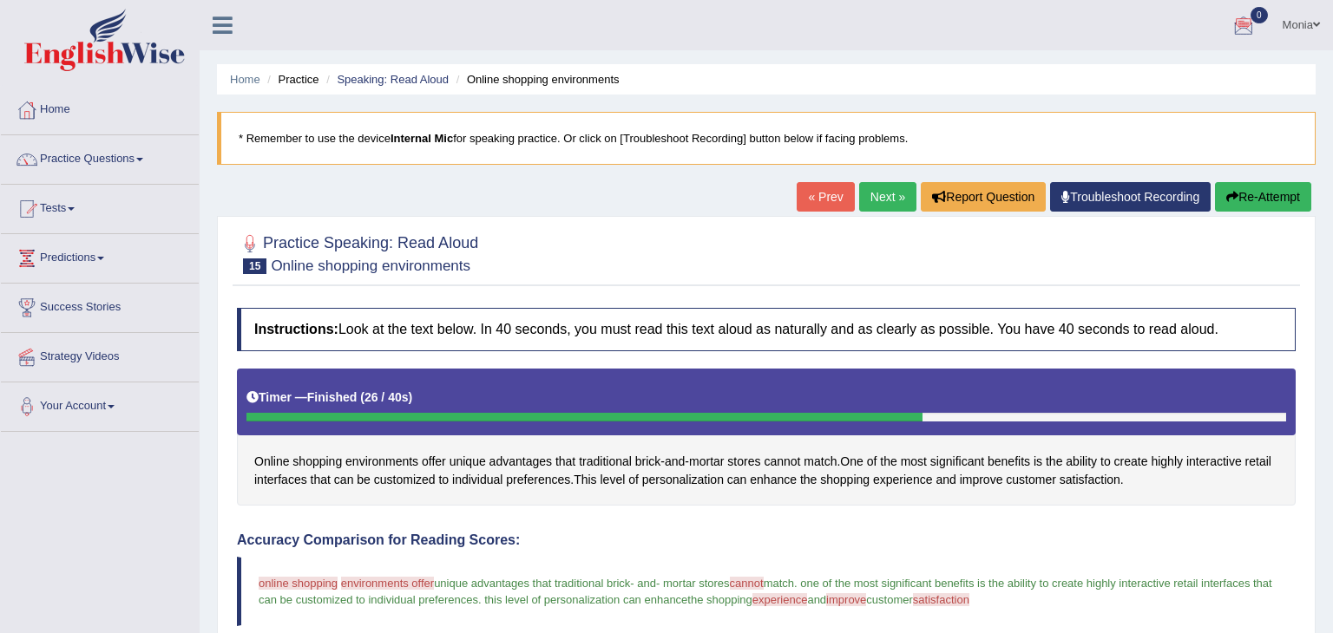
click at [886, 194] on link "Next »" at bounding box center [887, 197] width 57 height 30
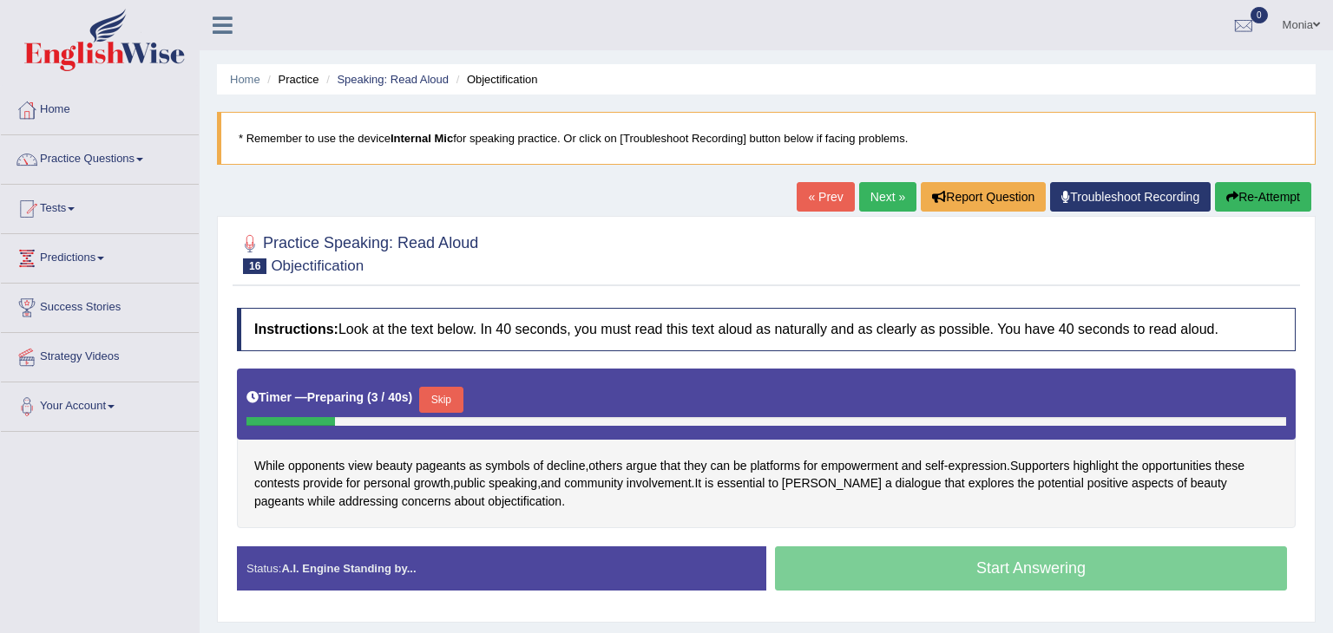
click at [446, 394] on button "Skip" at bounding box center [440, 400] width 43 height 26
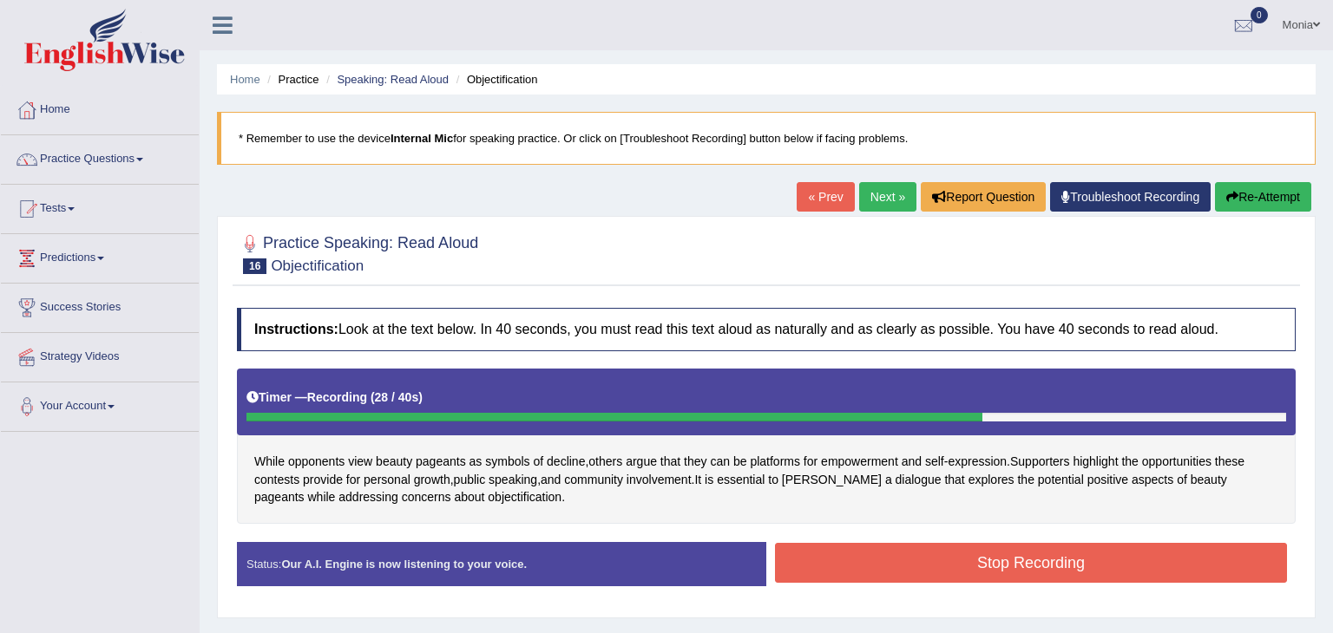
click at [903, 555] on button "Stop Recording" at bounding box center [1031, 563] width 512 height 40
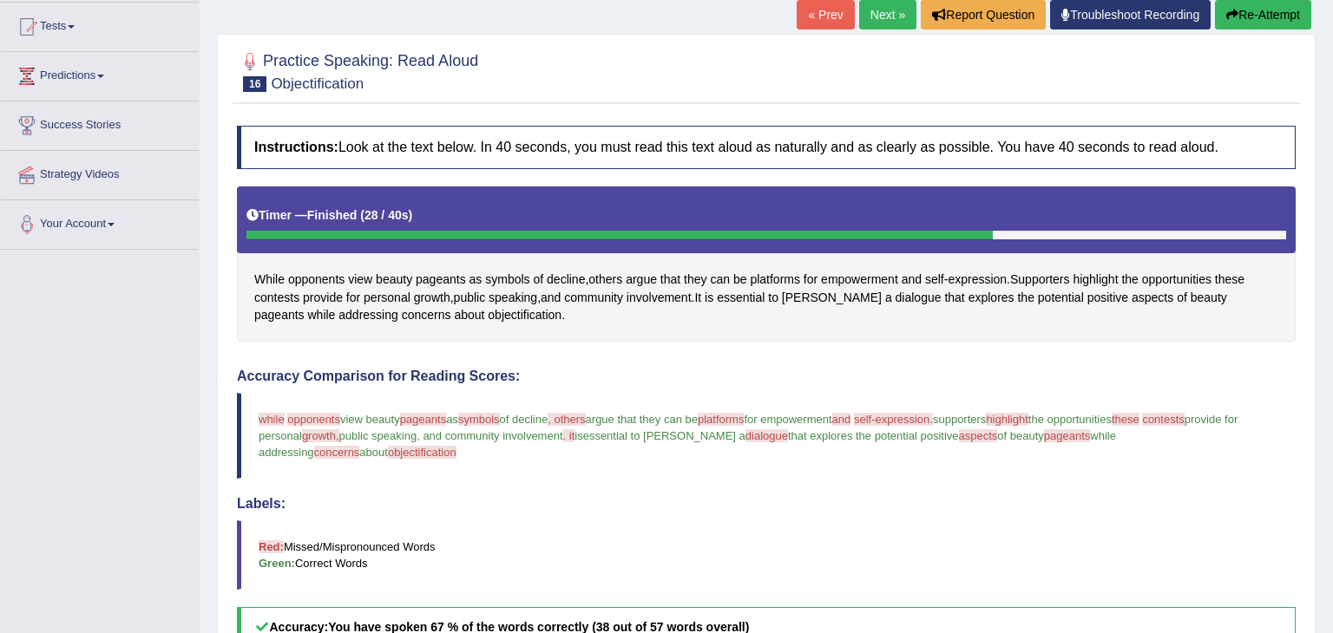
scroll to position [75, 0]
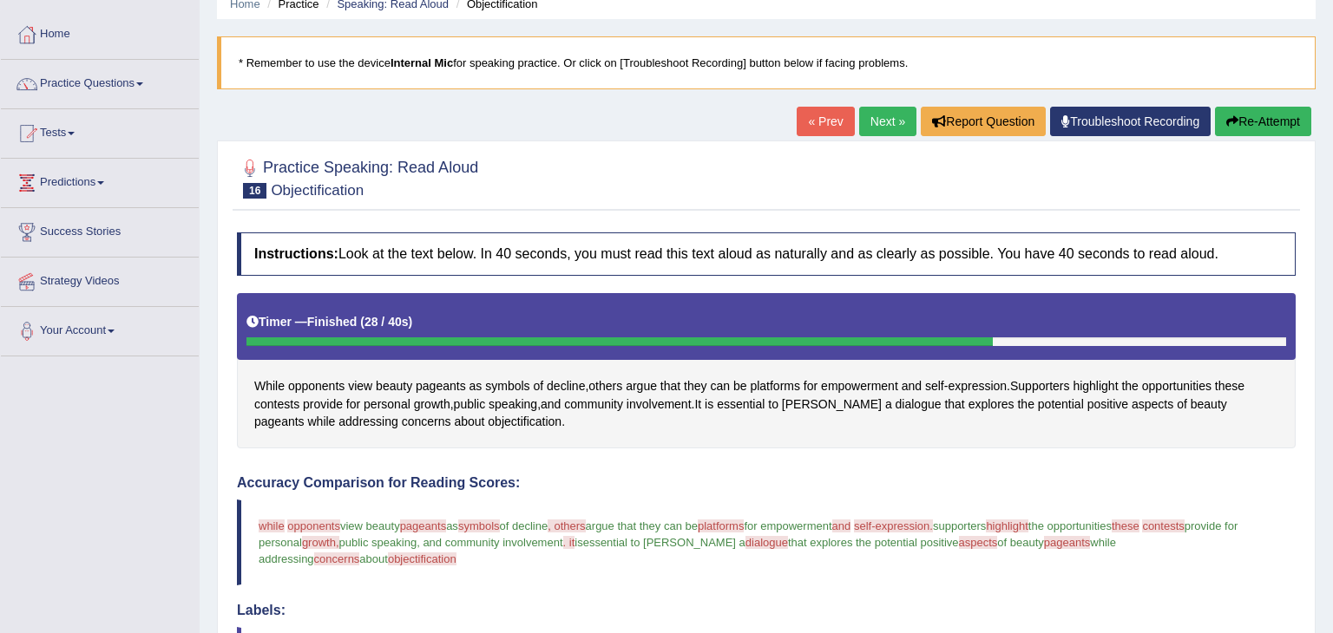
click at [882, 126] on link "Next »" at bounding box center [887, 122] width 57 height 30
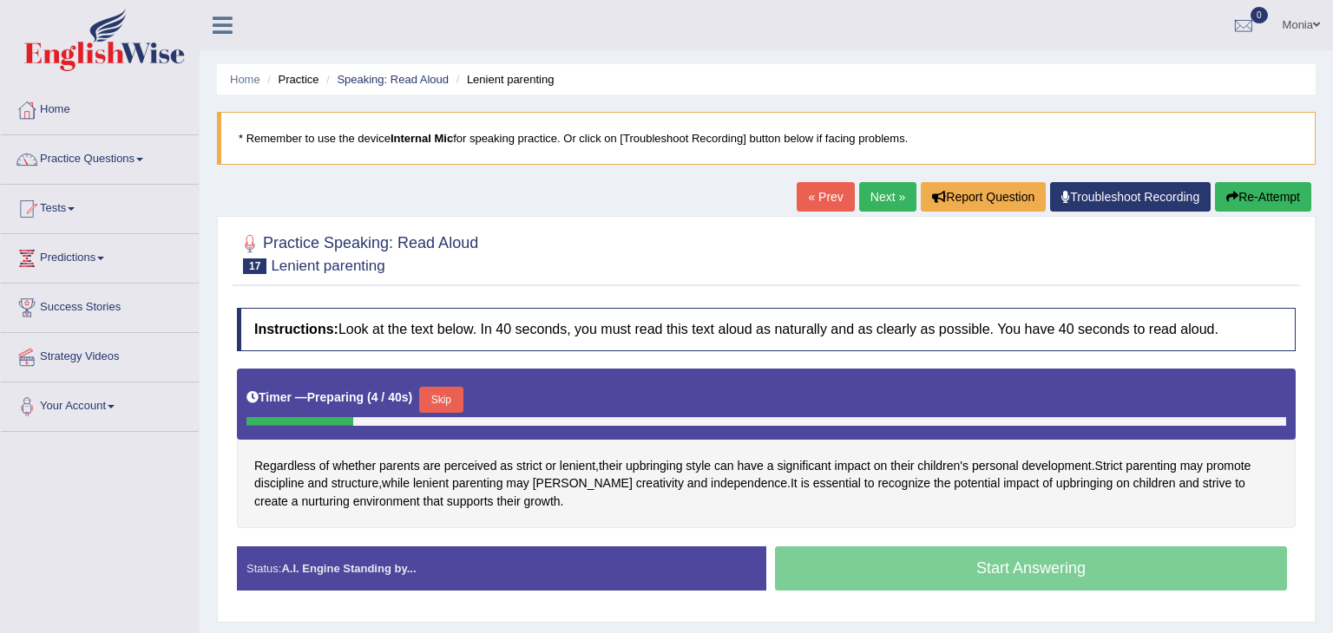
click at [436, 400] on button "Skip" at bounding box center [440, 400] width 43 height 26
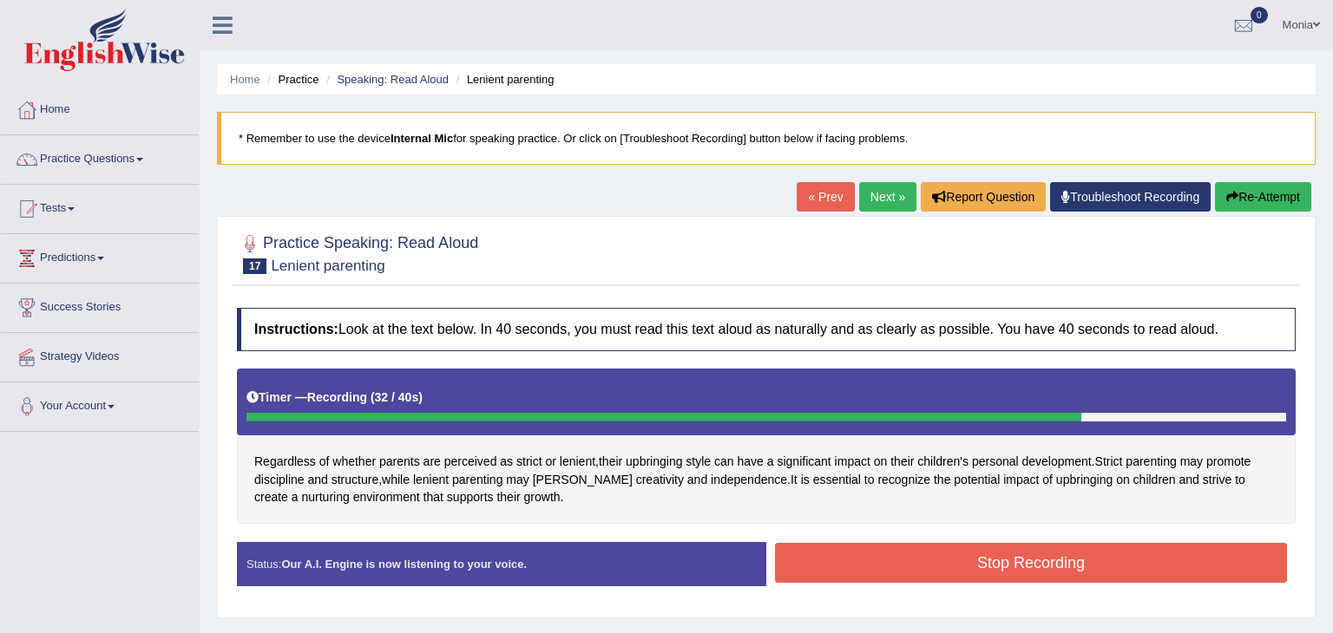
click at [830, 580] on button "Stop Recording" at bounding box center [1031, 563] width 512 height 40
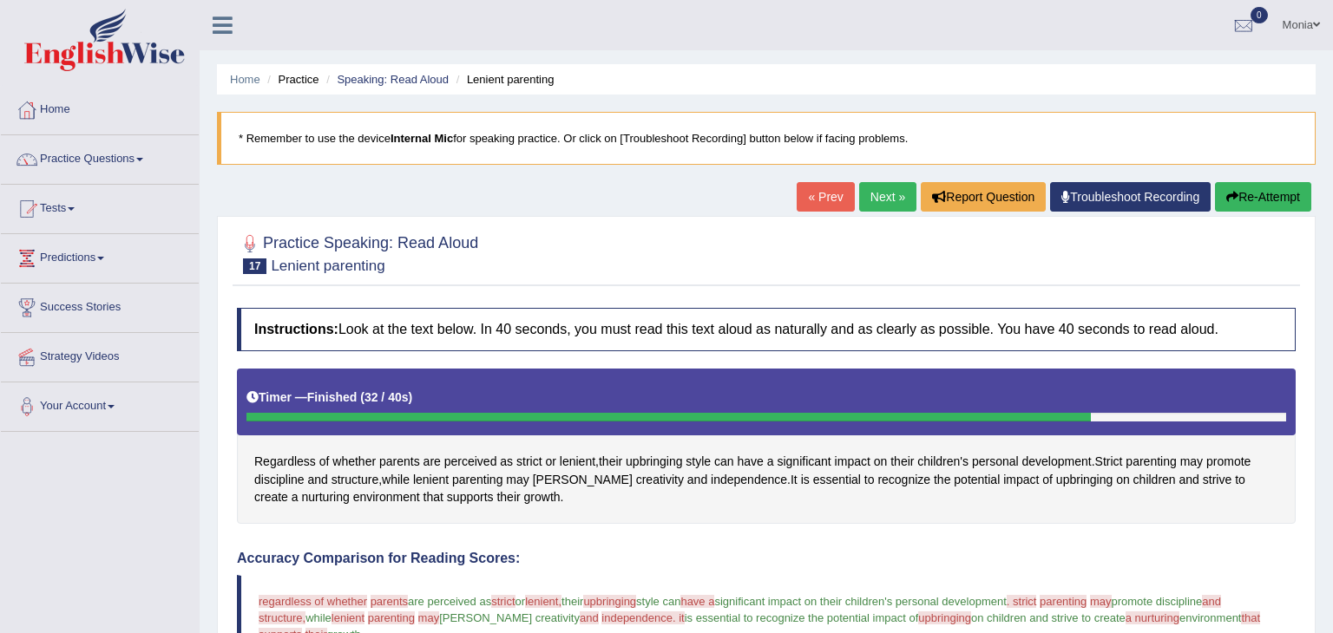
drag, startPoint x: 1320, startPoint y: 260, endPoint x: 1331, endPoint y: 259, distance: 11.3
click at [1331, 259] on html "Toggle navigation Home Practice Questions Speaking Practice Read Aloud Repeat S…" at bounding box center [666, 316] width 1333 height 633
click at [877, 198] on link "Next »" at bounding box center [887, 197] width 57 height 30
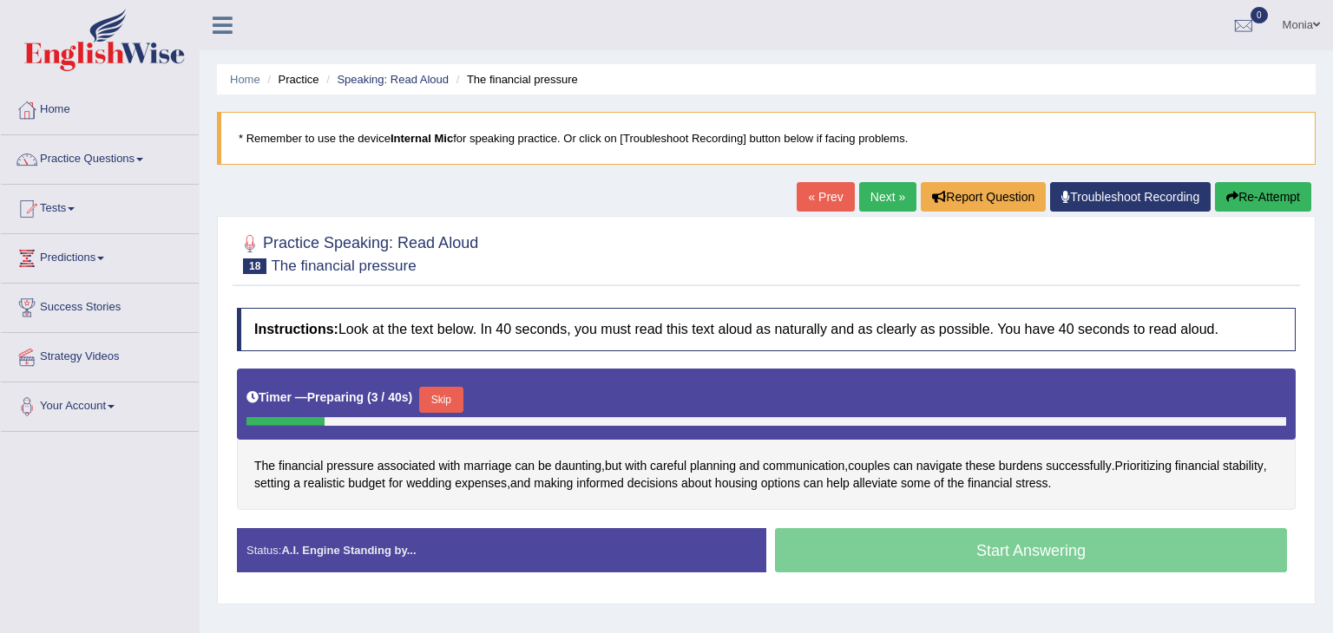
click at [439, 407] on button "Skip" at bounding box center [440, 400] width 43 height 26
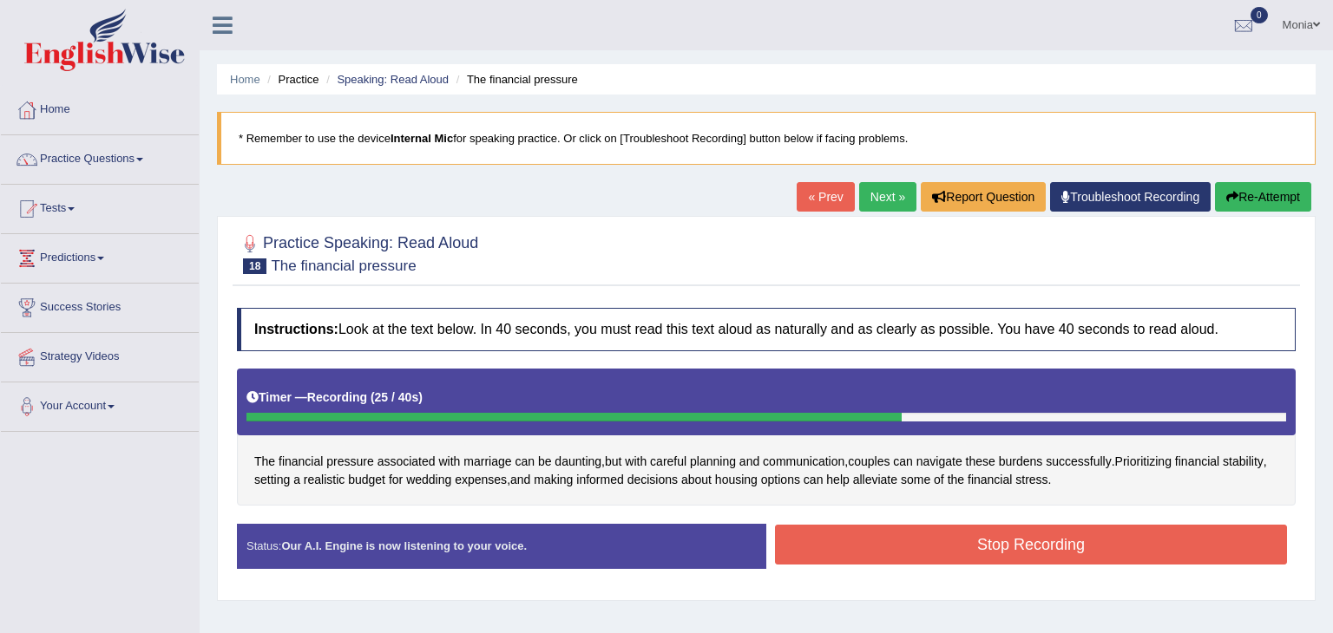
click at [935, 532] on button "Stop Recording" at bounding box center [1031, 545] width 512 height 40
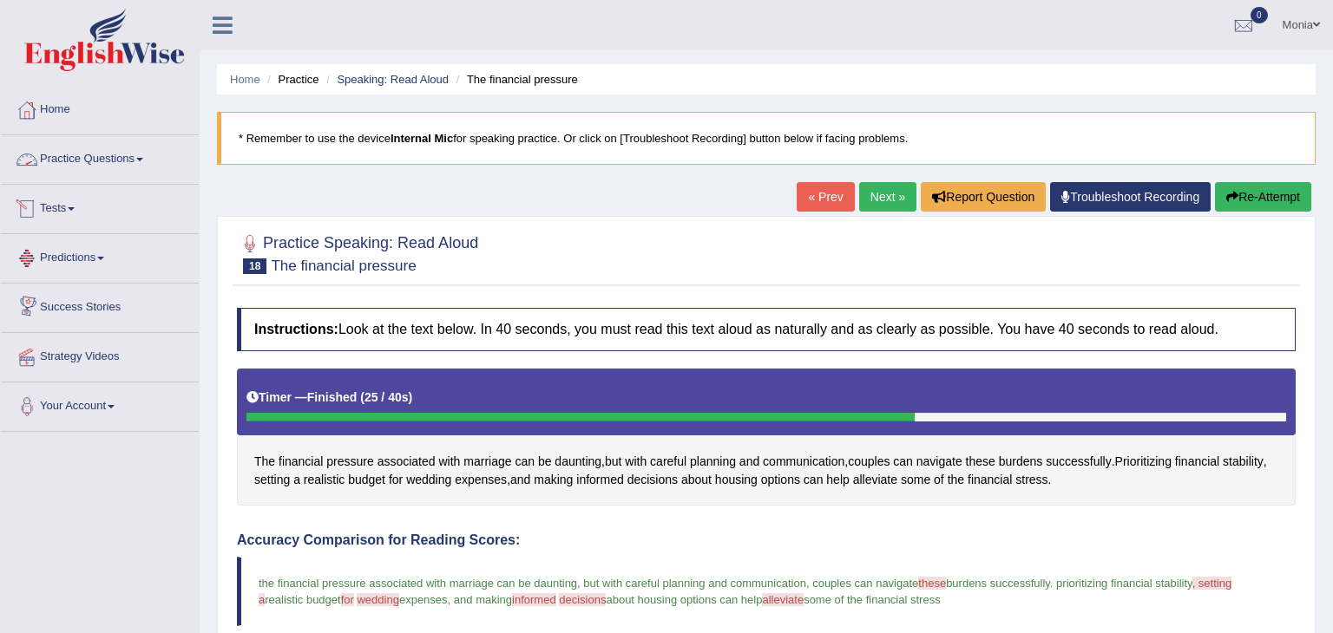
click at [112, 155] on link "Practice Questions" at bounding box center [100, 156] width 198 height 43
